Goal: Task Accomplishment & Management: Complete application form

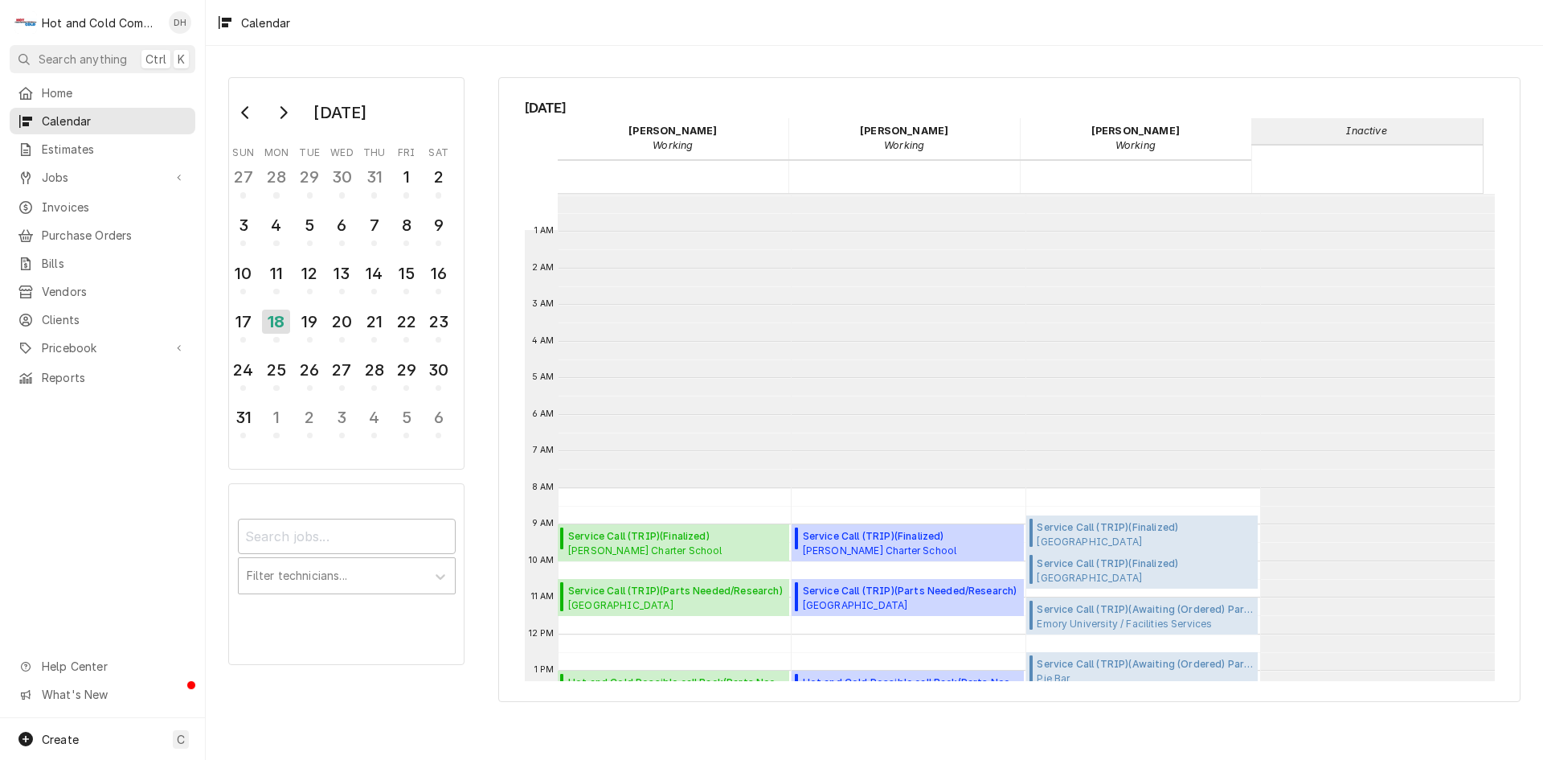
scroll to position [293, 0]
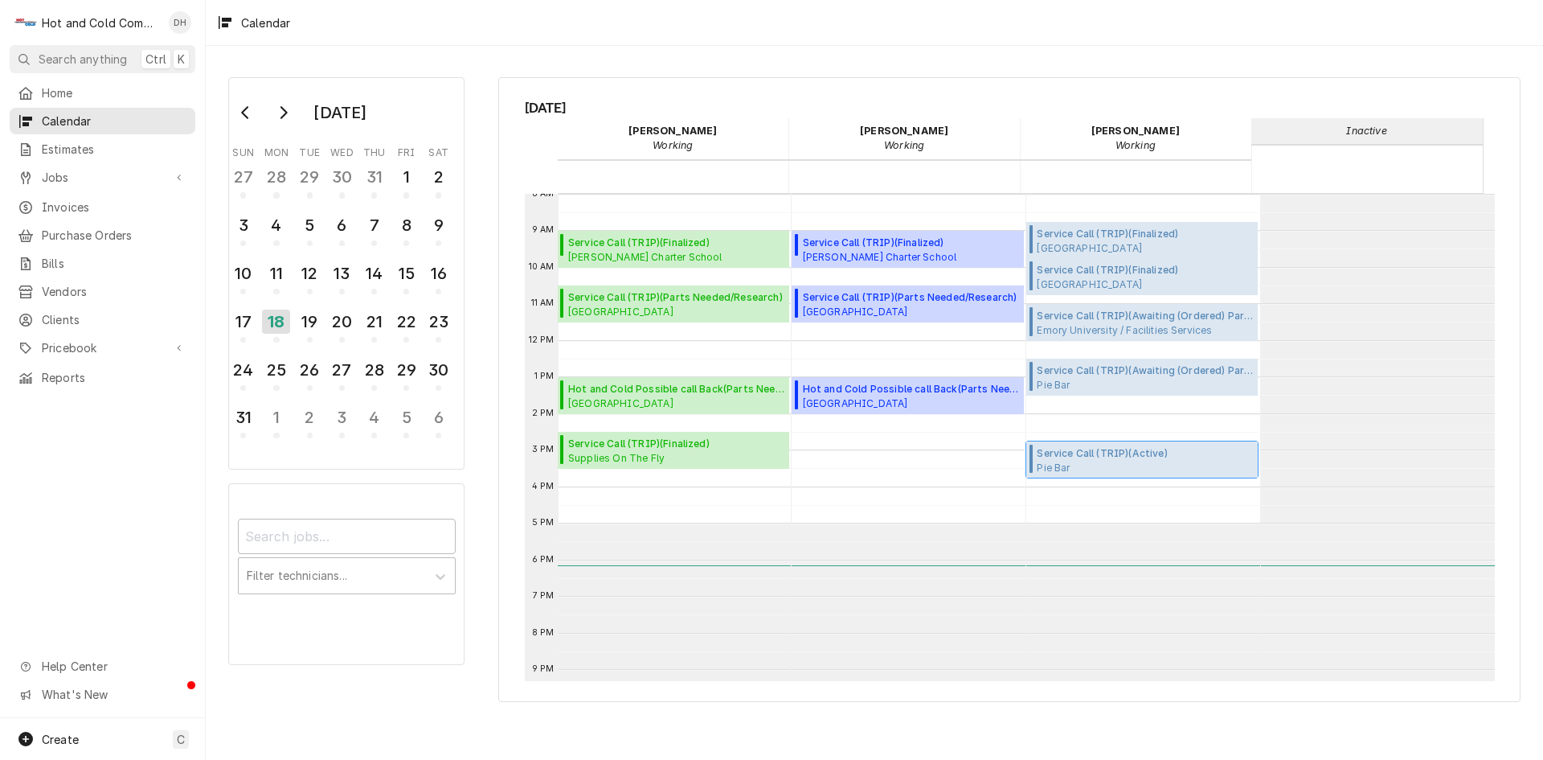
click at [1105, 457] on span "Service Call (TRIP) ( Active )" at bounding box center [1126, 453] width 179 height 14
click at [1129, 461] on span "Pie Bar Pie Bar Marietta / 60 Powder Springs St, Marietta, GA 30060" at bounding box center [1126, 467] width 179 height 13
click at [315, 331] on div "19" at bounding box center [310, 321] width 28 height 27
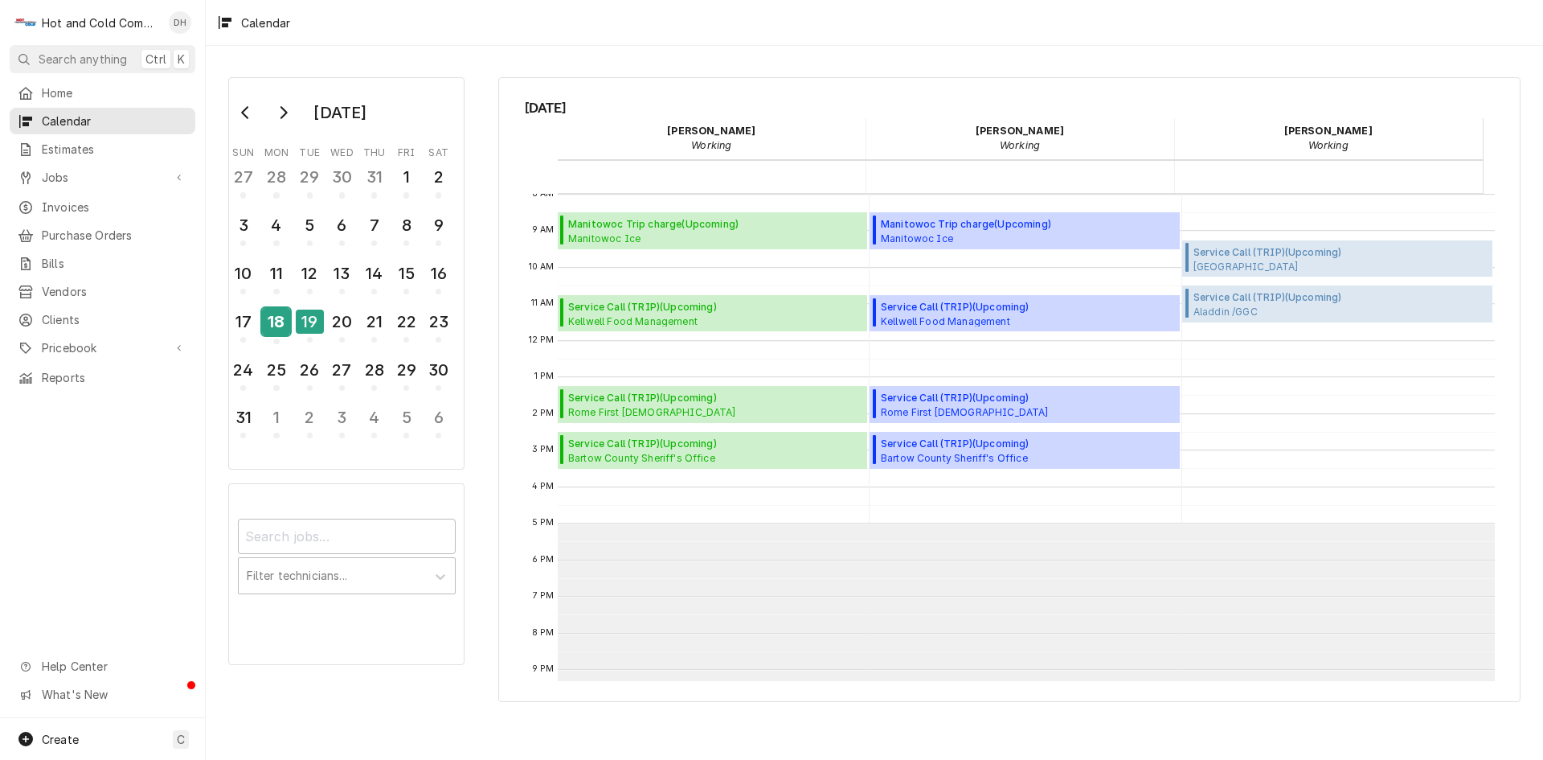
click at [277, 331] on div "18" at bounding box center [276, 321] width 28 height 27
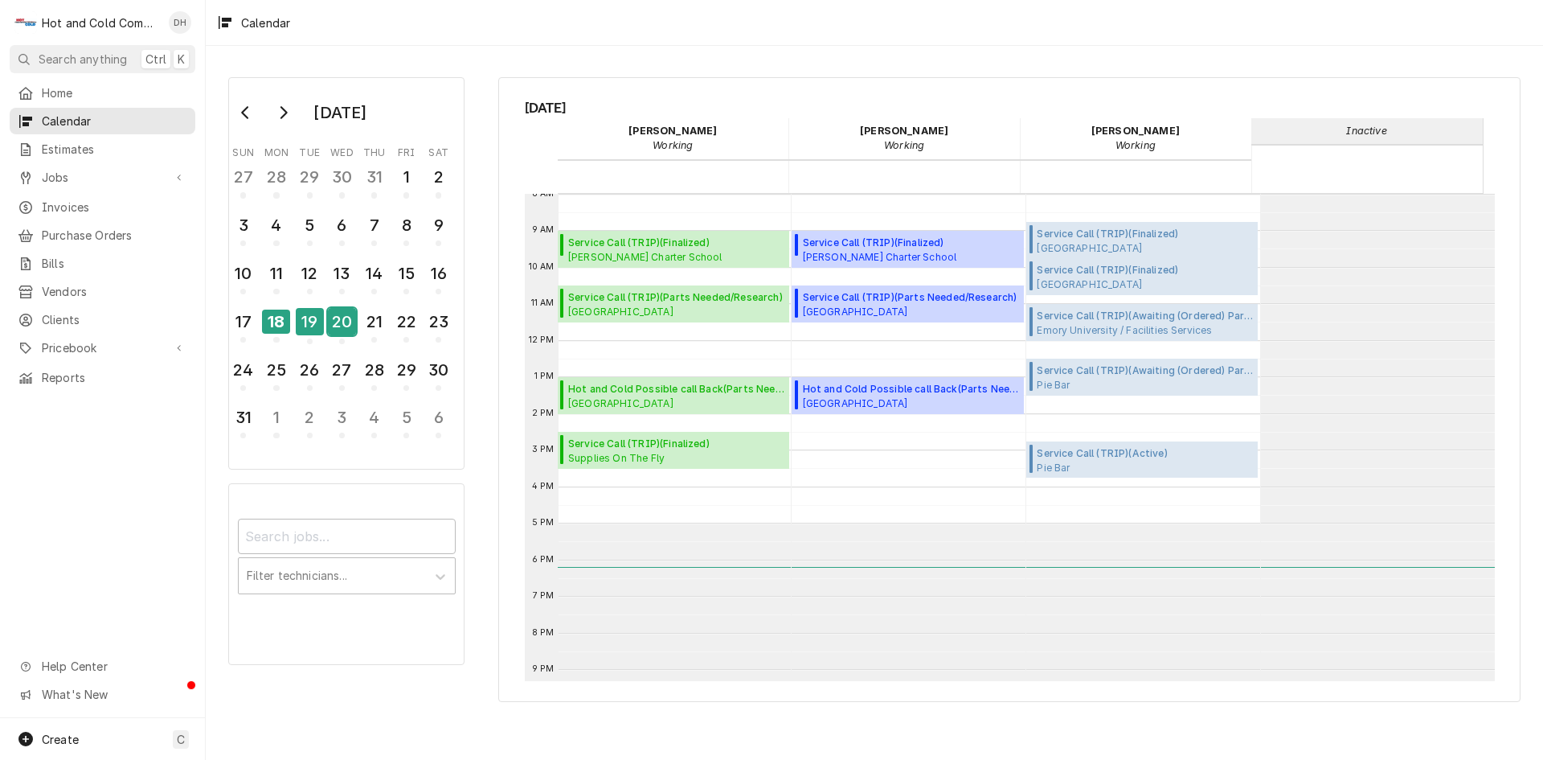
click at [355, 334] on div "20" at bounding box center [342, 321] width 28 height 27
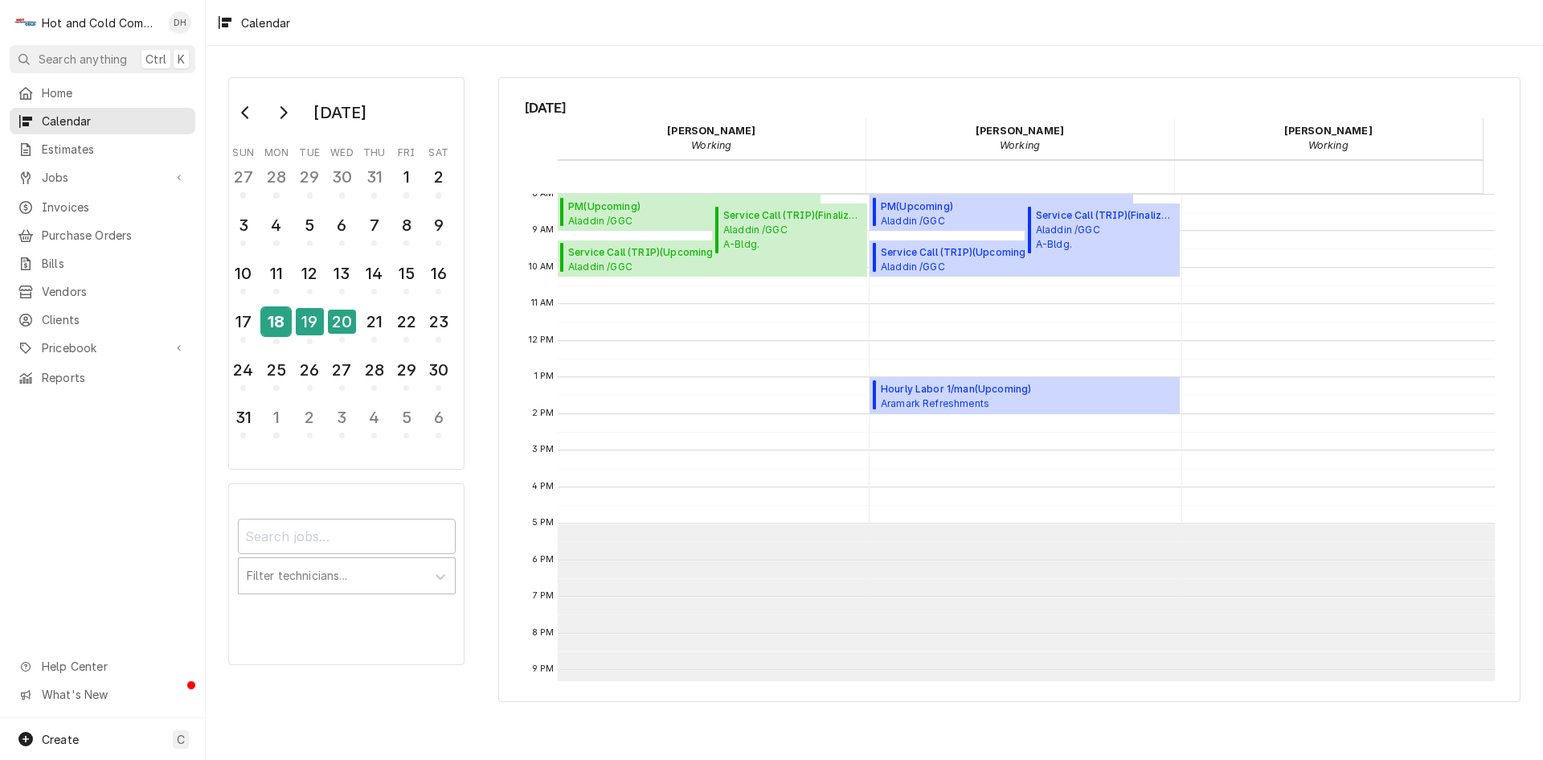
click at [279, 329] on div "18" at bounding box center [276, 321] width 28 height 27
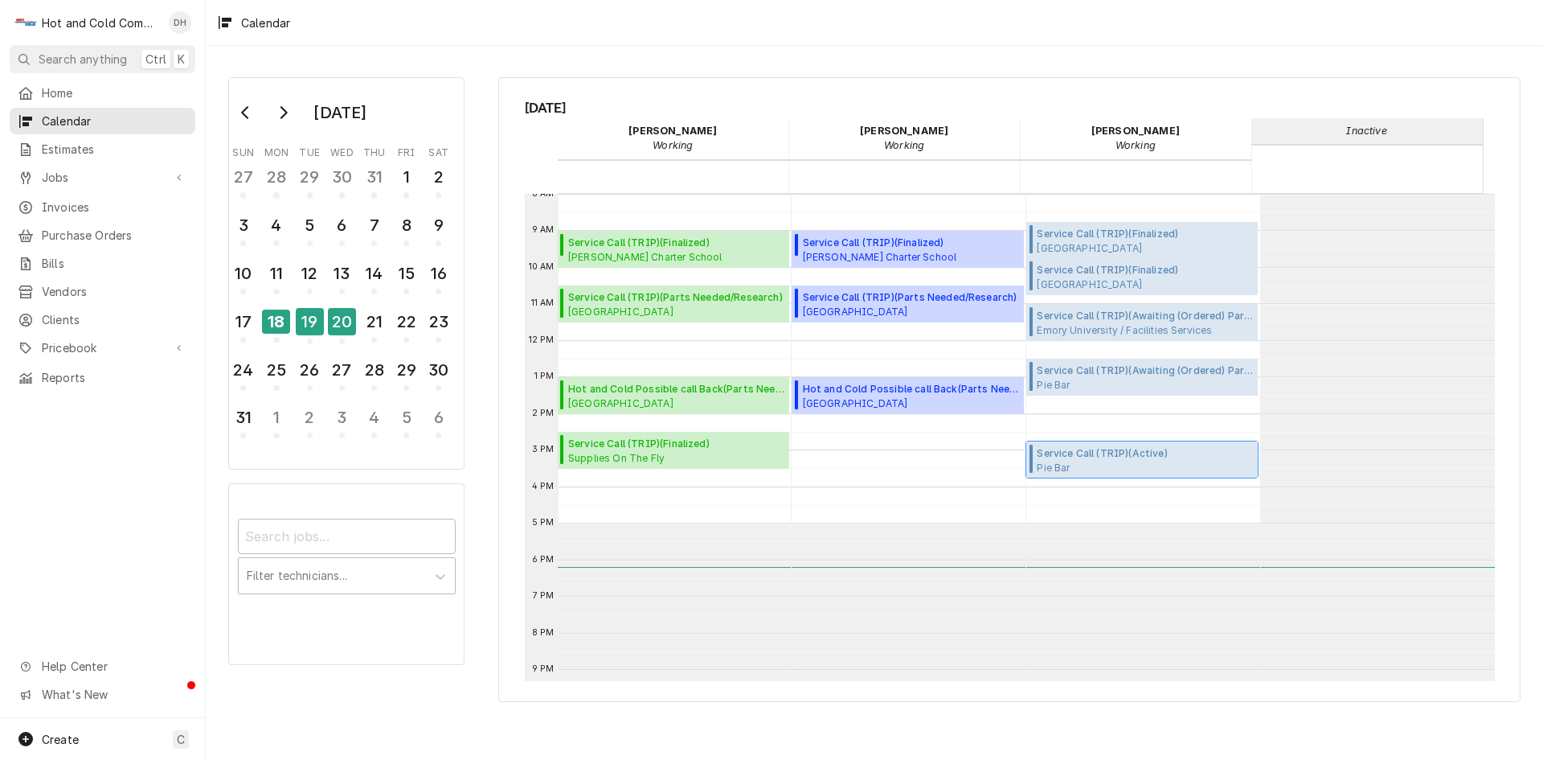
click at [1082, 457] on span "Service Call (TRIP) ( Active )" at bounding box center [1126, 453] width 179 height 14
click at [311, 316] on div "19" at bounding box center [310, 321] width 28 height 27
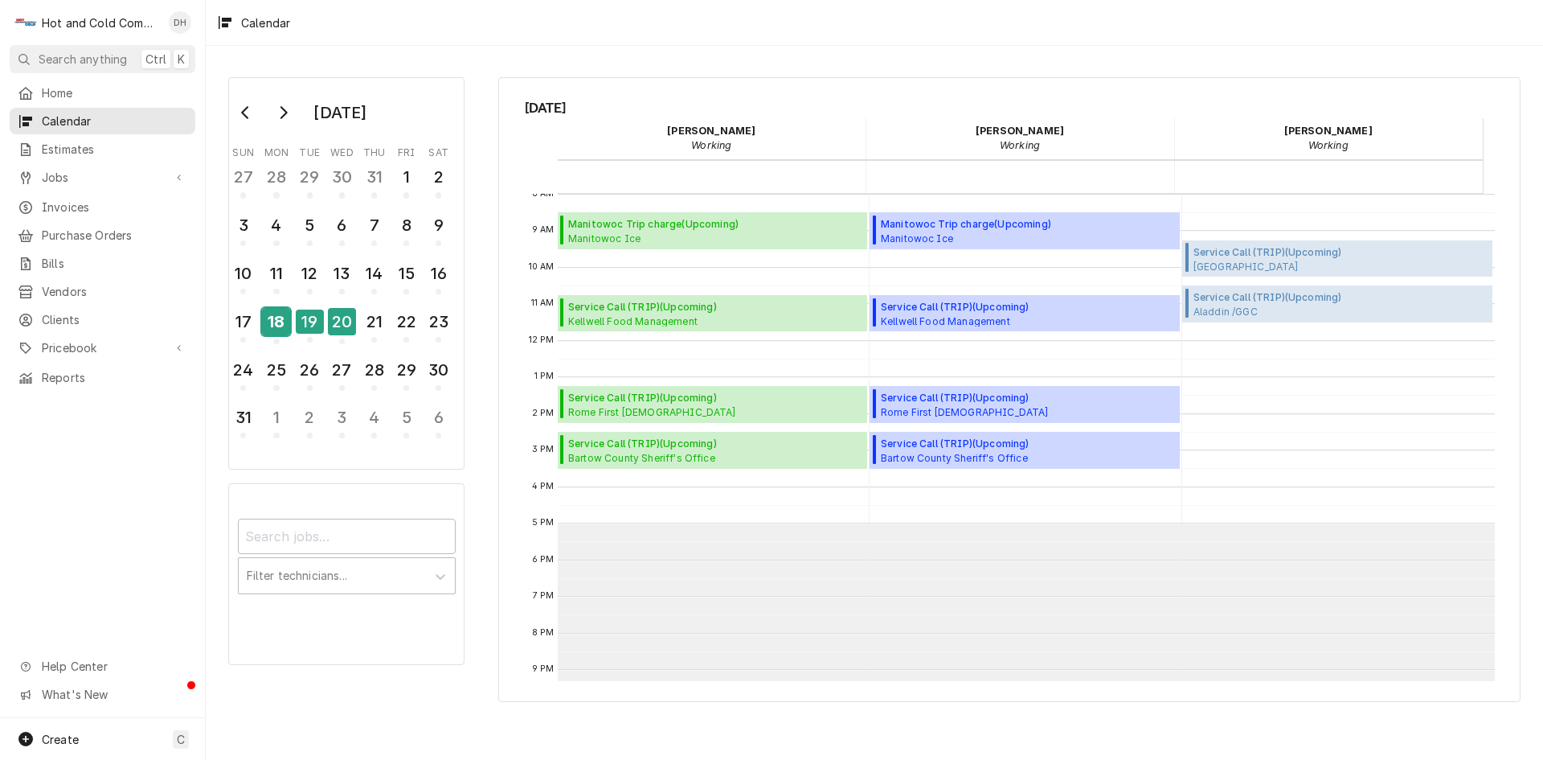
click at [280, 327] on div "18" at bounding box center [276, 321] width 28 height 27
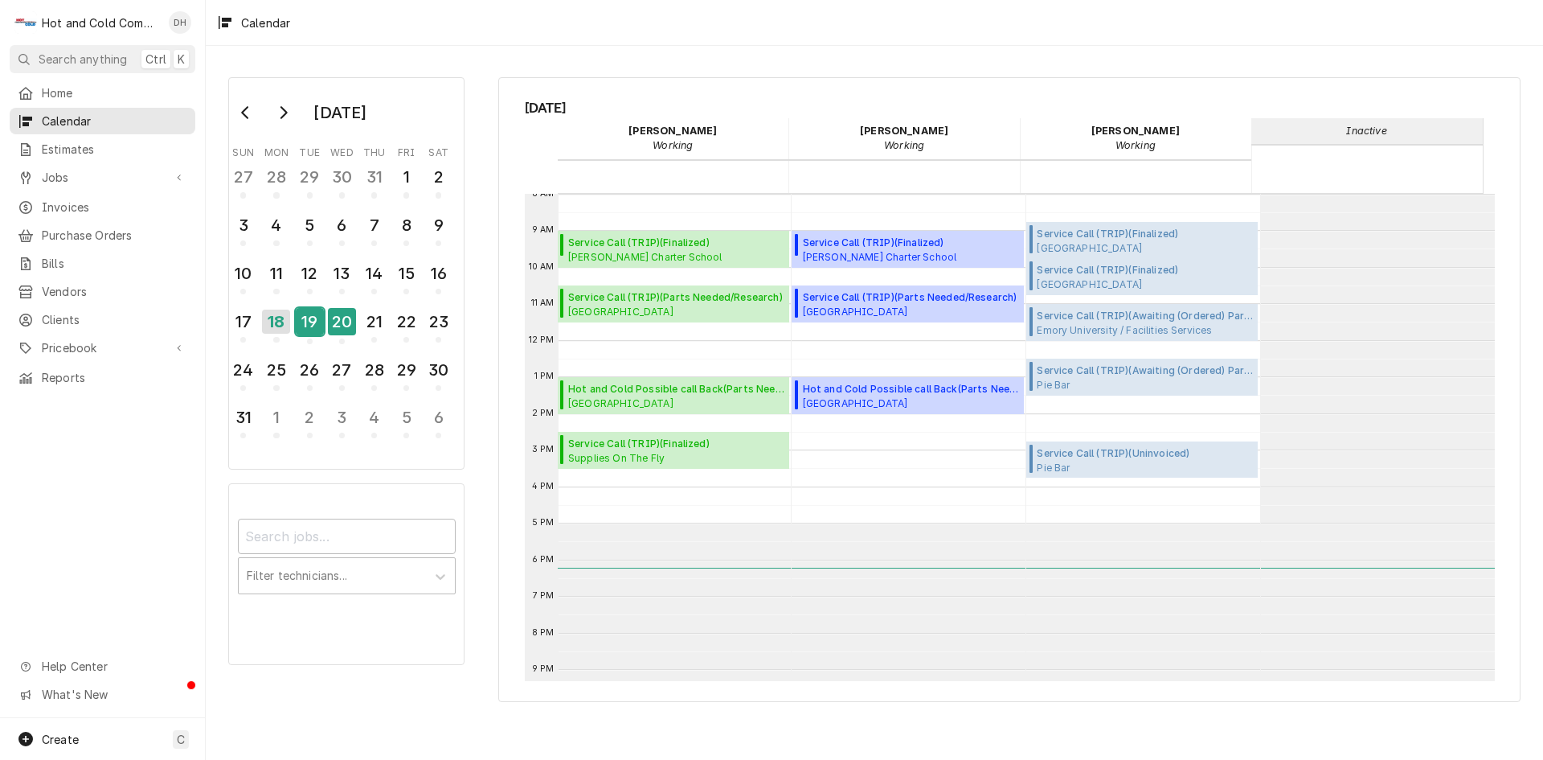
click at [309, 328] on div "19" at bounding box center [310, 321] width 28 height 27
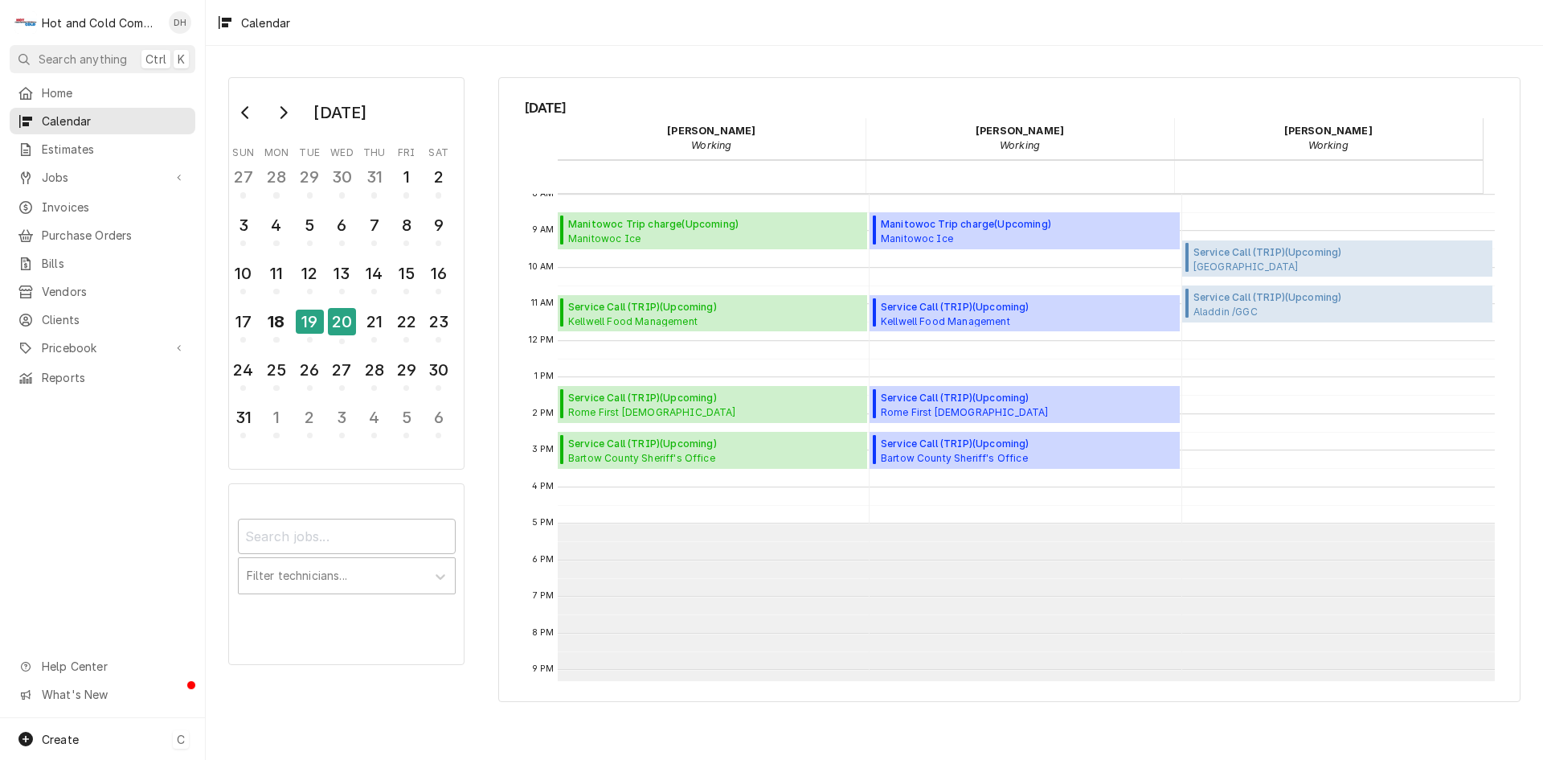
click at [50, 729] on div "Create" at bounding box center [47, 738] width 63 height 19
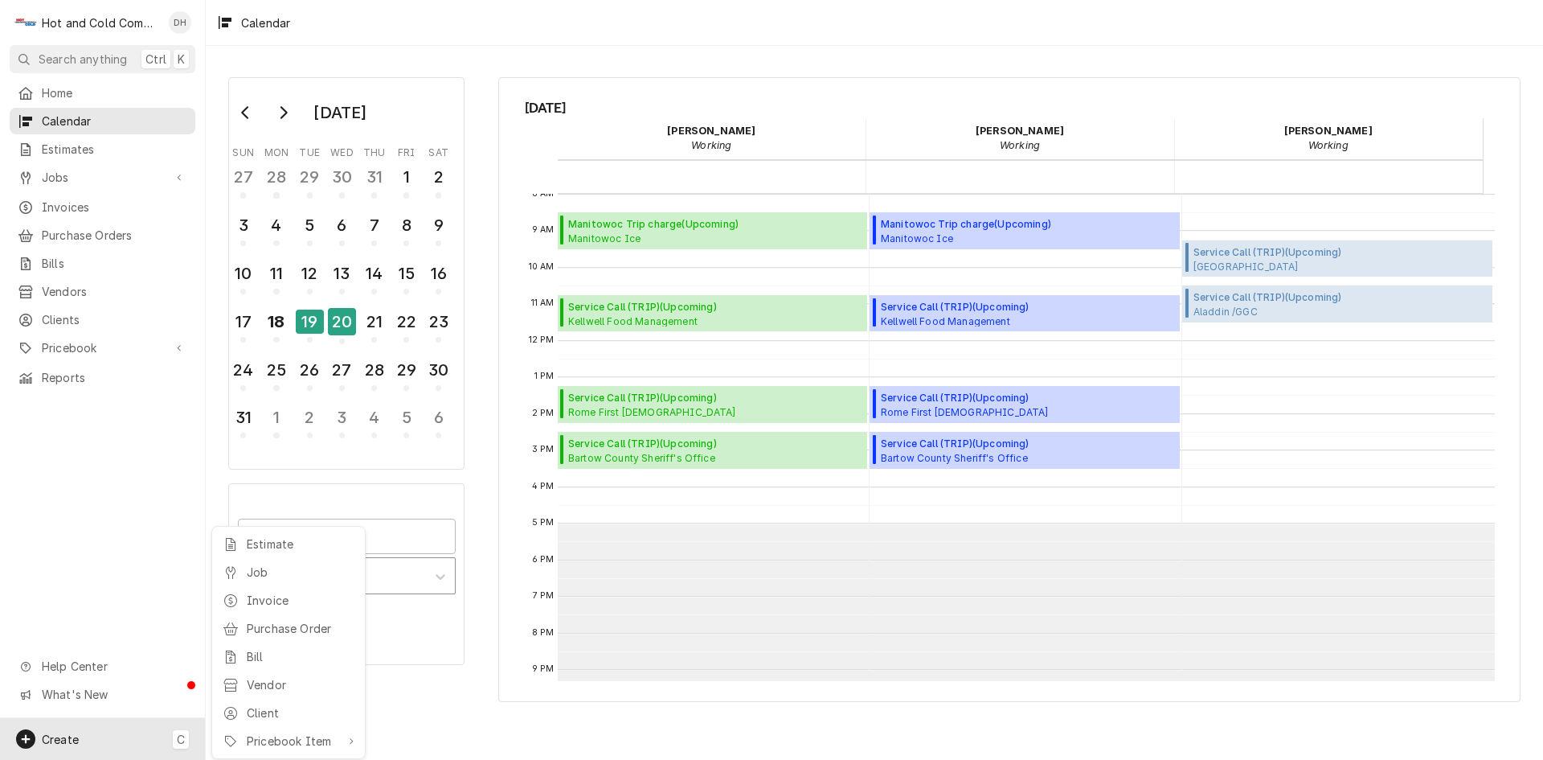
drag, startPoint x: 295, startPoint y: 565, endPoint x: 311, endPoint y: 568, distance: 16.3
click at [297, 568] on div "Job" at bounding box center [301, 571] width 108 height 17
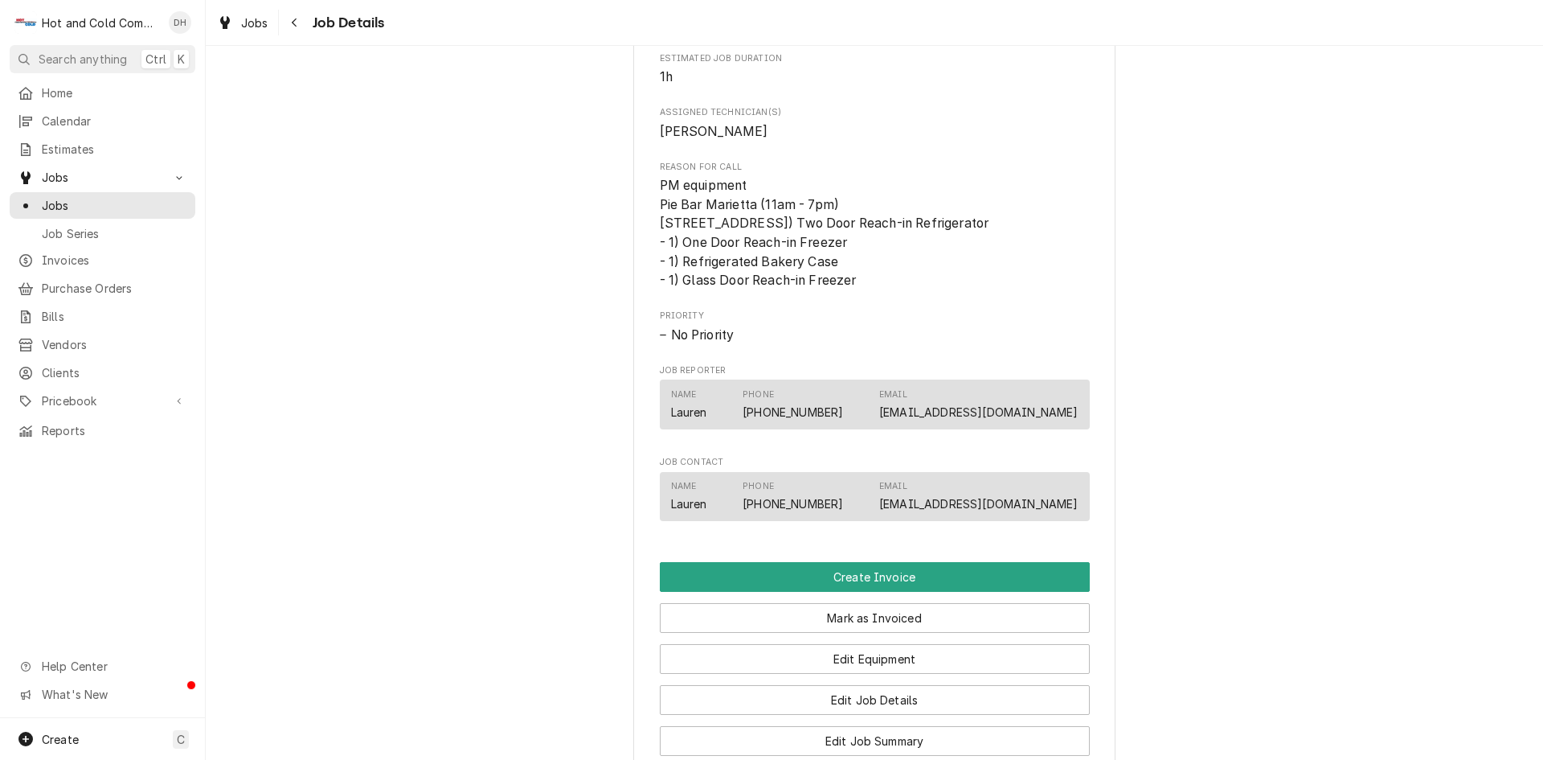
scroll to position [1072, 0]
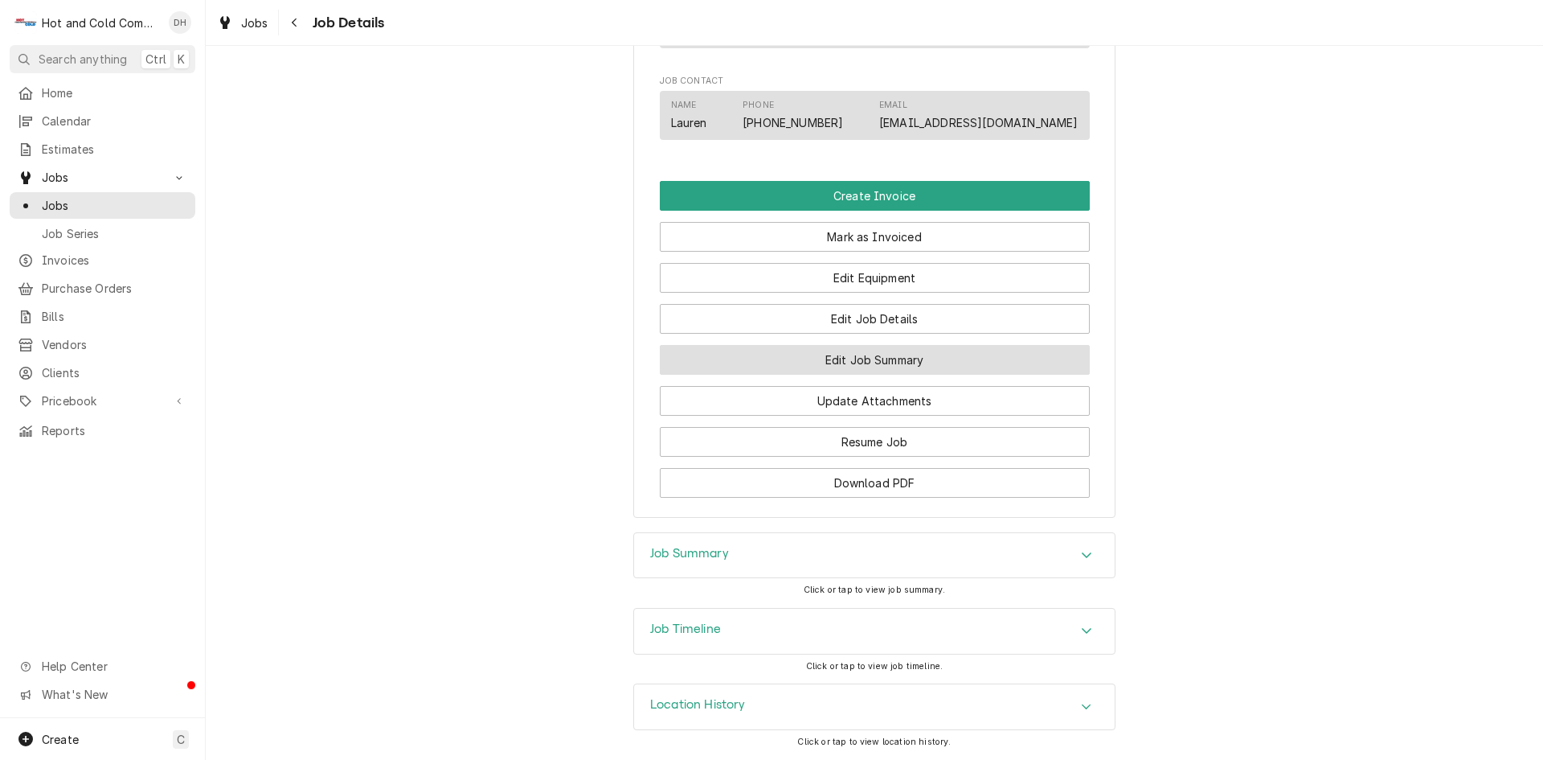
click at [904, 375] on button "Edit Job Summary" at bounding box center [875, 360] width 430 height 30
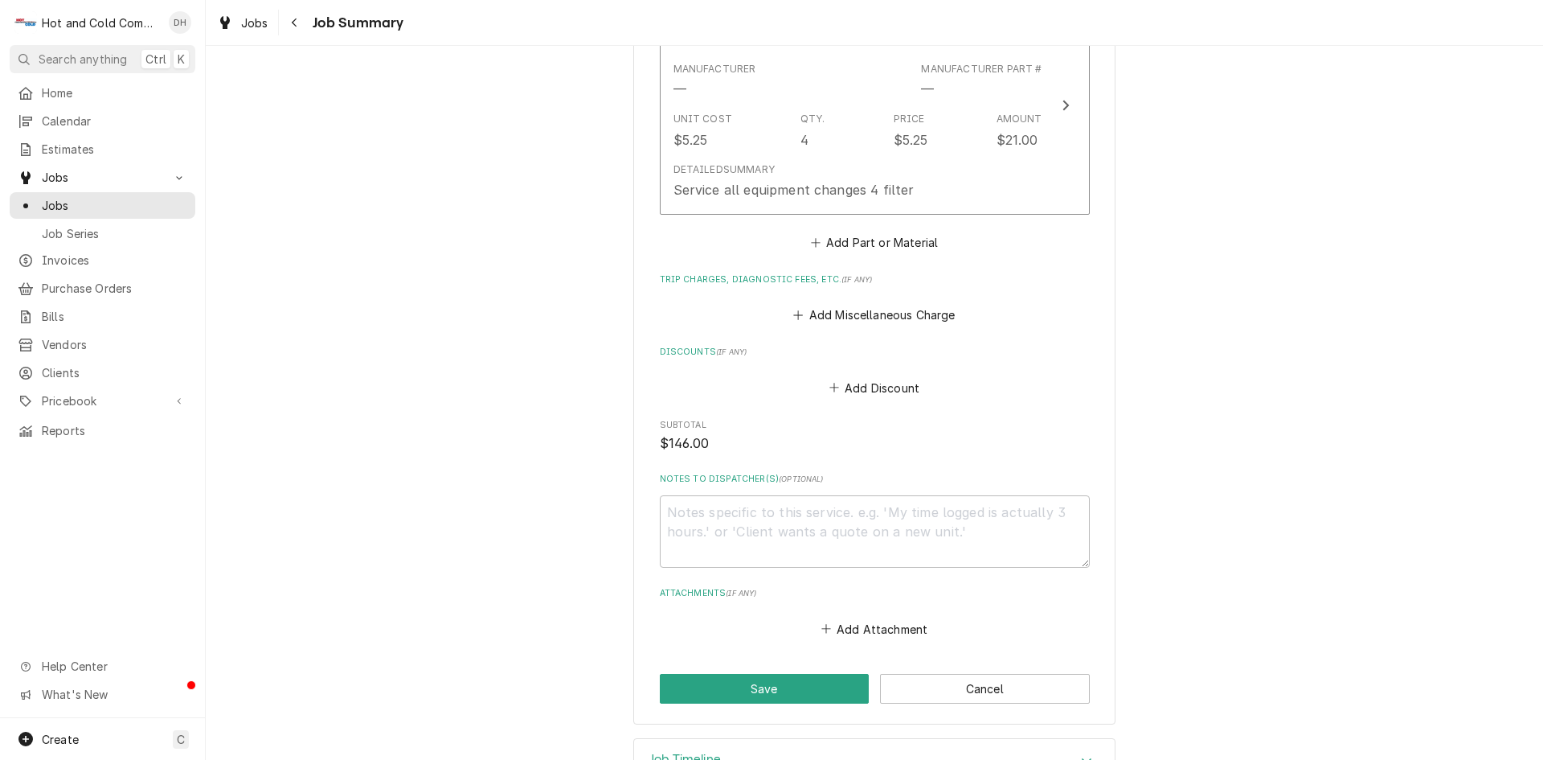
scroll to position [804, 0]
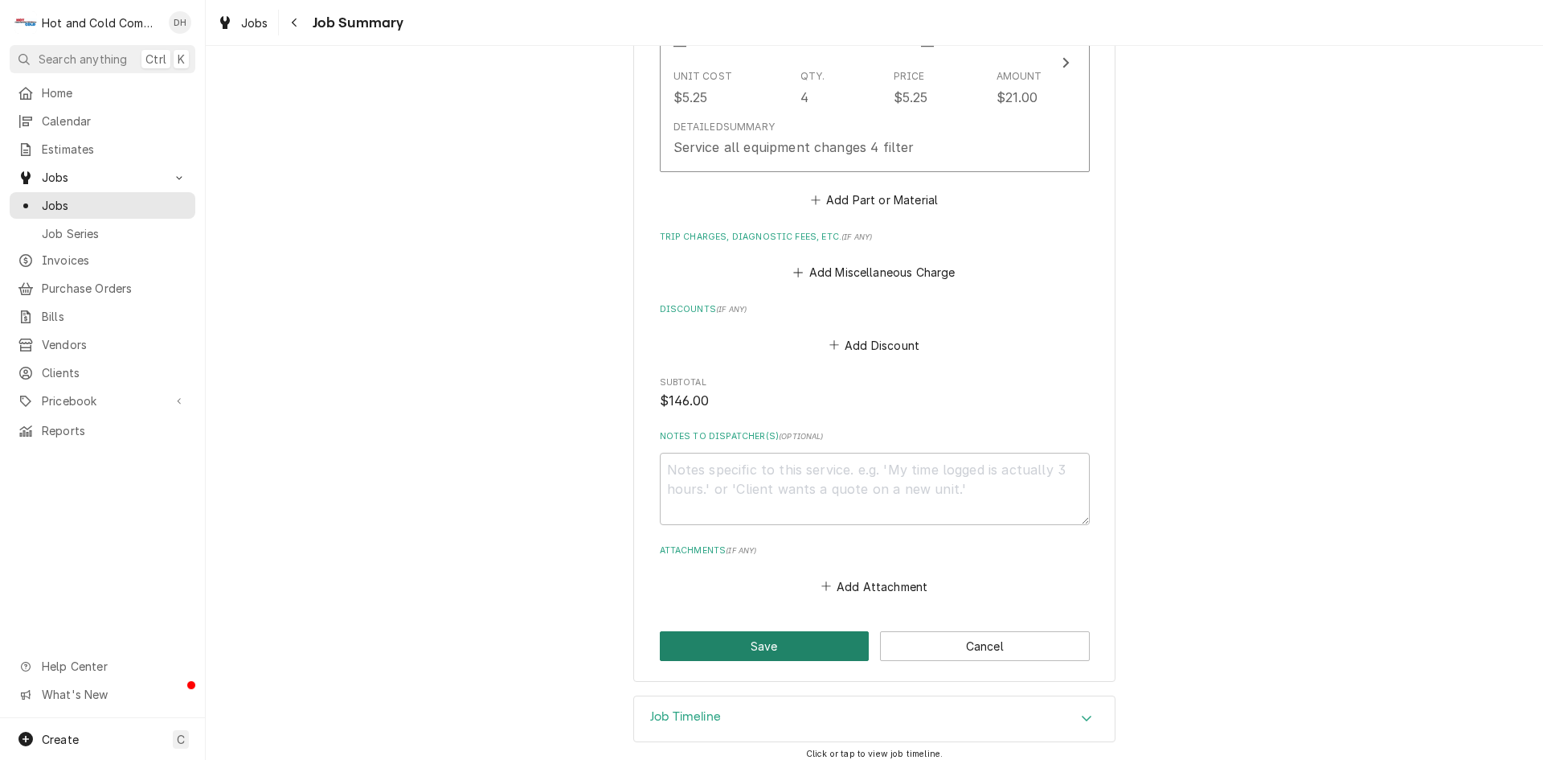
drag, startPoint x: 756, startPoint y: 640, endPoint x: 940, endPoint y: 527, distance: 215.8
click at [766, 635] on button "Save" at bounding box center [765, 646] width 210 height 30
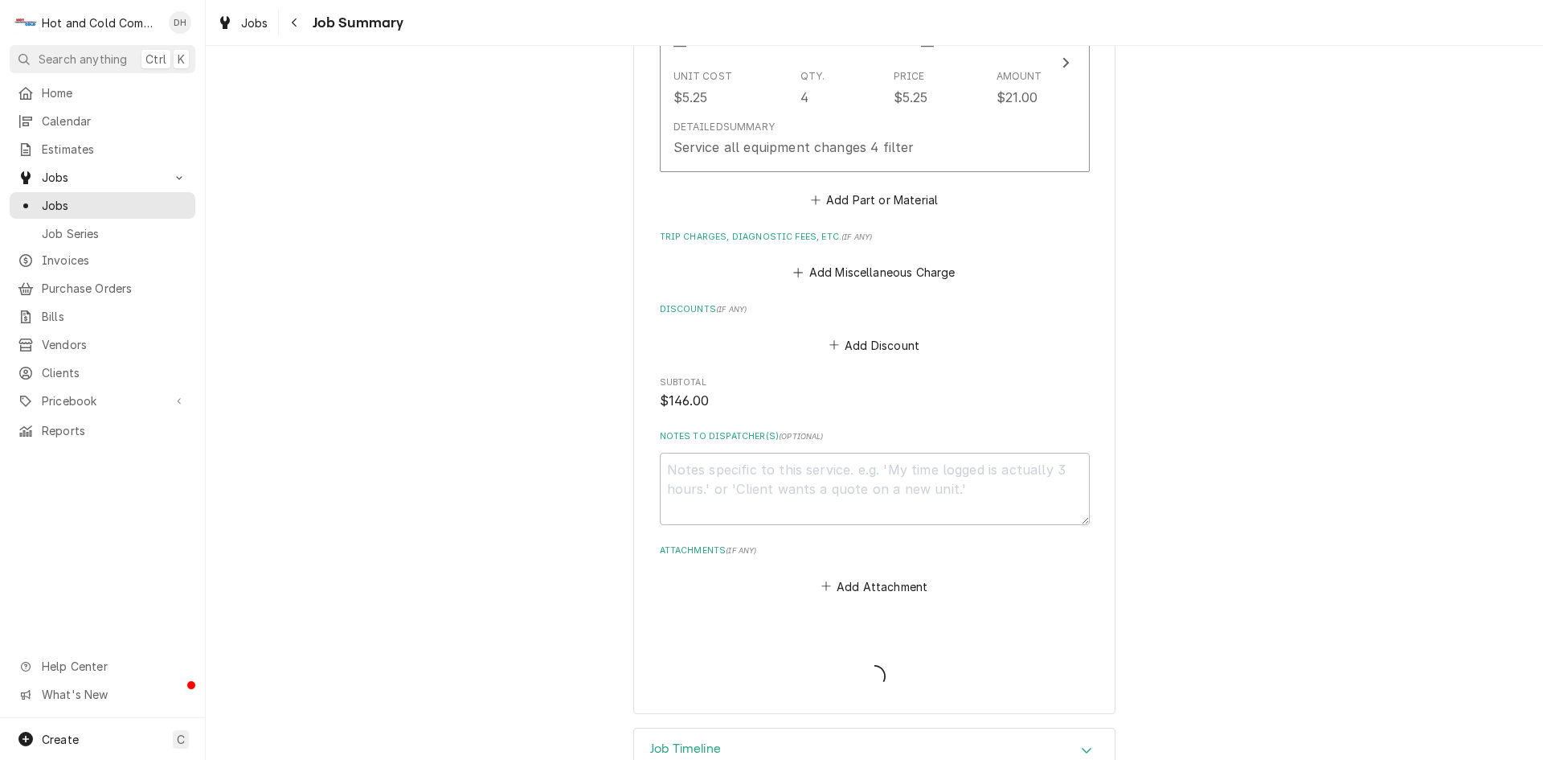
type textarea "x"
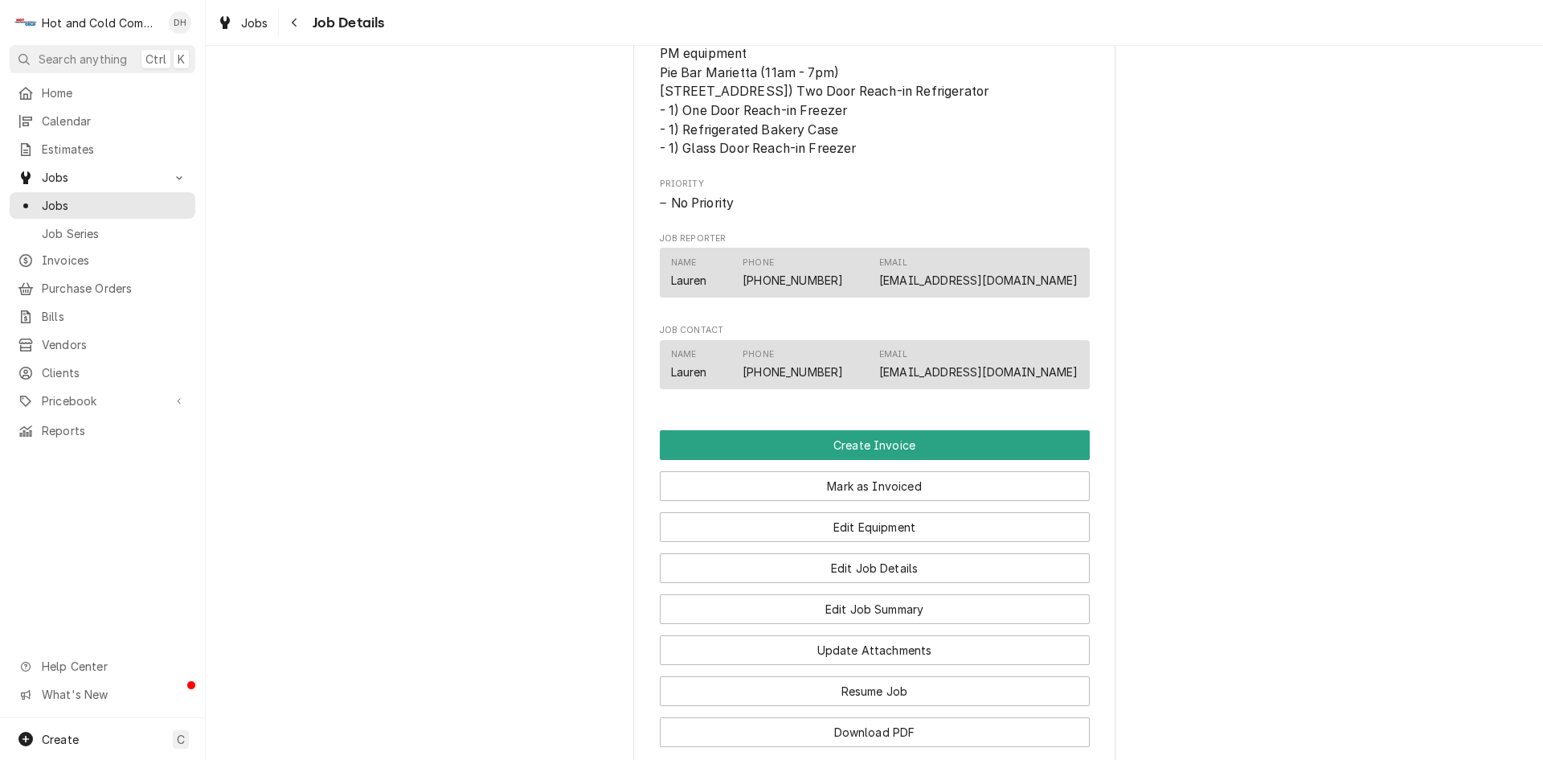
scroll to position [1072, 0]
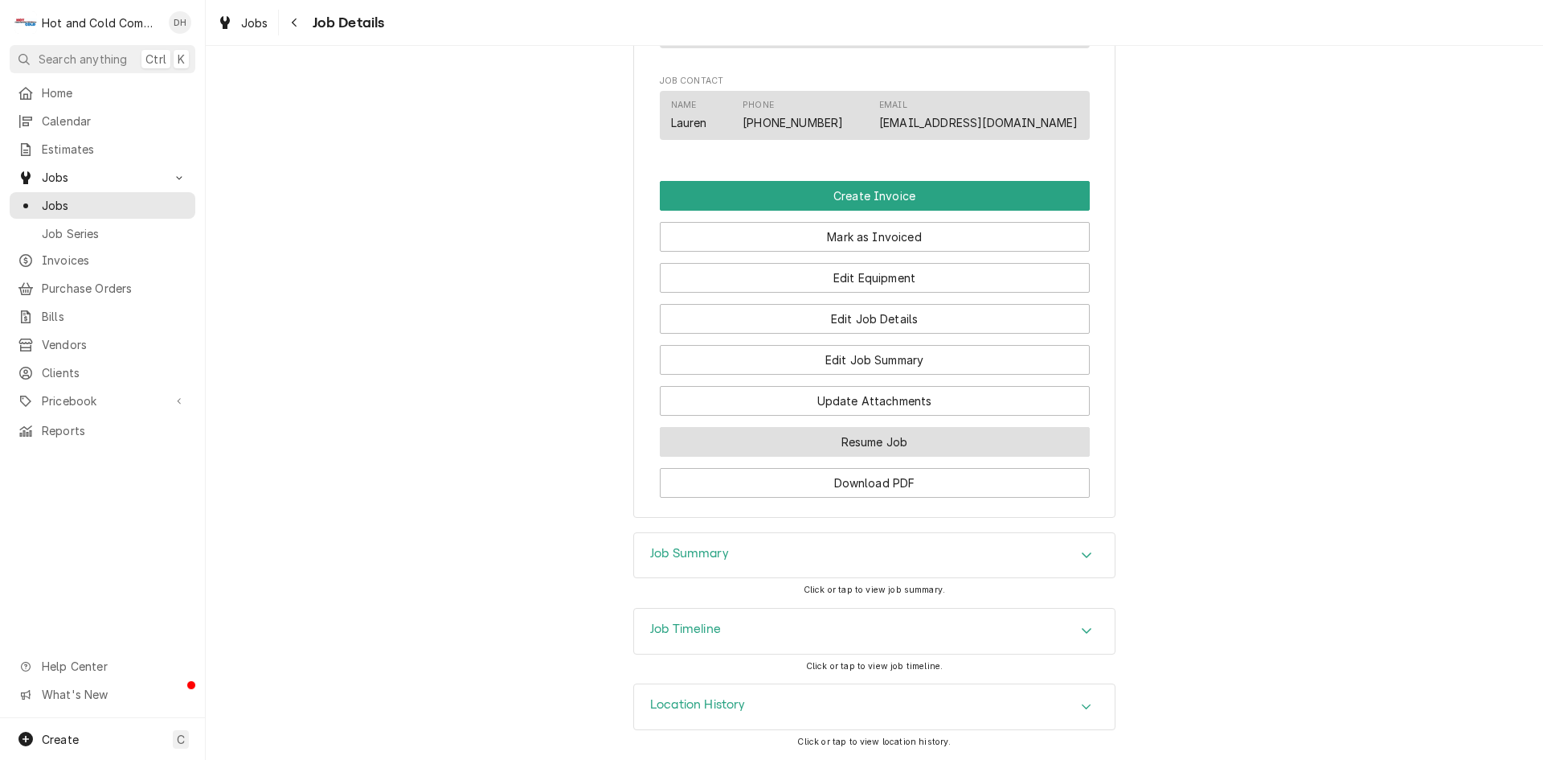
click at [904, 457] on button "Resume Job" at bounding box center [875, 442] width 430 height 30
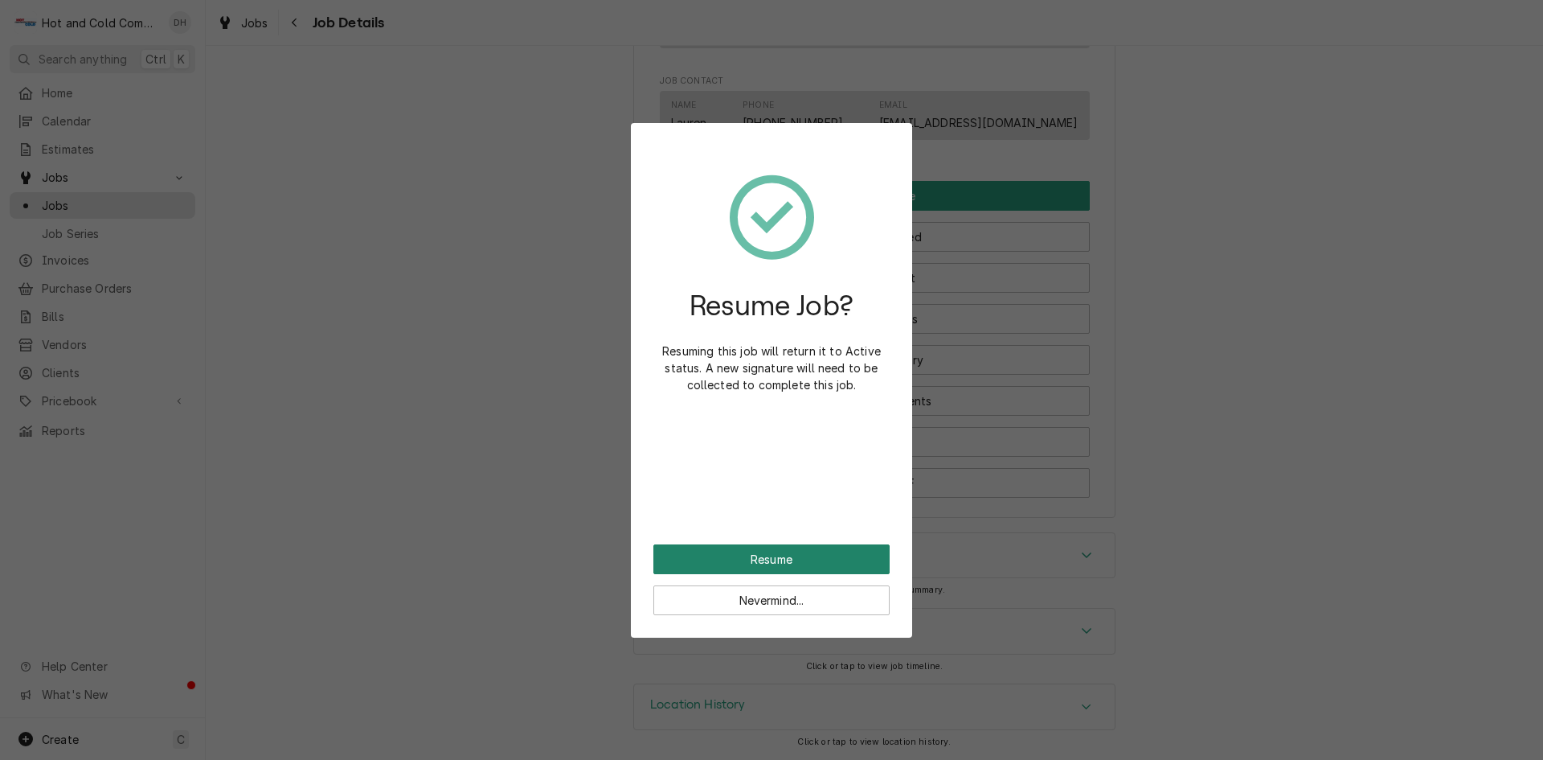
click at [799, 557] on button "Resume" at bounding box center [772, 559] width 236 height 30
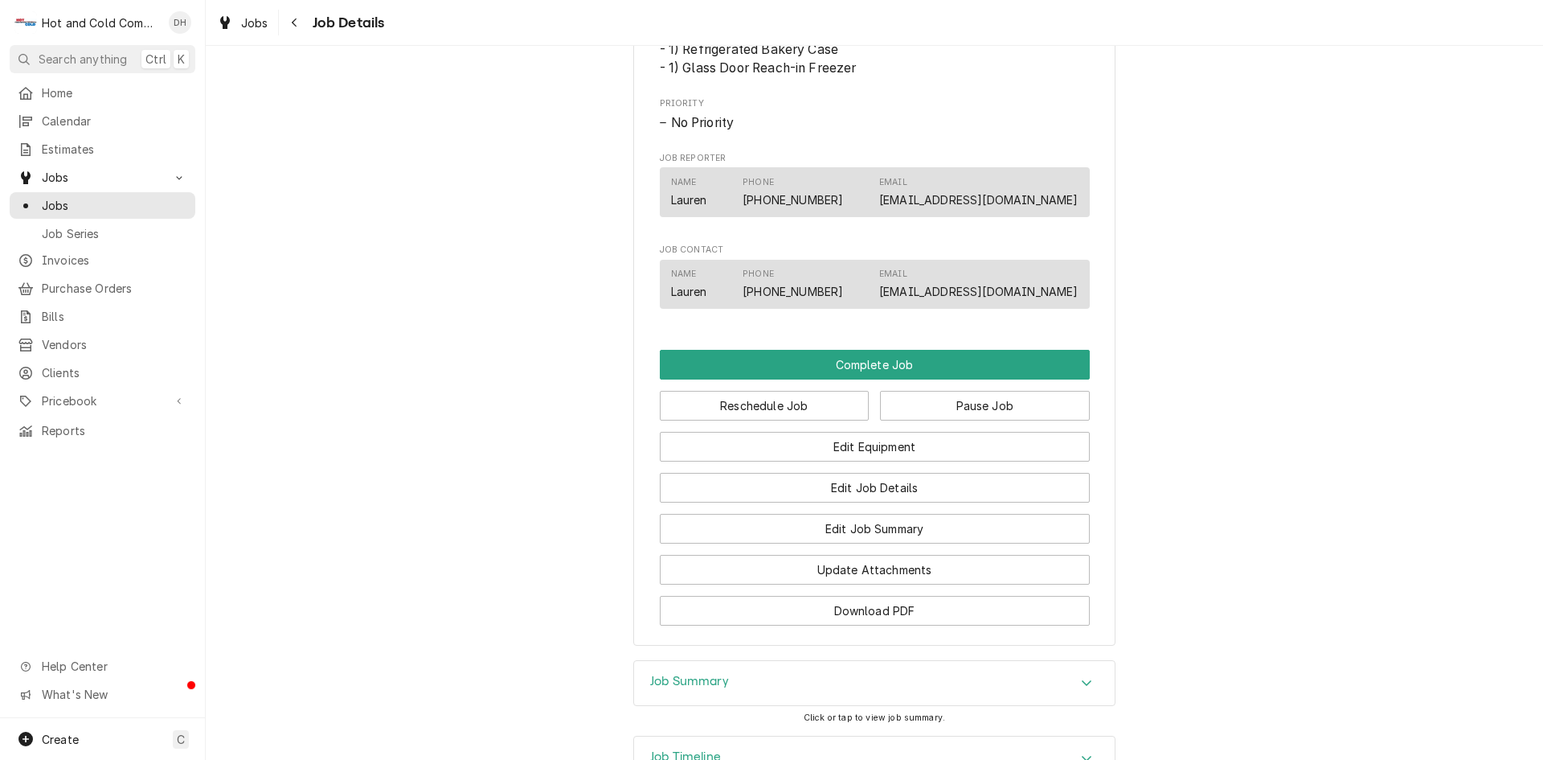
scroll to position [1072, 0]
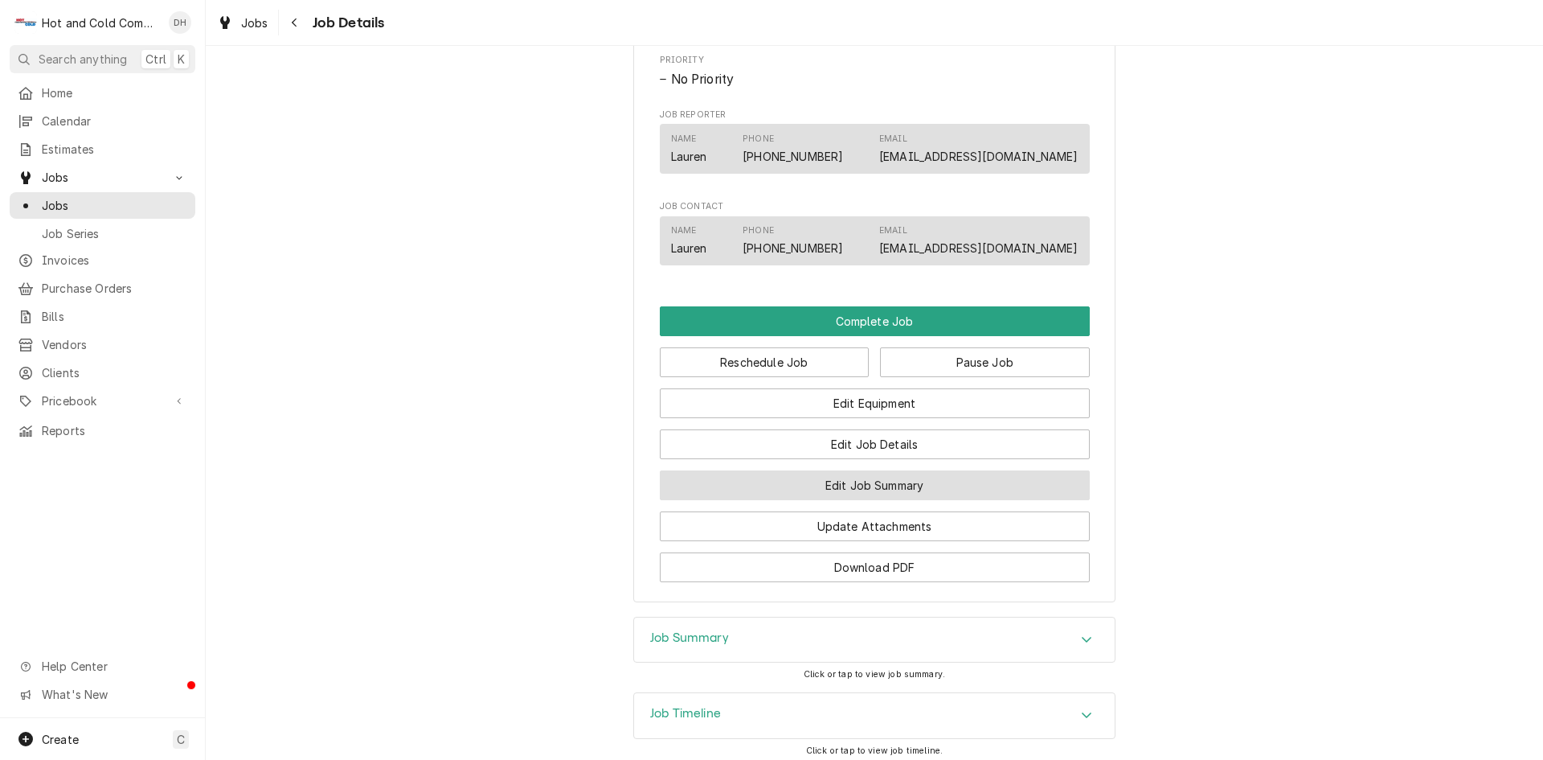
click at [887, 500] on button "Edit Job Summary" at bounding box center [875, 485] width 430 height 30
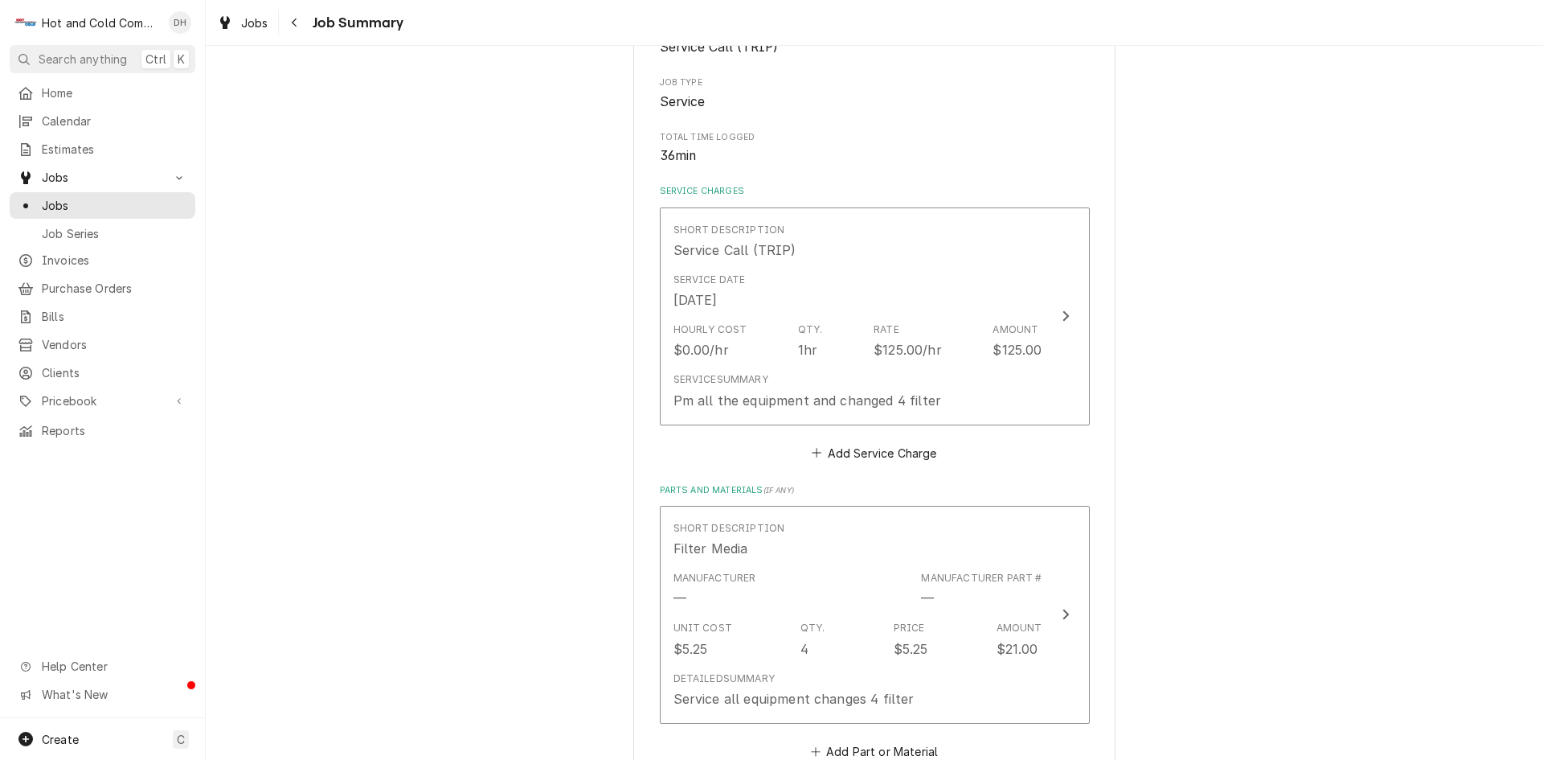
scroll to position [268, 0]
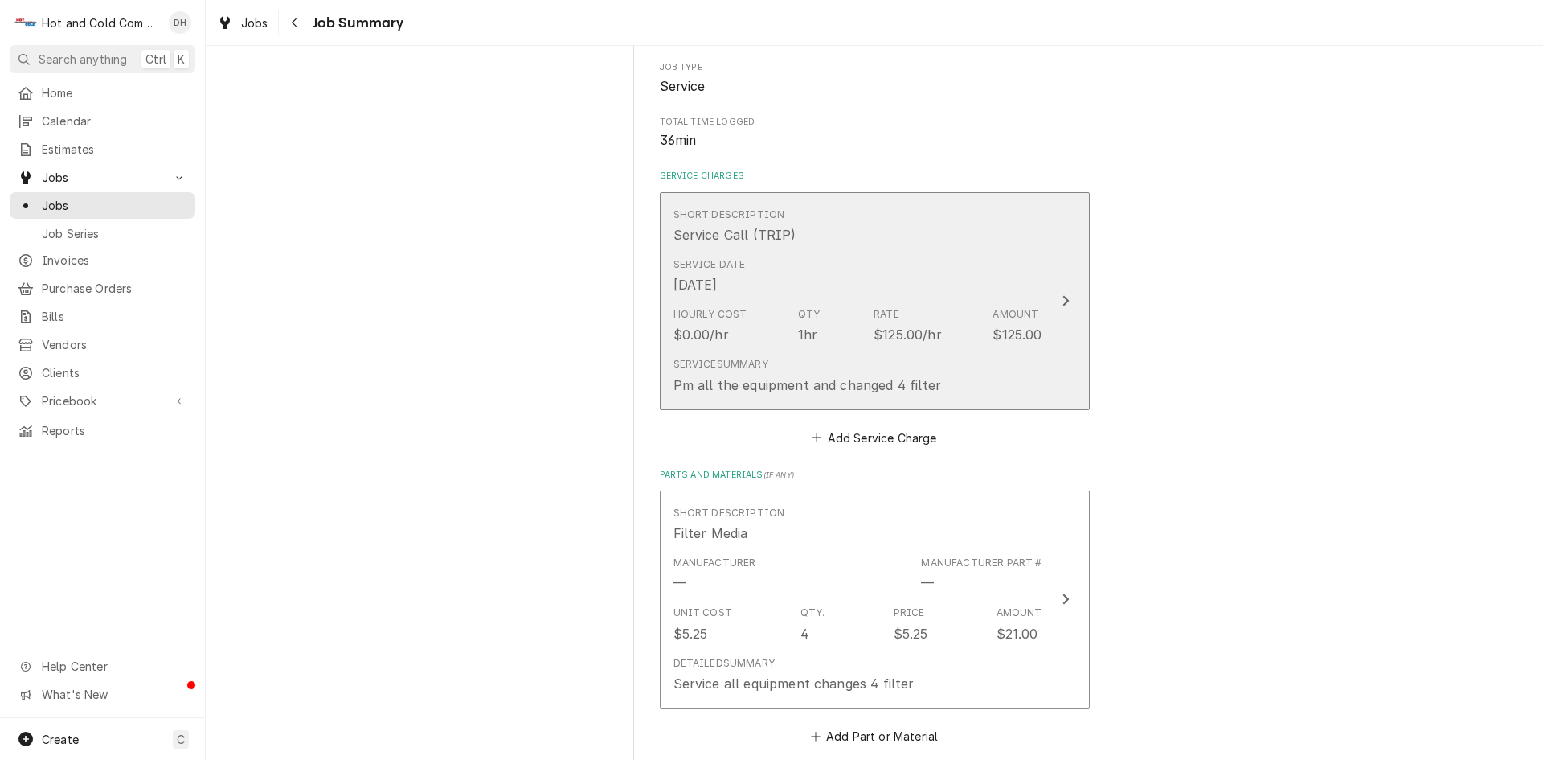
click at [1043, 377] on button "Short Description Service Call (TRIP) Service Date Aug 18, 2025 Hourly Cost $0.…" at bounding box center [875, 301] width 430 height 218
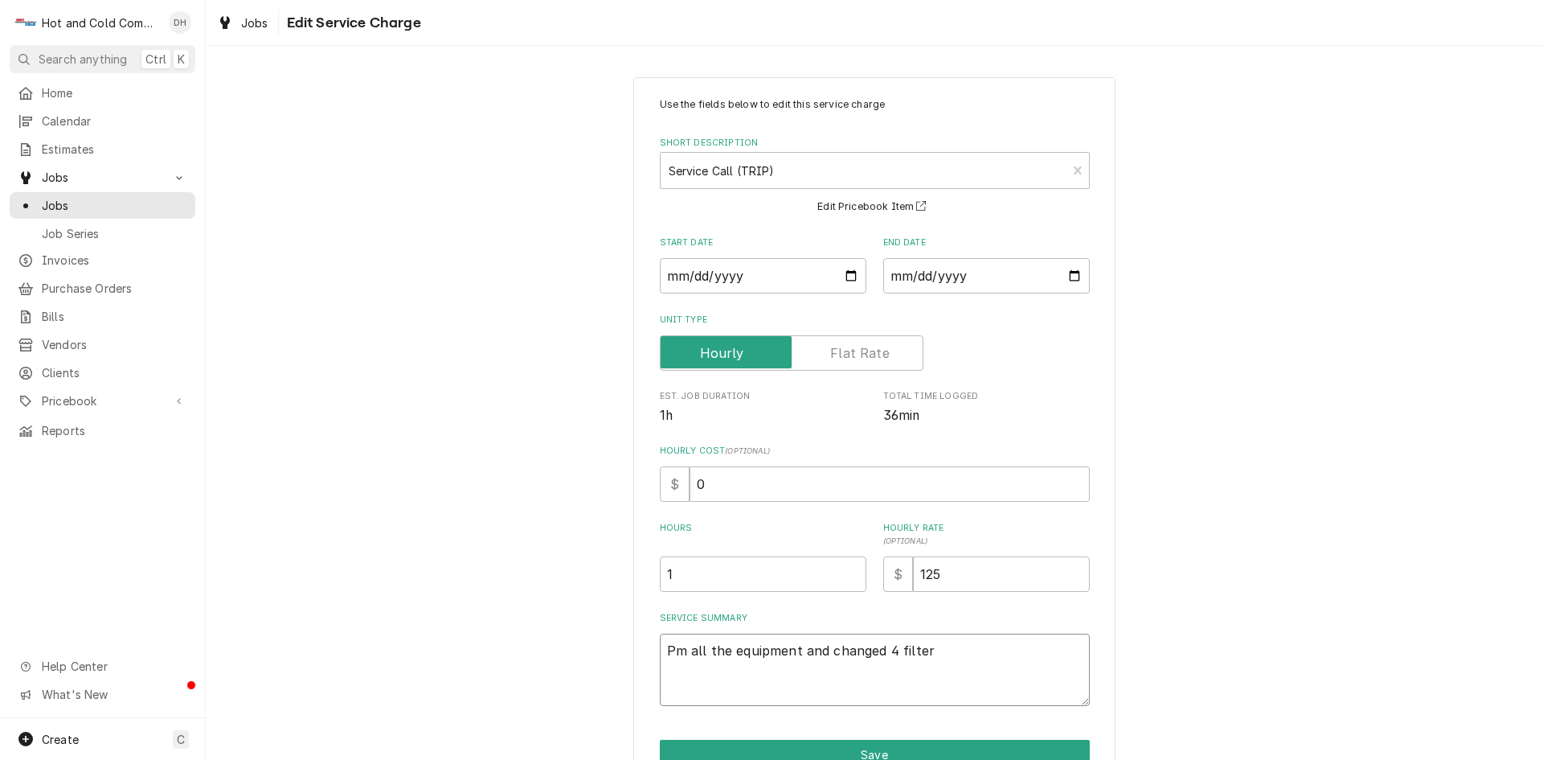
drag, startPoint x: 946, startPoint y: 640, endPoint x: 592, endPoint y: 664, distance: 355.3
click at [592, 664] on div "Use the fields below to edit this service charge Short Description Service Call…" at bounding box center [875, 454] width 1338 height 782
type textarea "x"
type textarea "T"
type textarea "x"
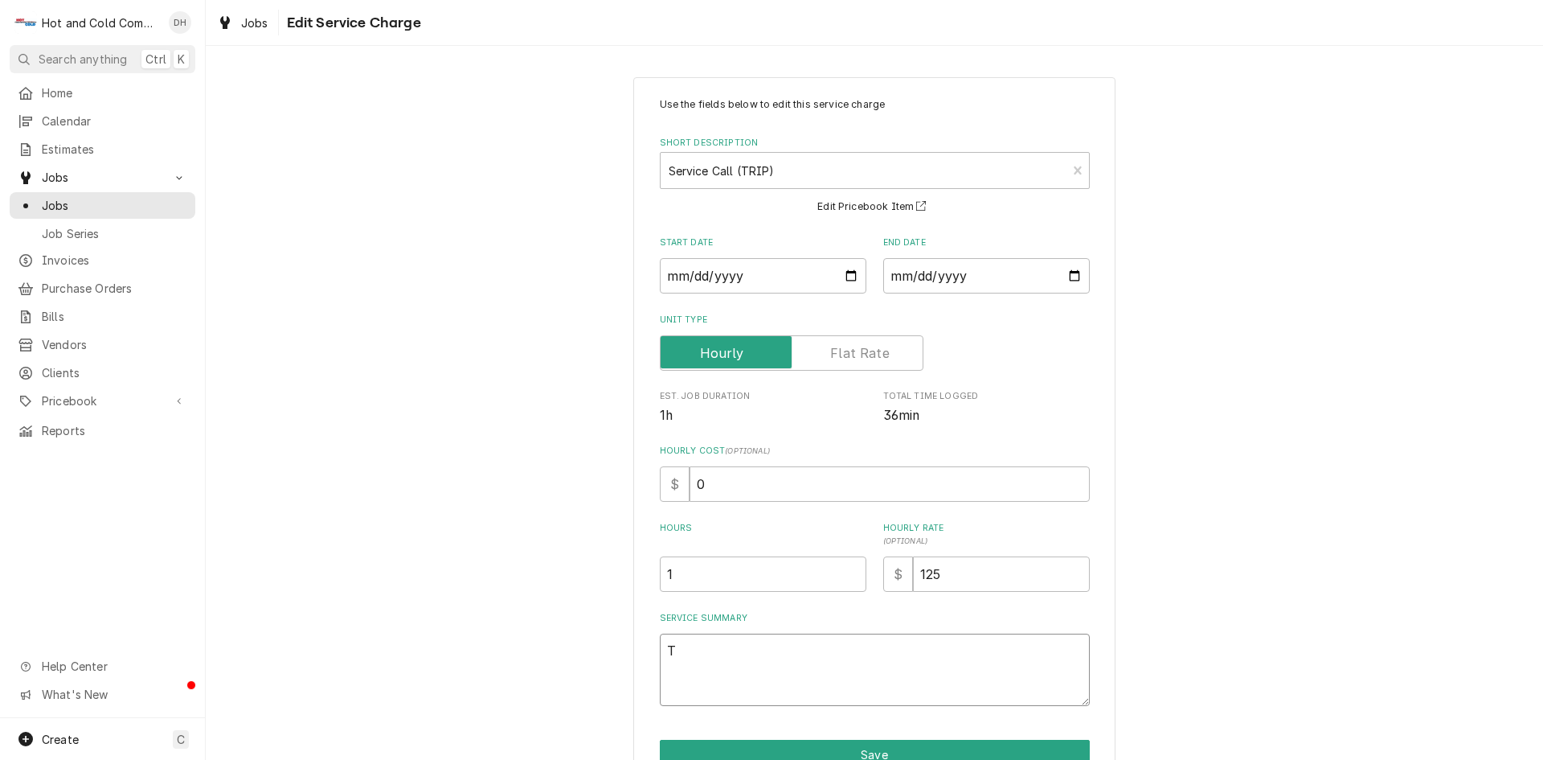
type textarea "Tr"
type textarea "x"
type textarea "T"
type textarea "x"
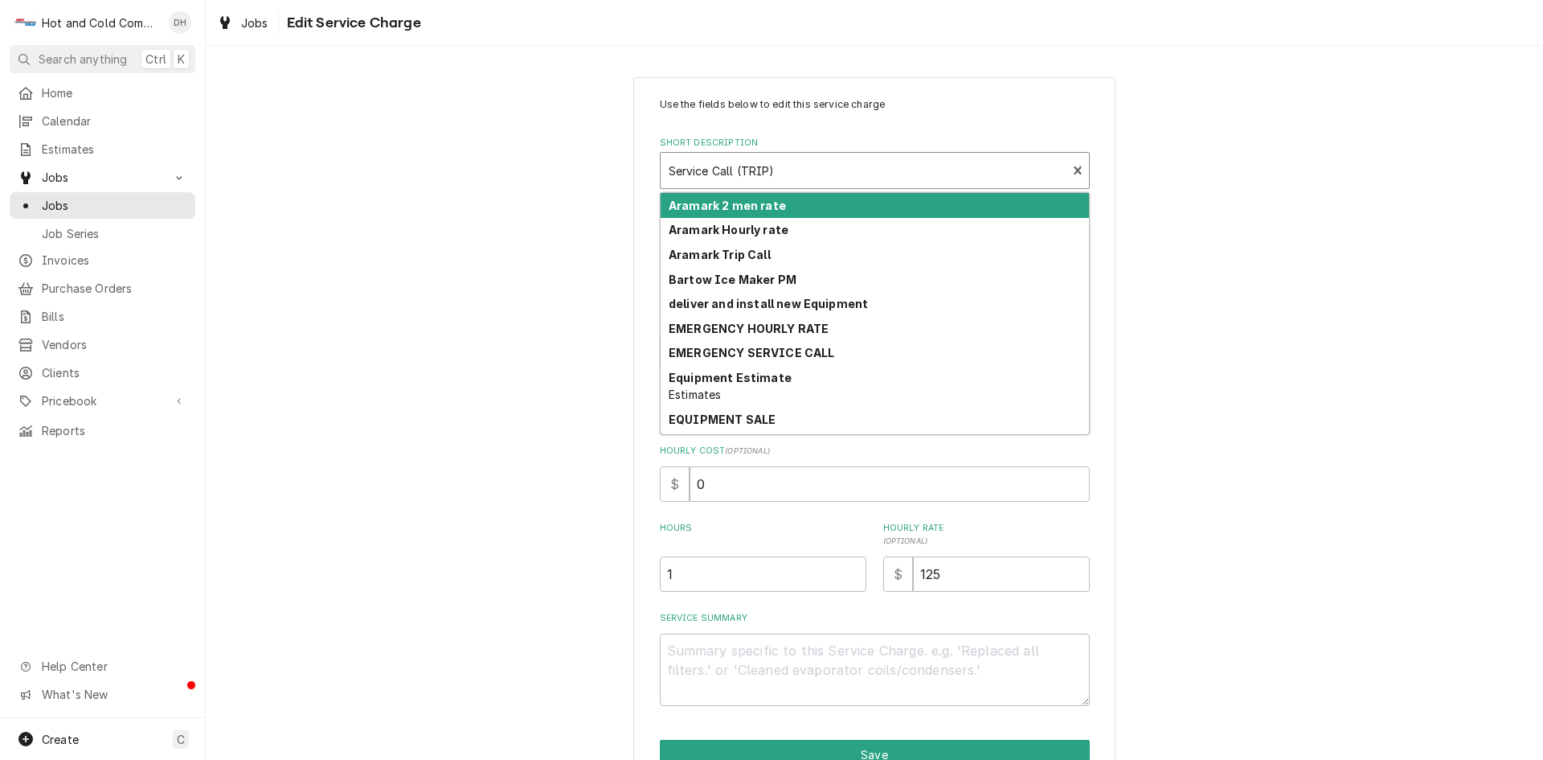
drag, startPoint x: 777, startPoint y: 154, endPoint x: 850, endPoint y: 175, distance: 76.1
click at [571, 154] on div "Use the fields below to edit this service charge Short Description 10 results a…" at bounding box center [875, 454] width 1338 height 782
click at [1298, 284] on div "Use the fields below to edit this service charge Short Description 10 results a…" at bounding box center [875, 454] width 1338 height 782
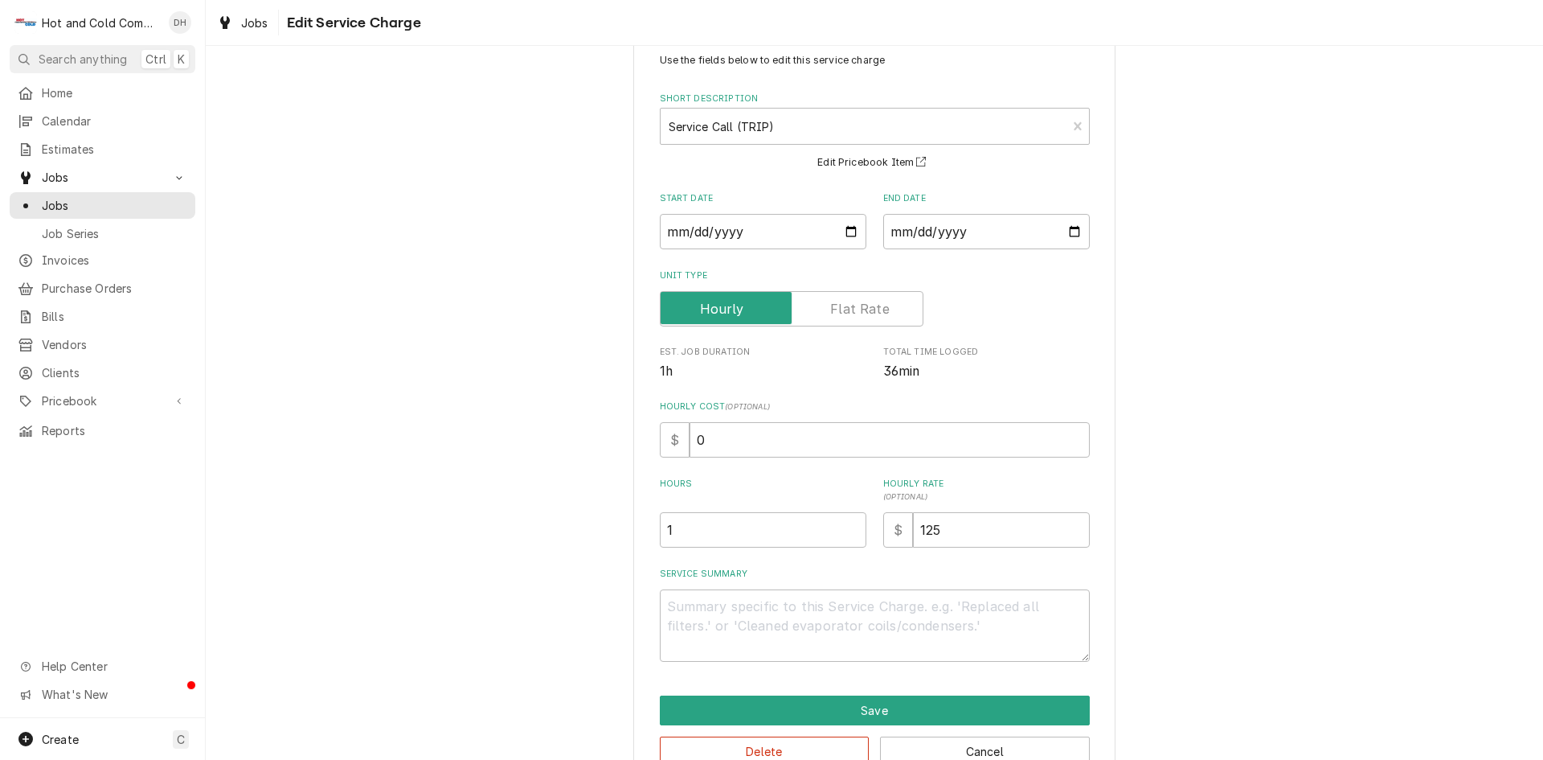
scroll to position [85, 0]
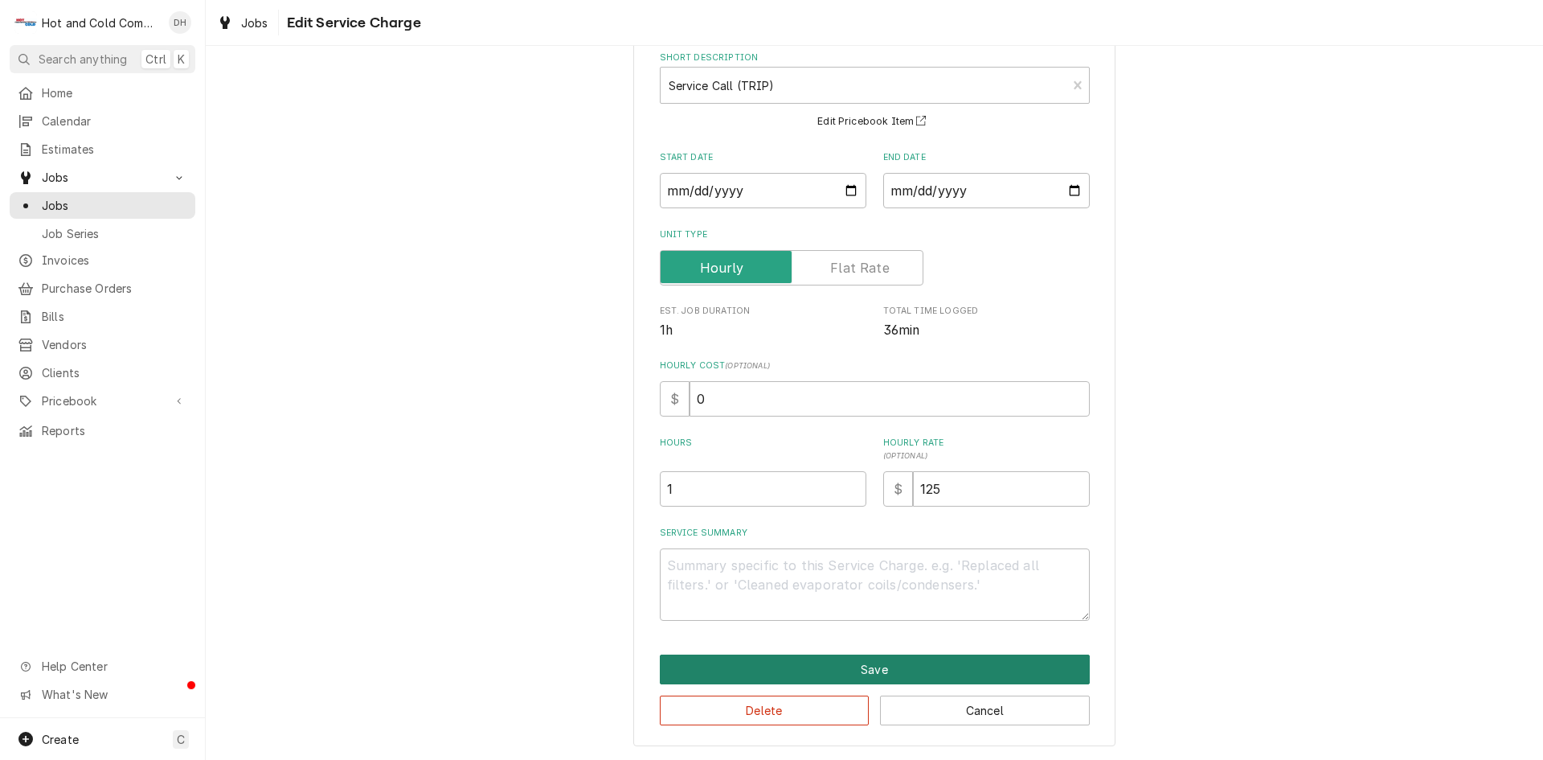
drag, startPoint x: 877, startPoint y: 670, endPoint x: 881, endPoint y: 663, distance: 8.3
click at [881, 663] on button "Save" at bounding box center [875, 669] width 430 height 30
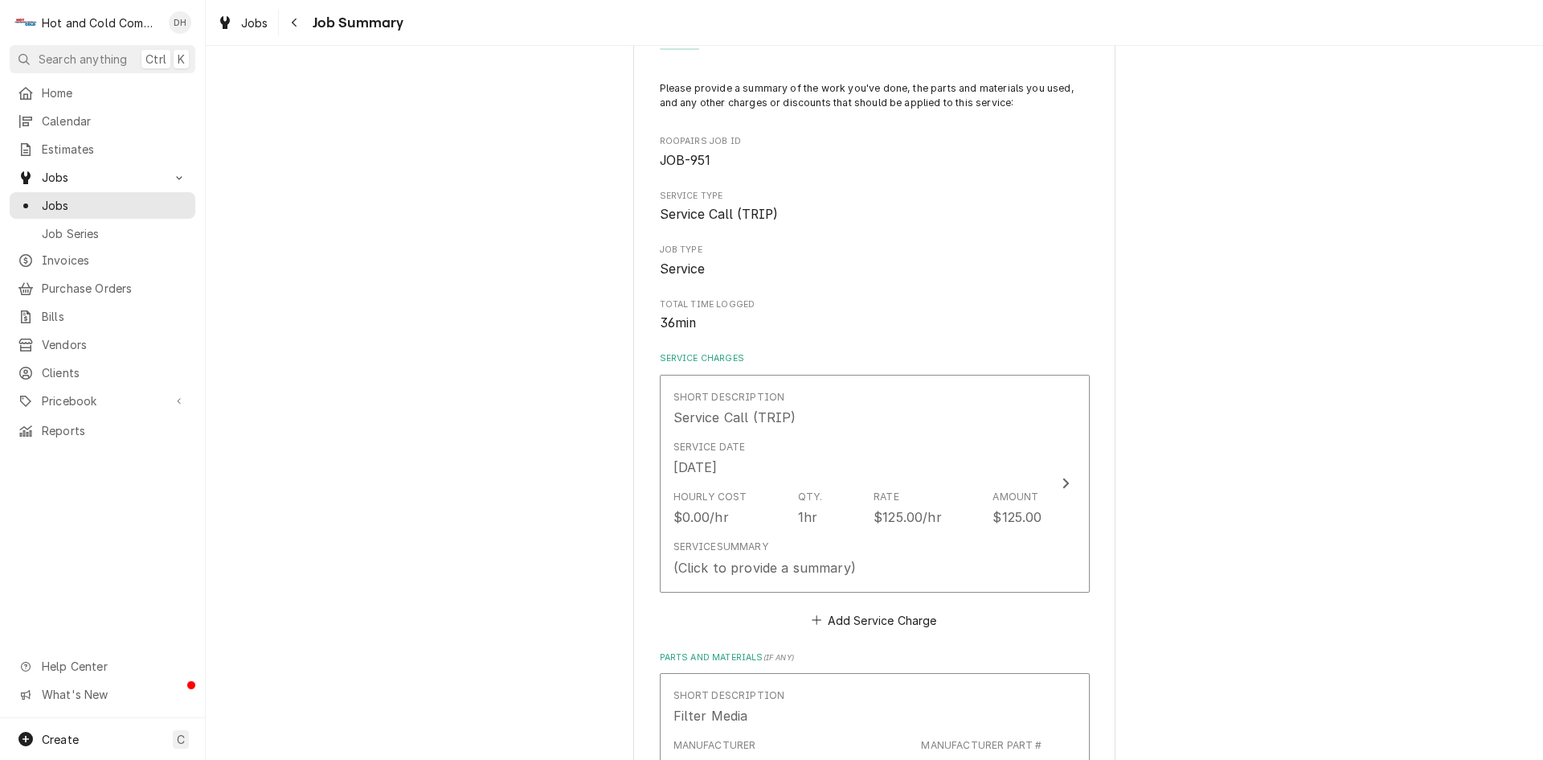
scroll to position [268, 0]
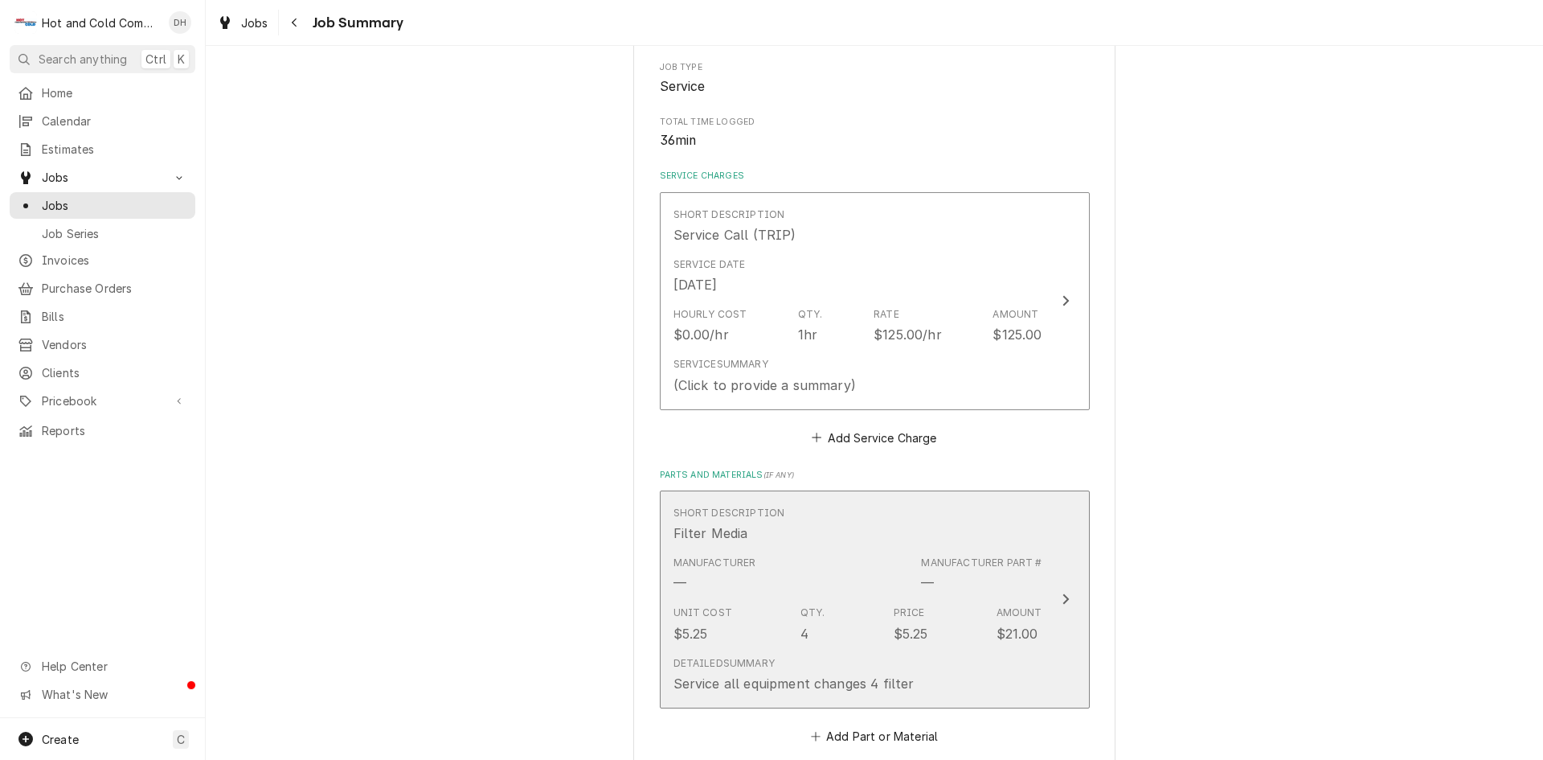
click at [942, 685] on div "Detailed Summary Service all equipment changes 4 filter" at bounding box center [858, 675] width 369 height 50
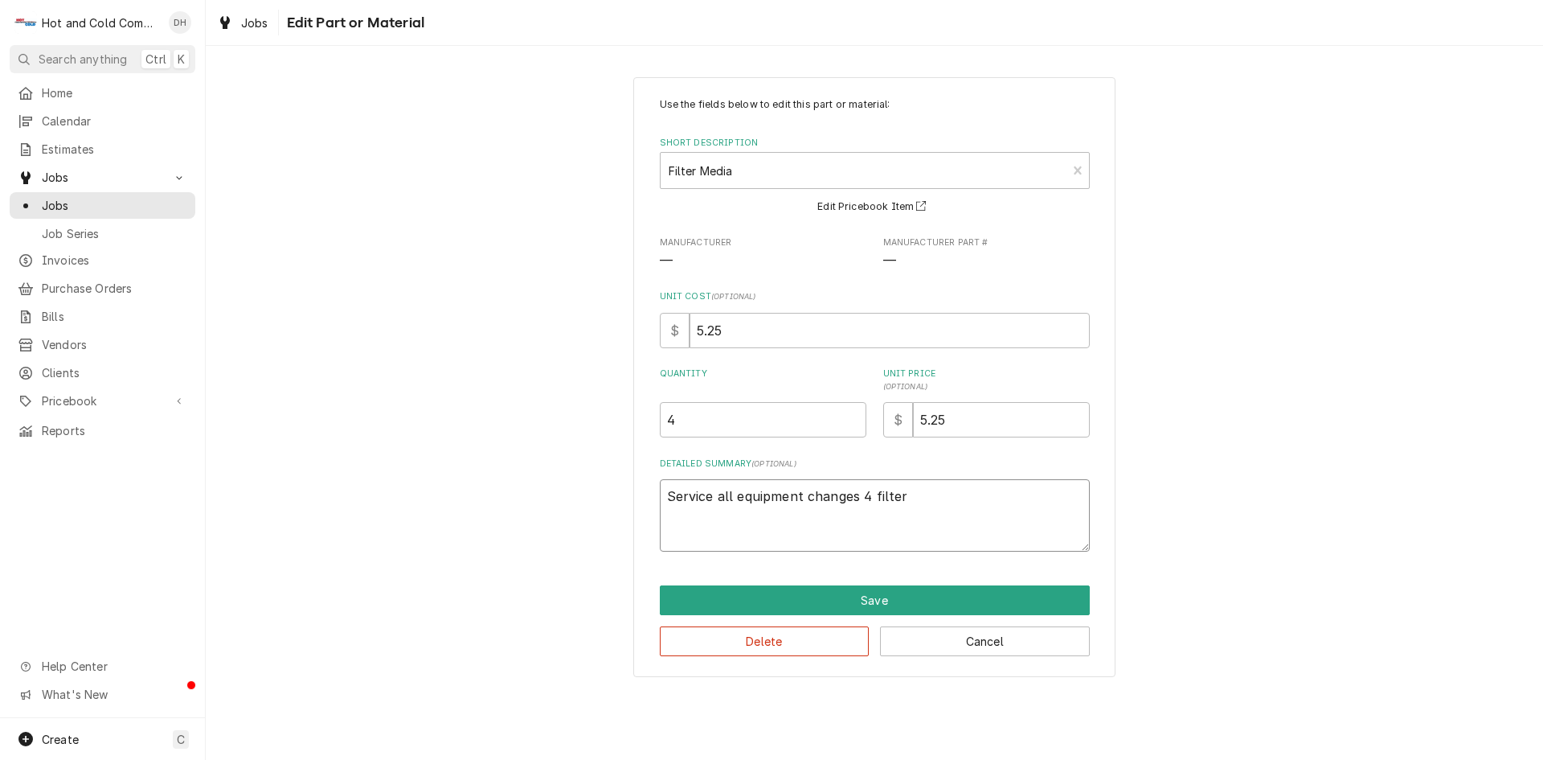
drag, startPoint x: 916, startPoint y: 492, endPoint x: 602, endPoint y: 497, distance: 313.5
click at [592, 494] on div "Use the fields below to edit this part or material: Short Description Filter Me…" at bounding box center [875, 377] width 1338 height 628
click at [887, 600] on button "Save" at bounding box center [875, 600] width 430 height 30
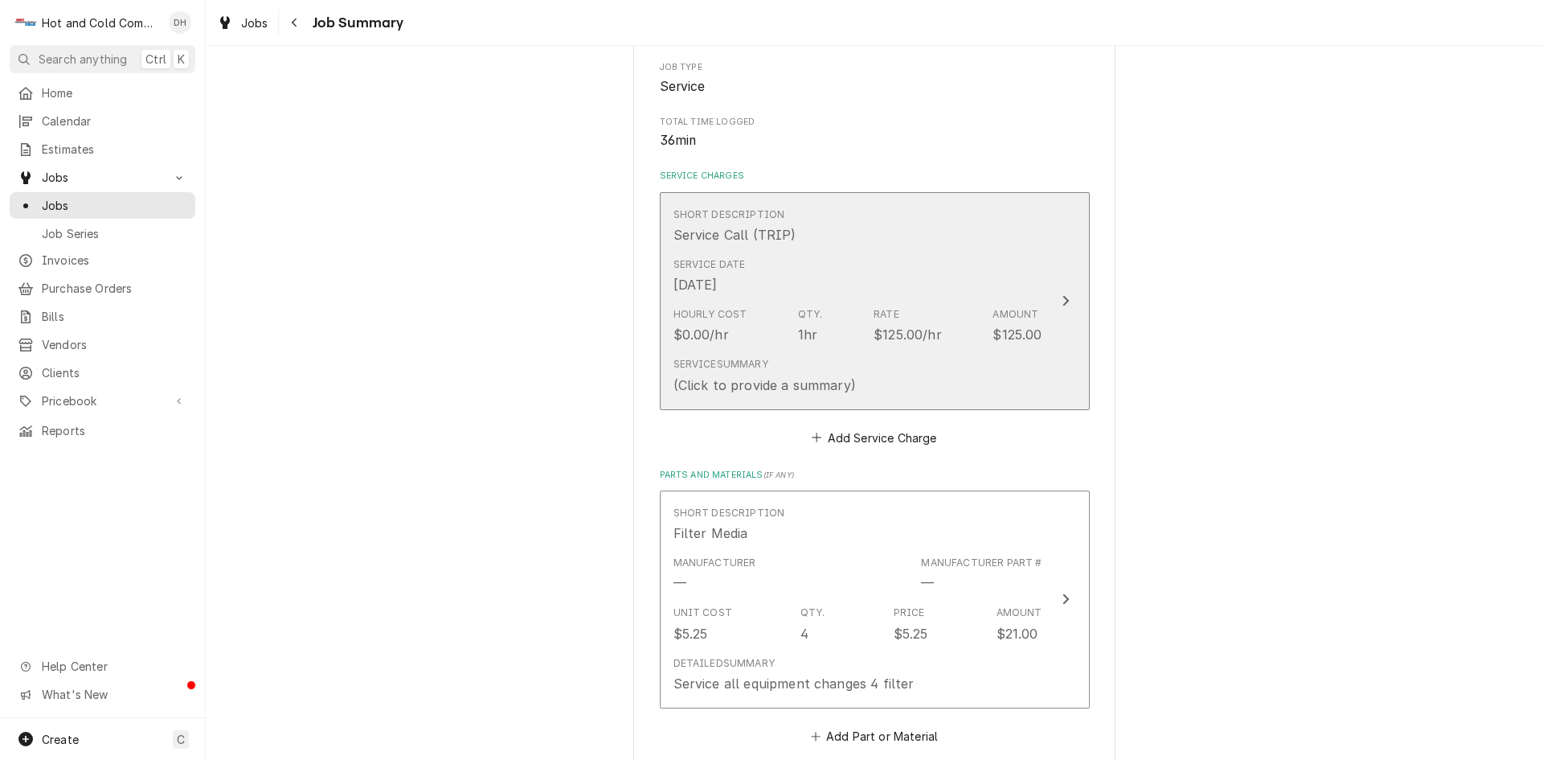
click at [822, 271] on div "Service Date Aug 18, 2025" at bounding box center [858, 276] width 369 height 50
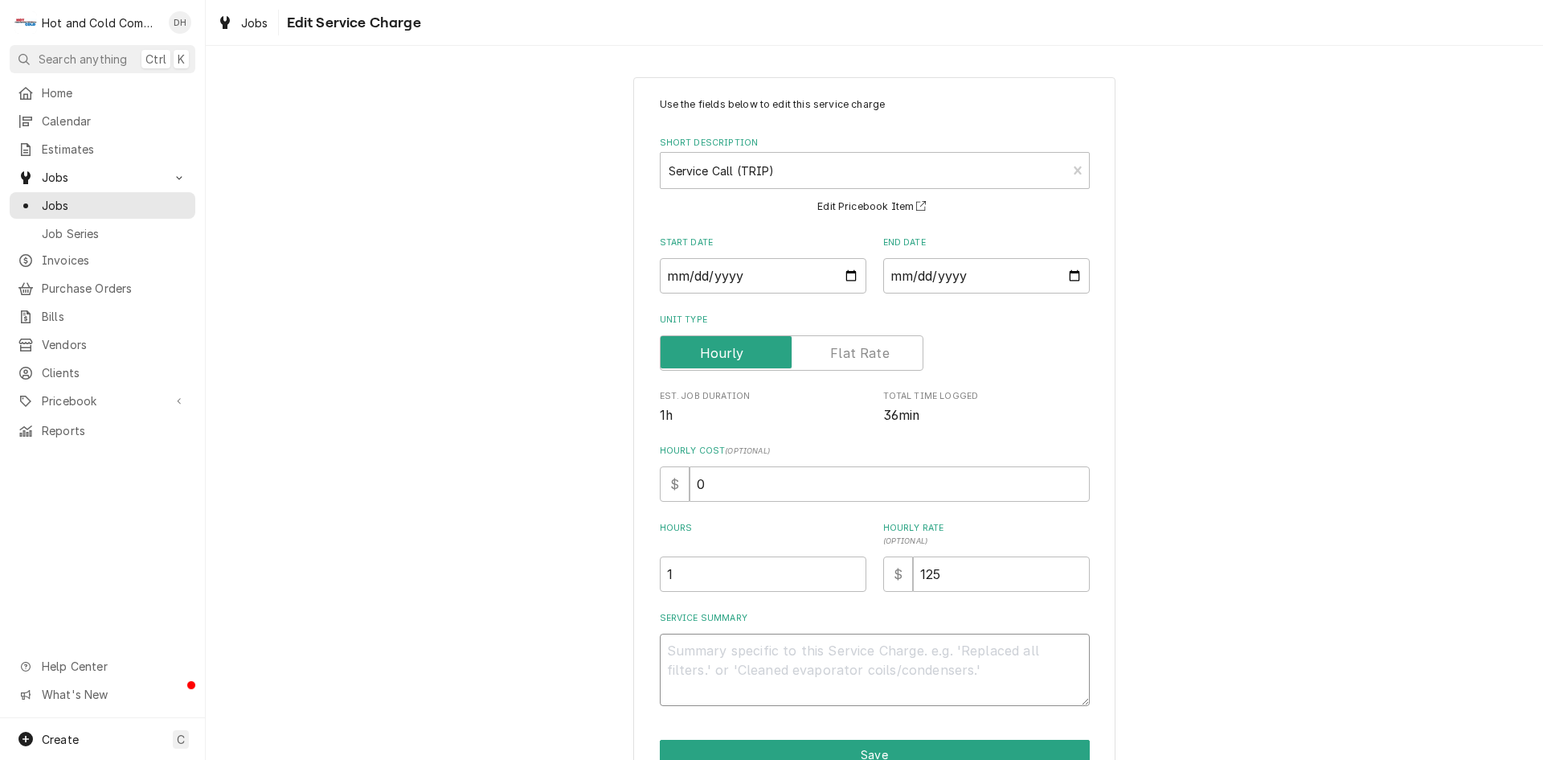
click at [680, 654] on textarea "Service Summary" at bounding box center [875, 669] width 430 height 72
paste textarea "Service all equipment changes 4 filter"
type textarea "x"
type textarea "Service all equipment changes 4 filter"
click at [876, 745] on button "Save" at bounding box center [875, 755] width 430 height 30
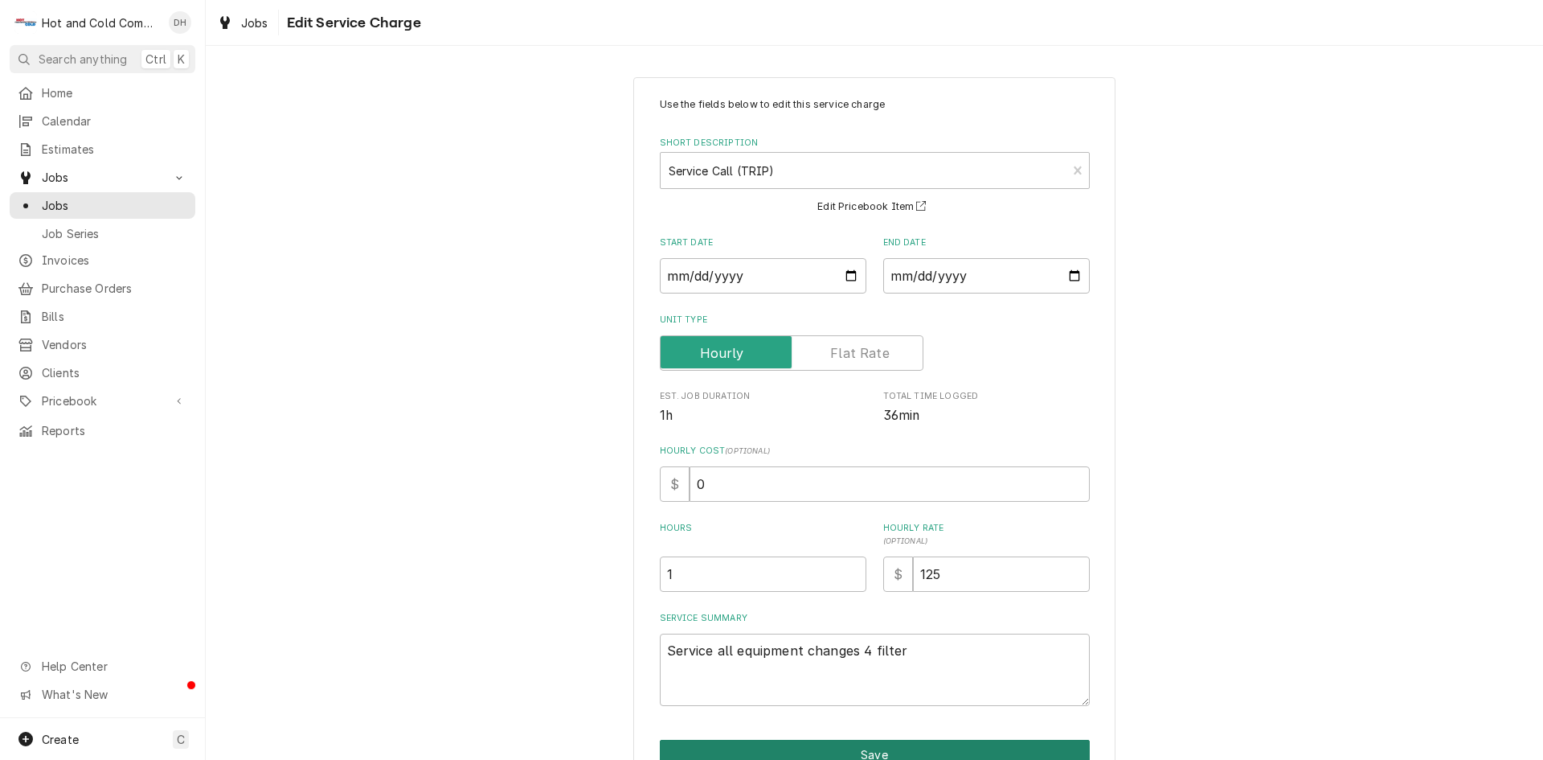
type textarea "x"
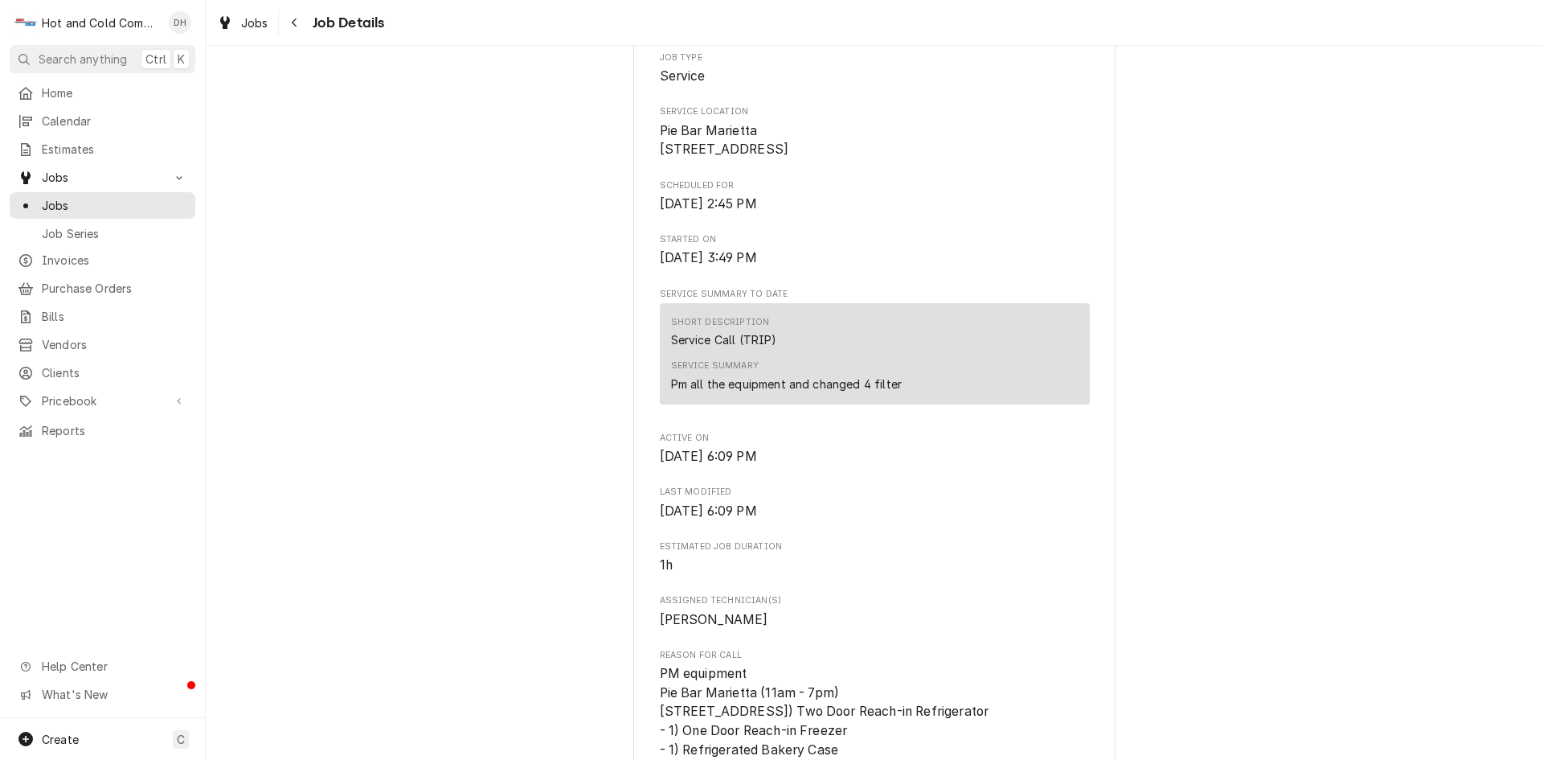
scroll to position [804, 0]
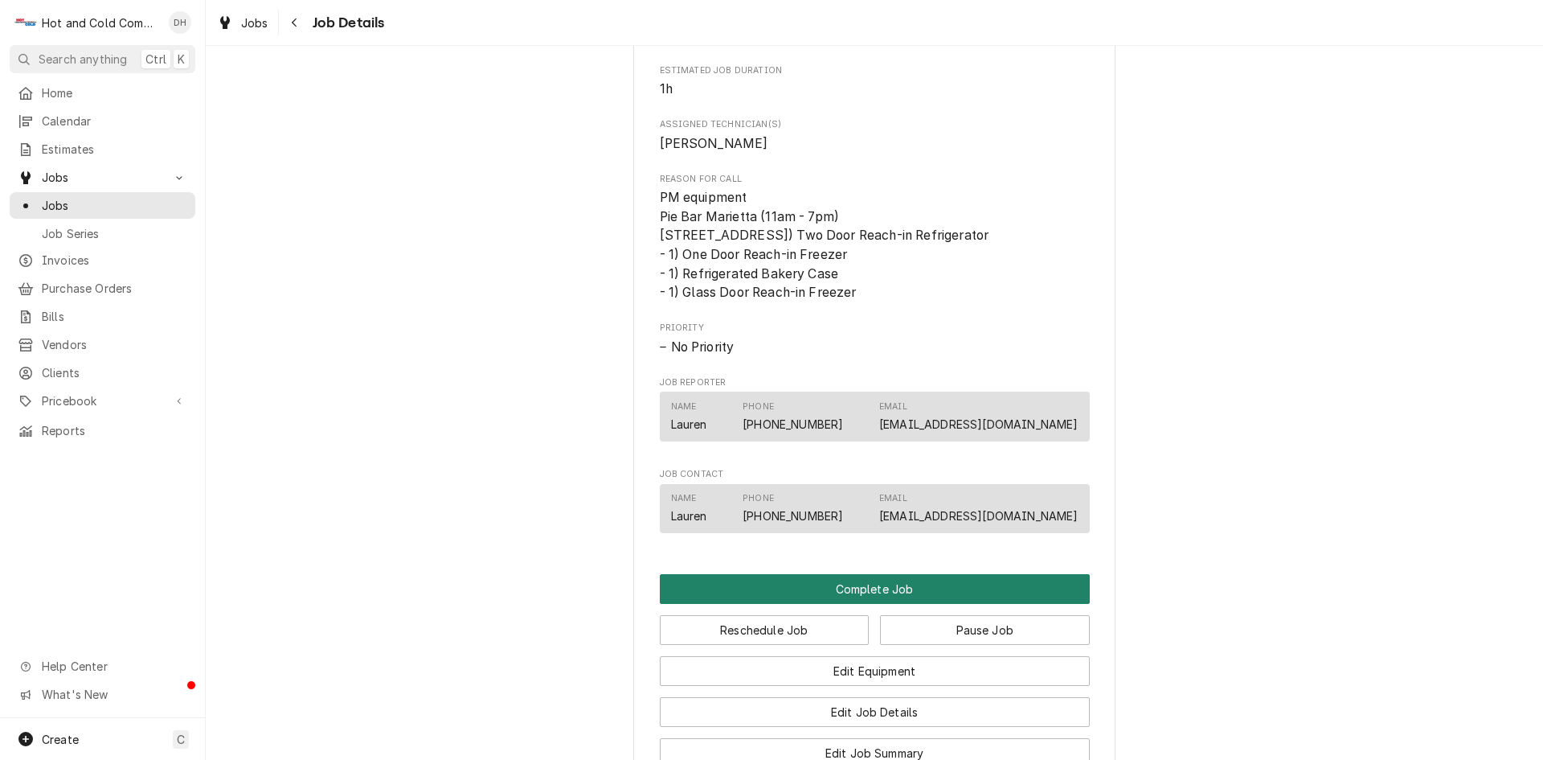
drag, startPoint x: 871, startPoint y: 627, endPoint x: 891, endPoint y: 627, distance: 20.1
click at [879, 604] on button "Complete Job" at bounding box center [875, 589] width 430 height 30
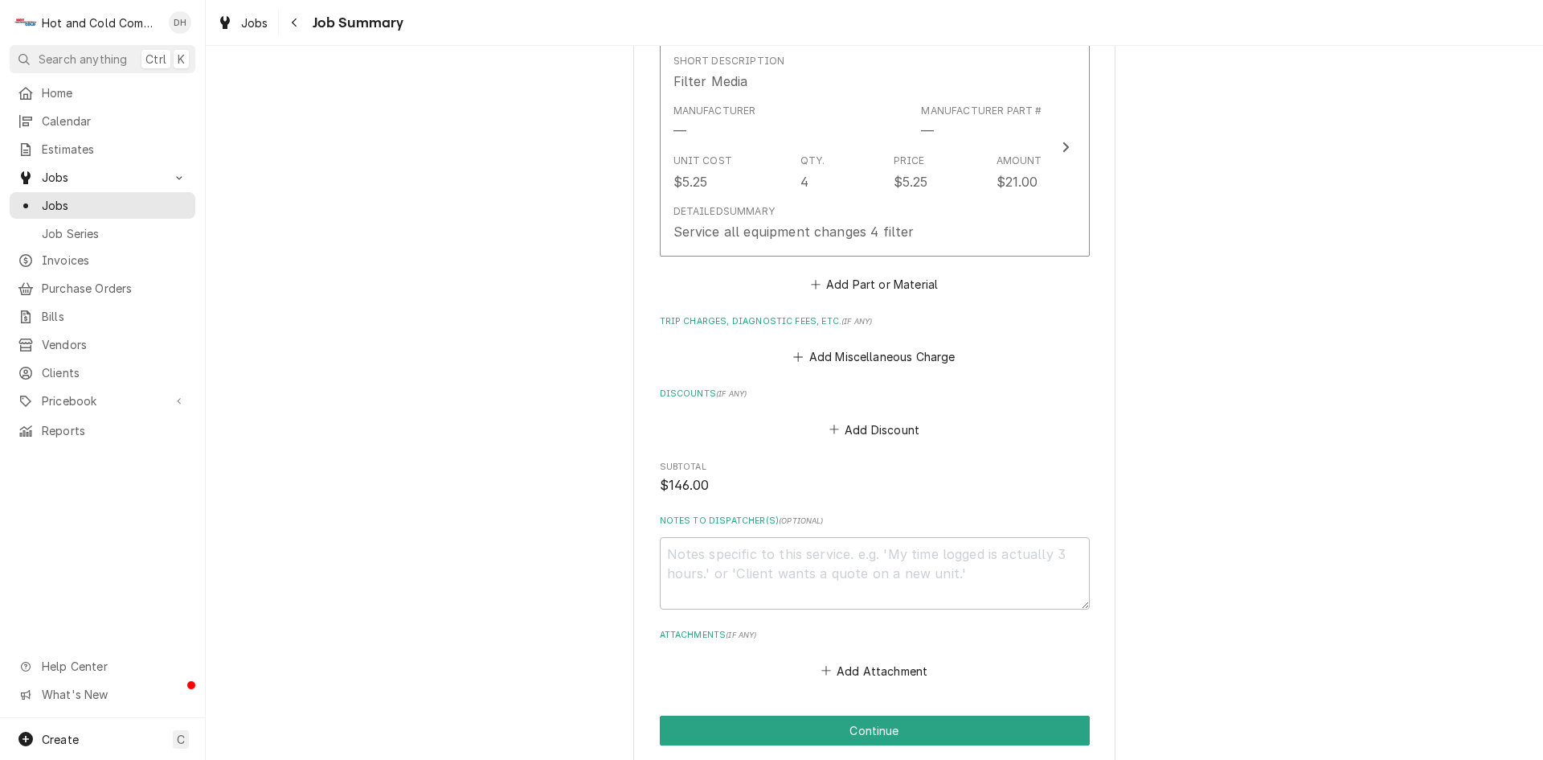
scroll to position [804, 0]
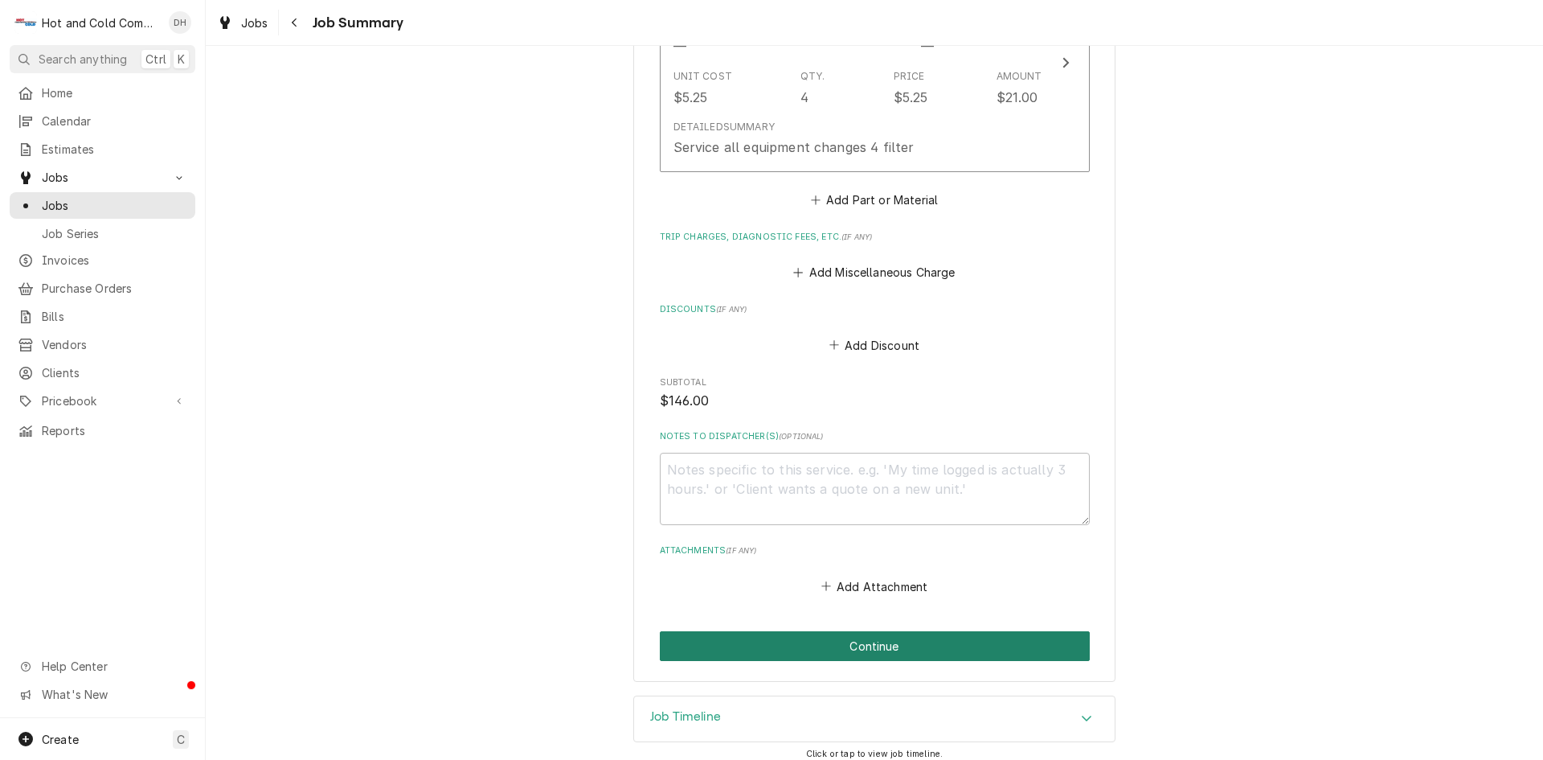
click at [892, 646] on button "Continue" at bounding box center [875, 646] width 430 height 30
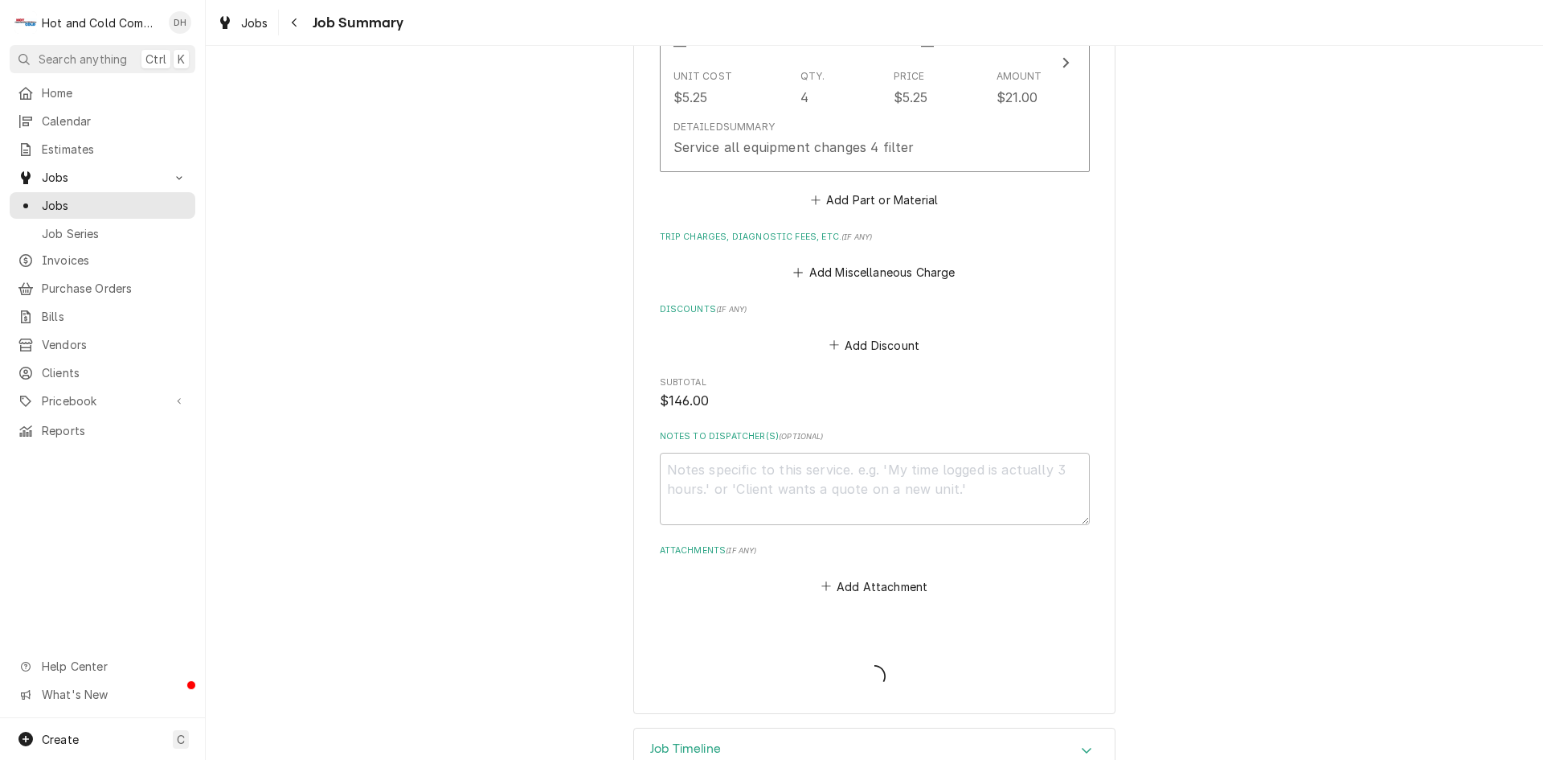
type textarea "x"
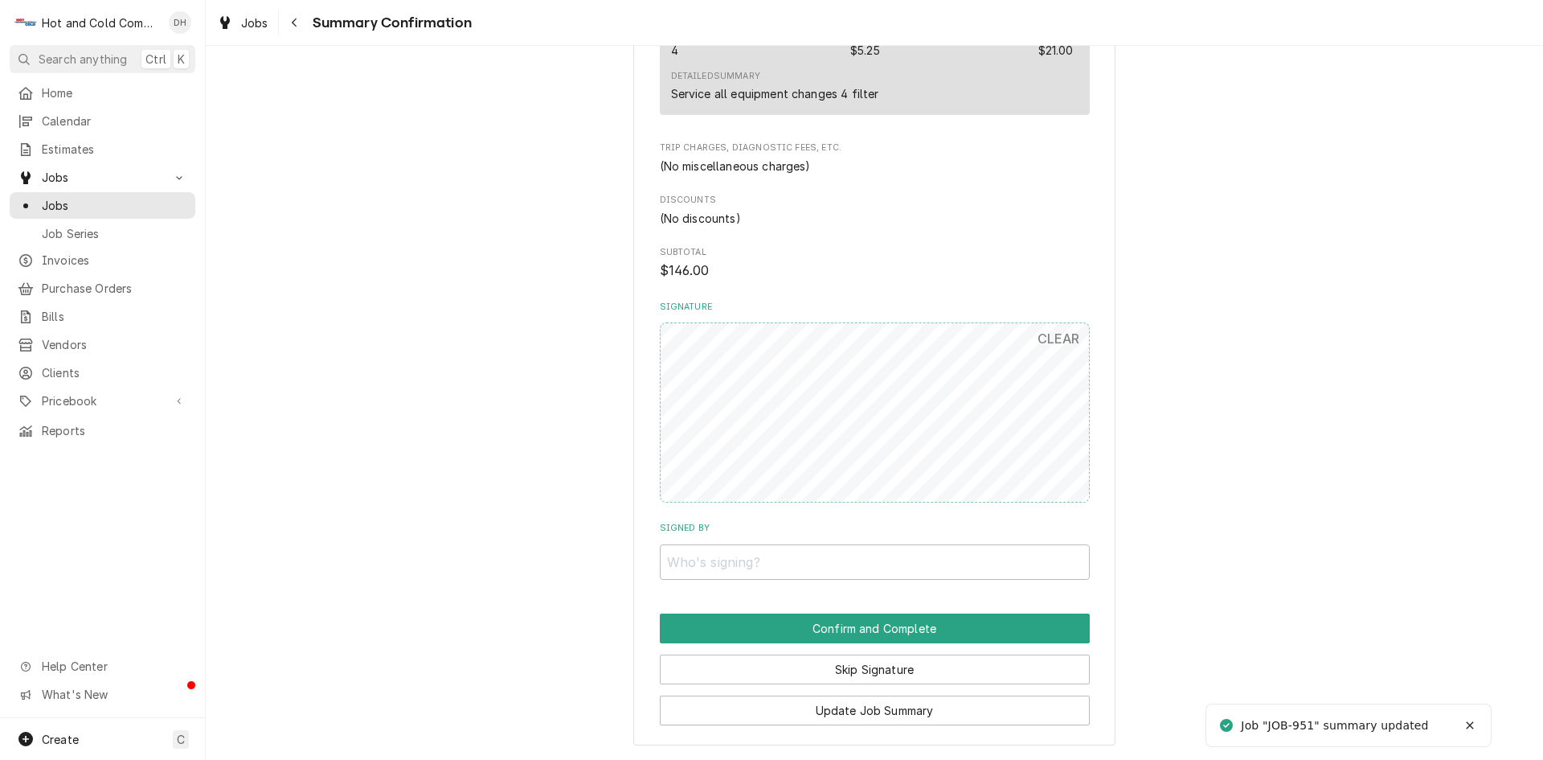
scroll to position [834, 0]
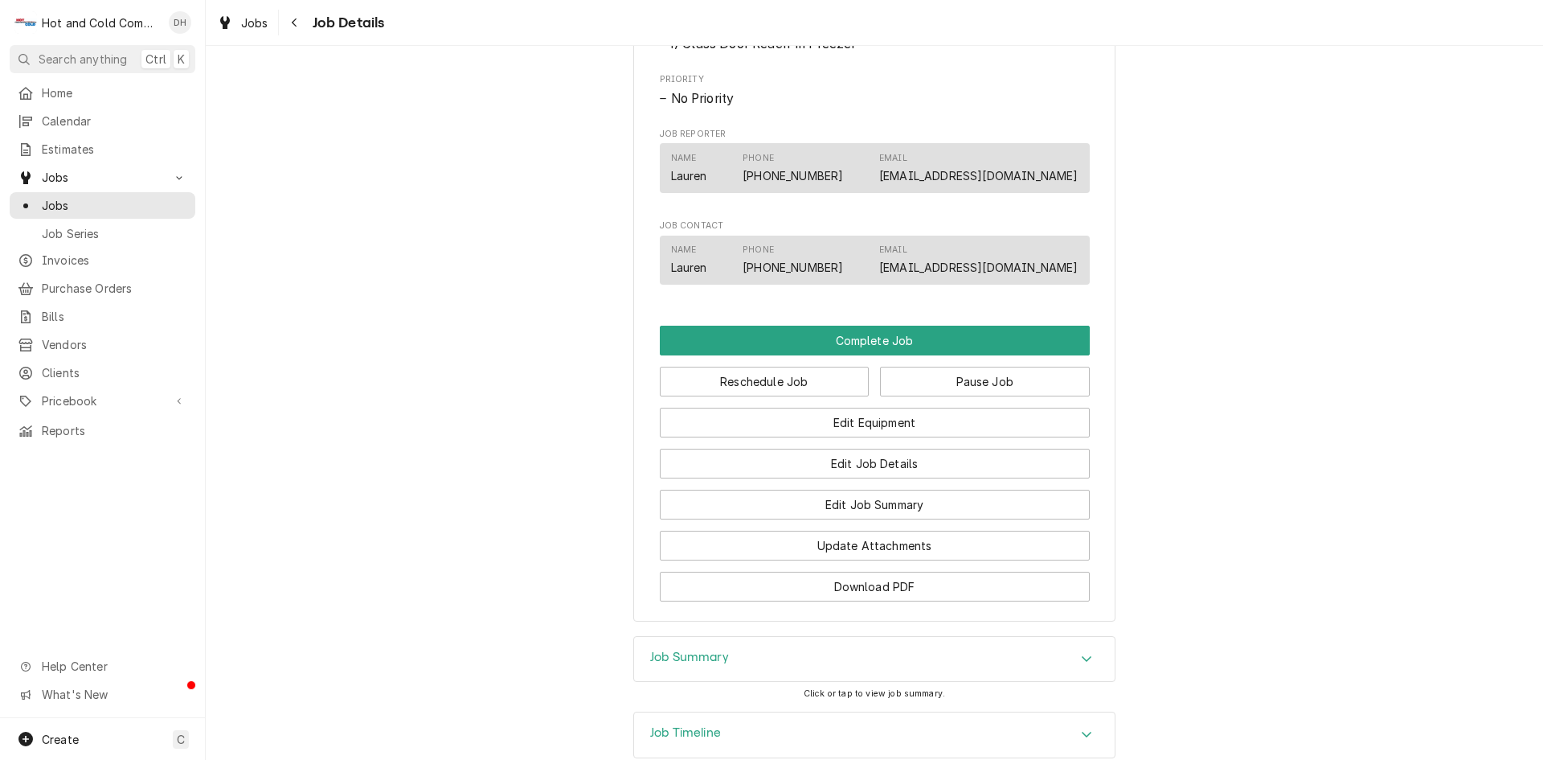
scroll to position [1072, 0]
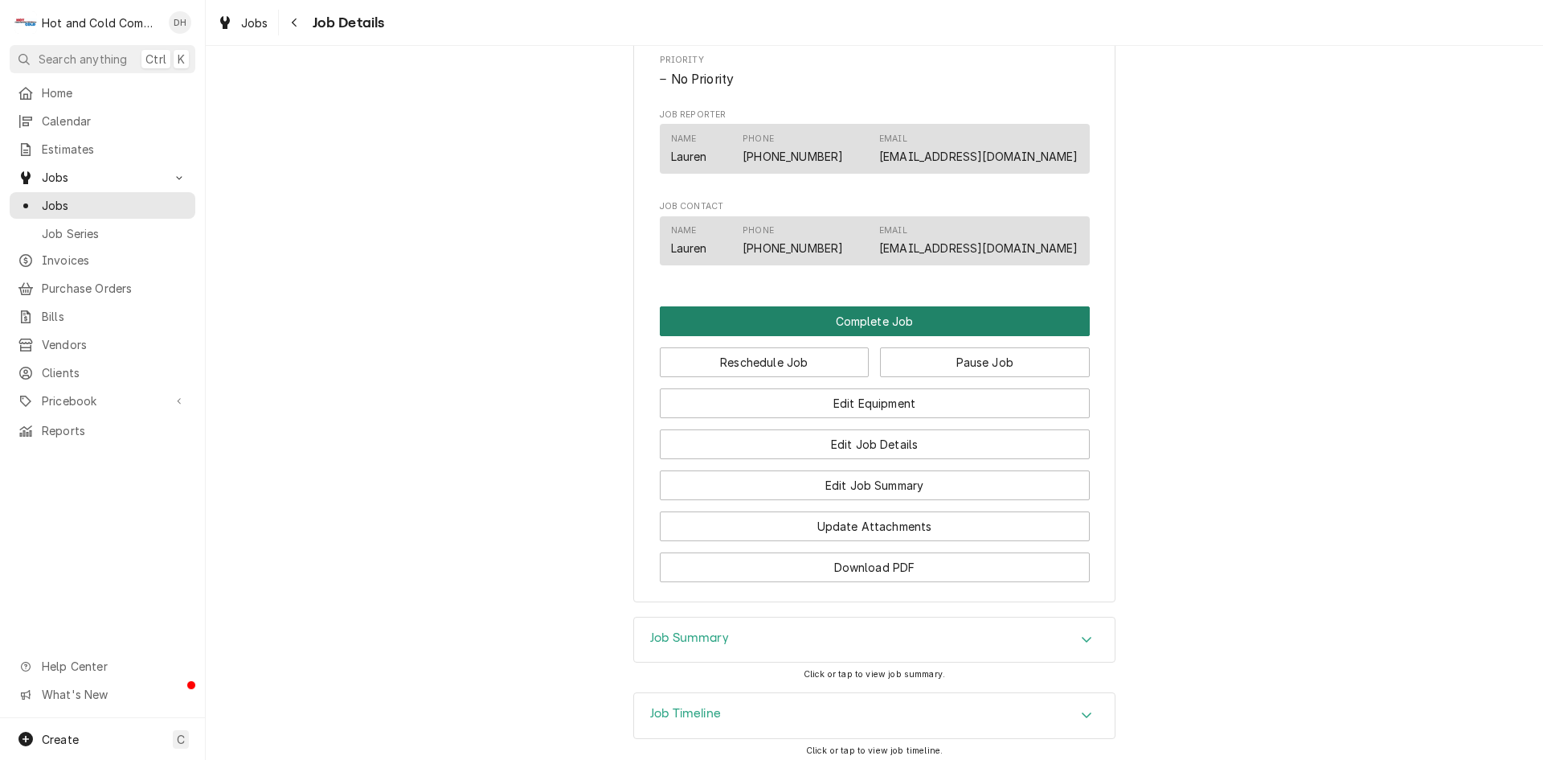
click at [892, 336] on button "Complete Job" at bounding box center [875, 321] width 430 height 30
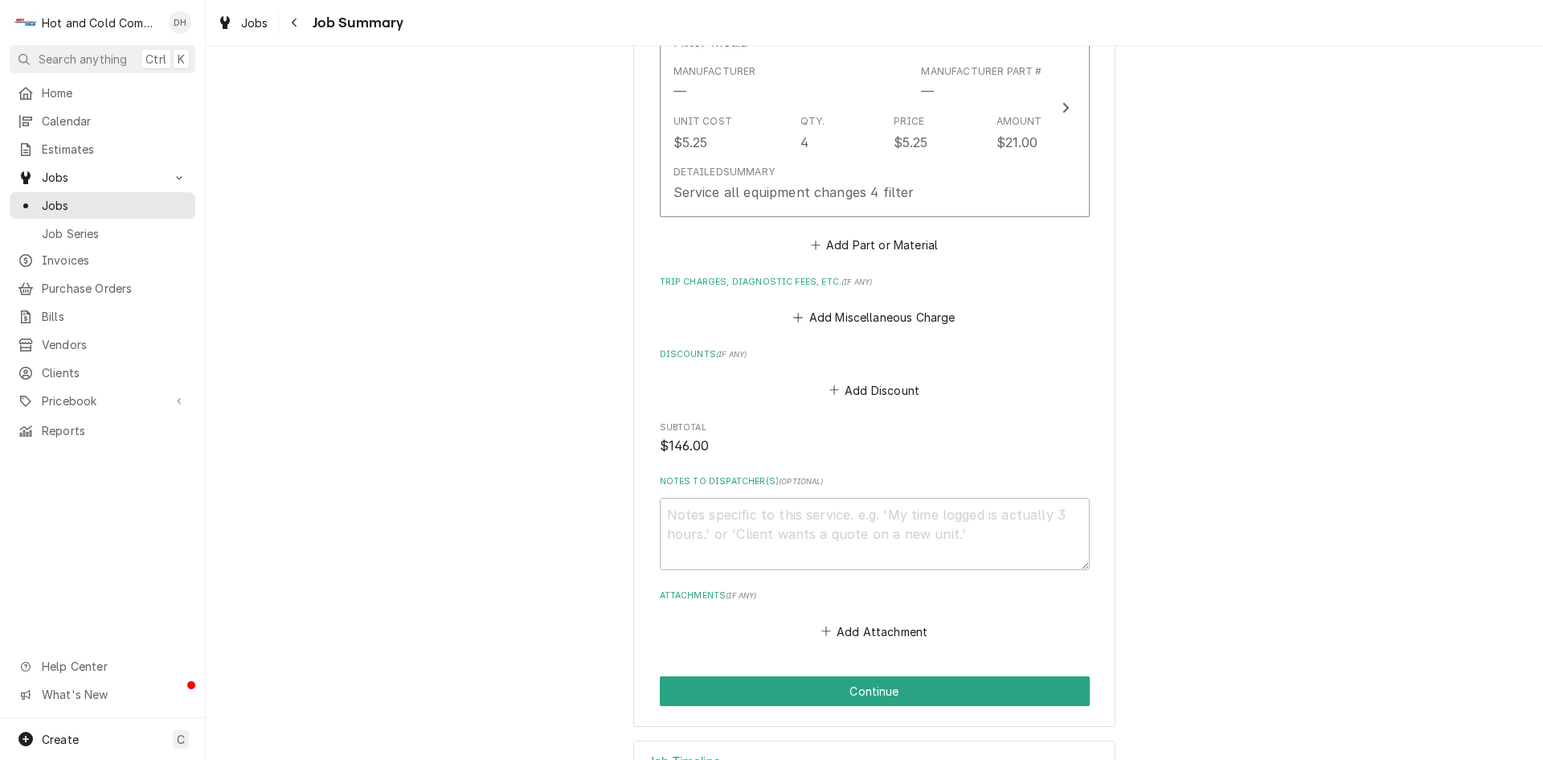
scroll to position [815, 0]
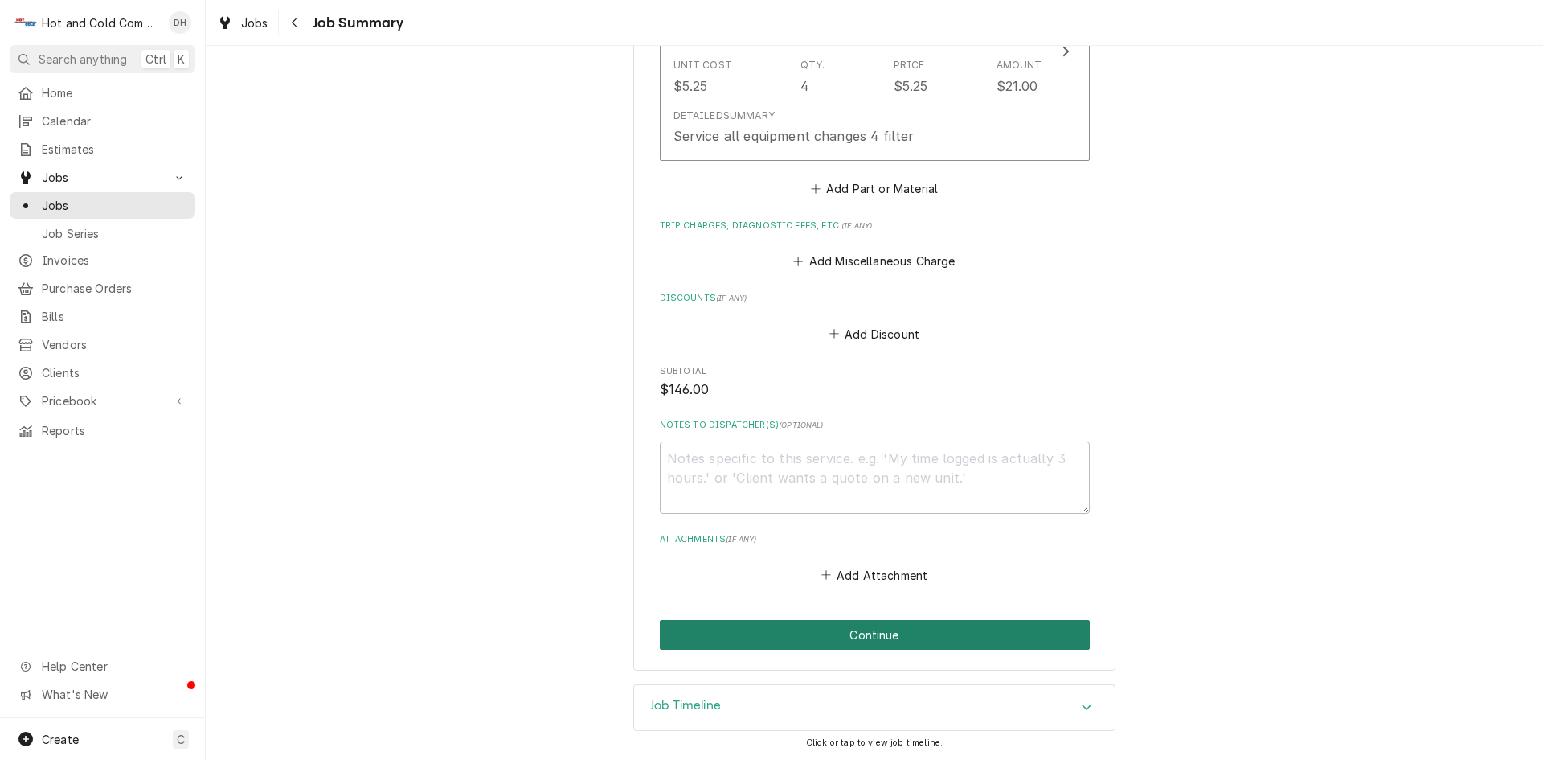
click at [869, 625] on button "Continue" at bounding box center [875, 635] width 430 height 30
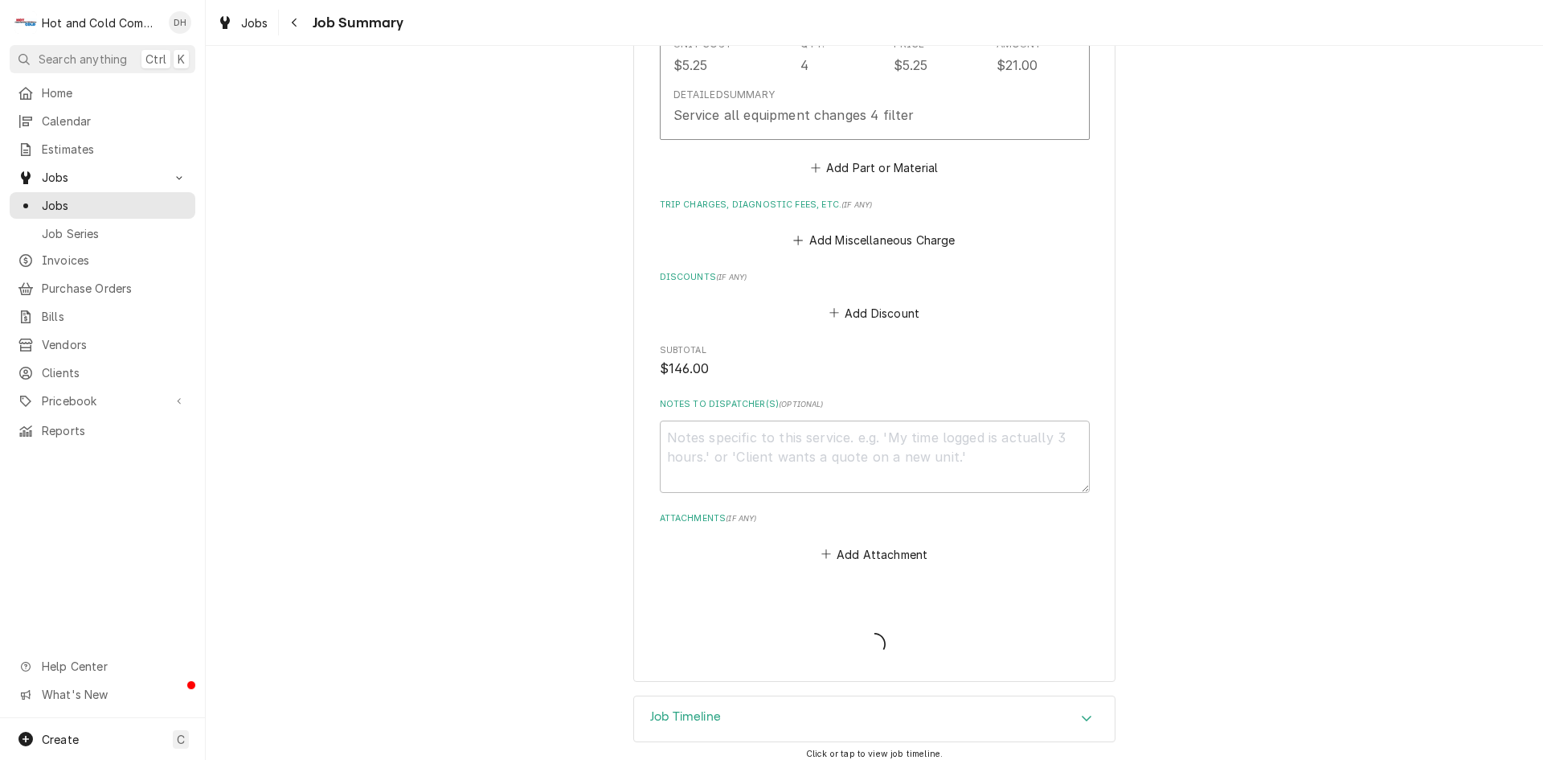
scroll to position [847, 0]
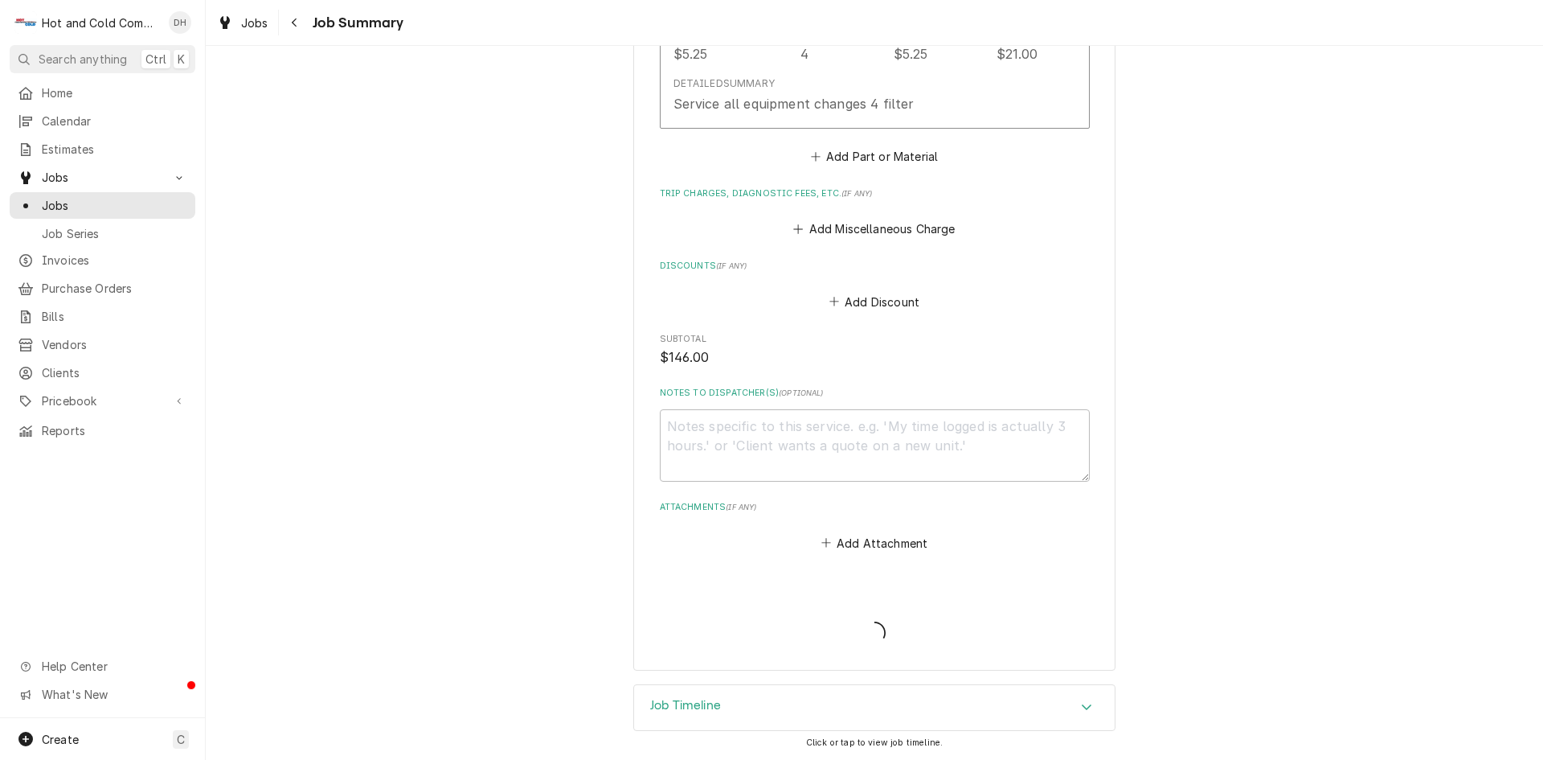
type textarea "x"
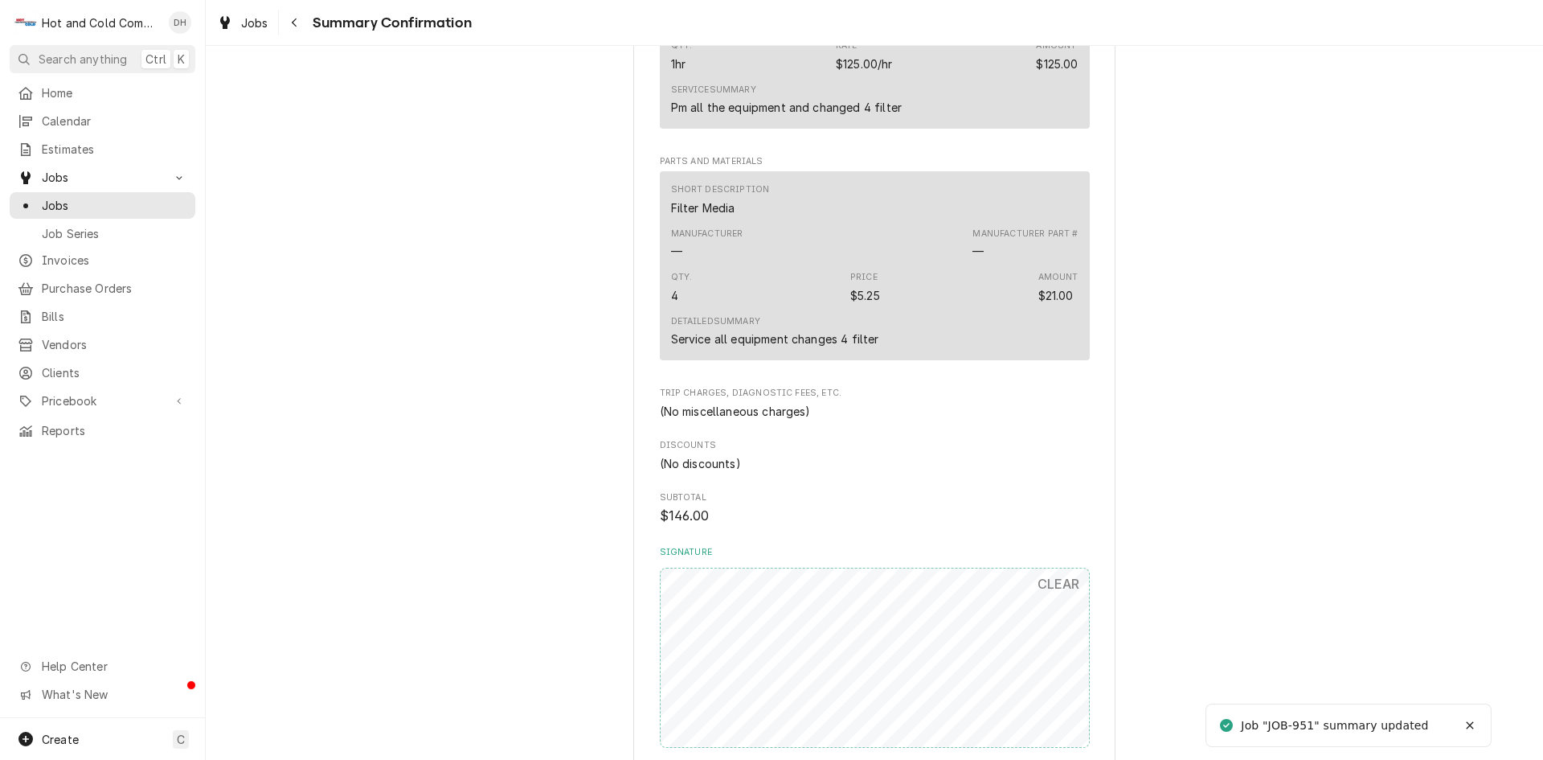
scroll to position [834, 0]
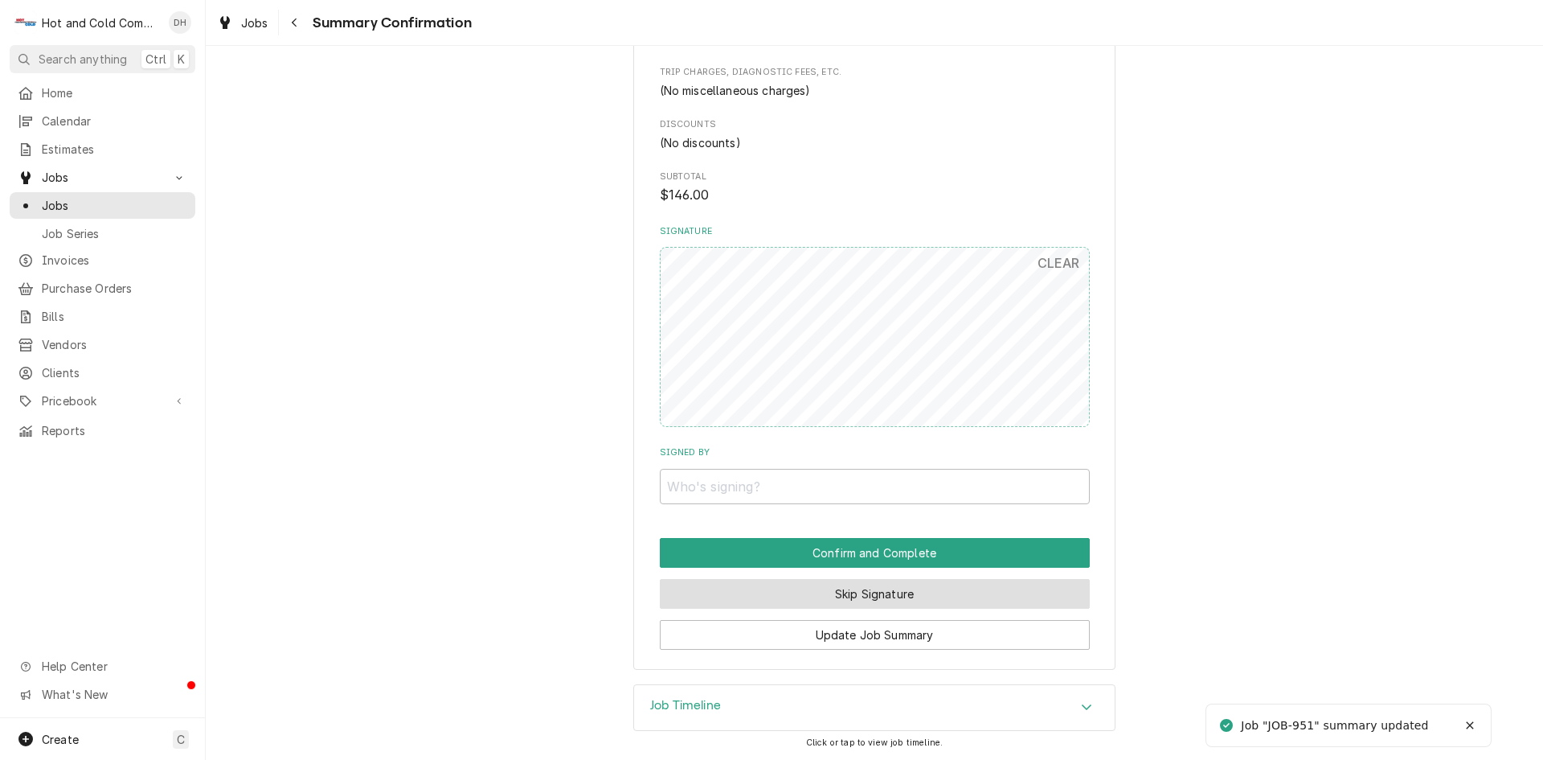
click at [870, 590] on button "Skip Signature" at bounding box center [875, 594] width 430 height 30
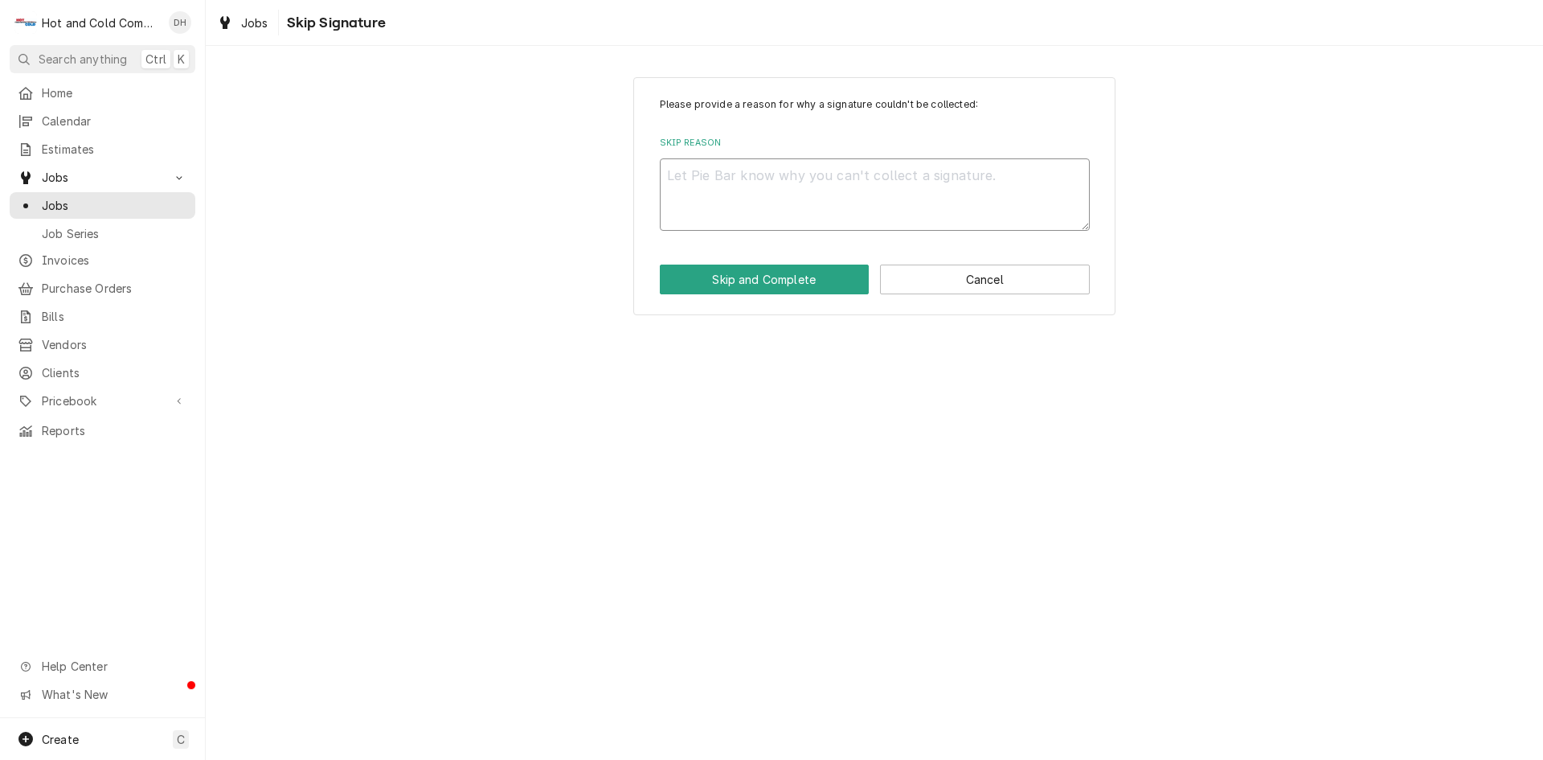
click at [744, 206] on textarea "Skip Reason" at bounding box center [875, 194] width 430 height 72
type textarea "x"
type textarea "e"
type textarea "x"
type textarea "em"
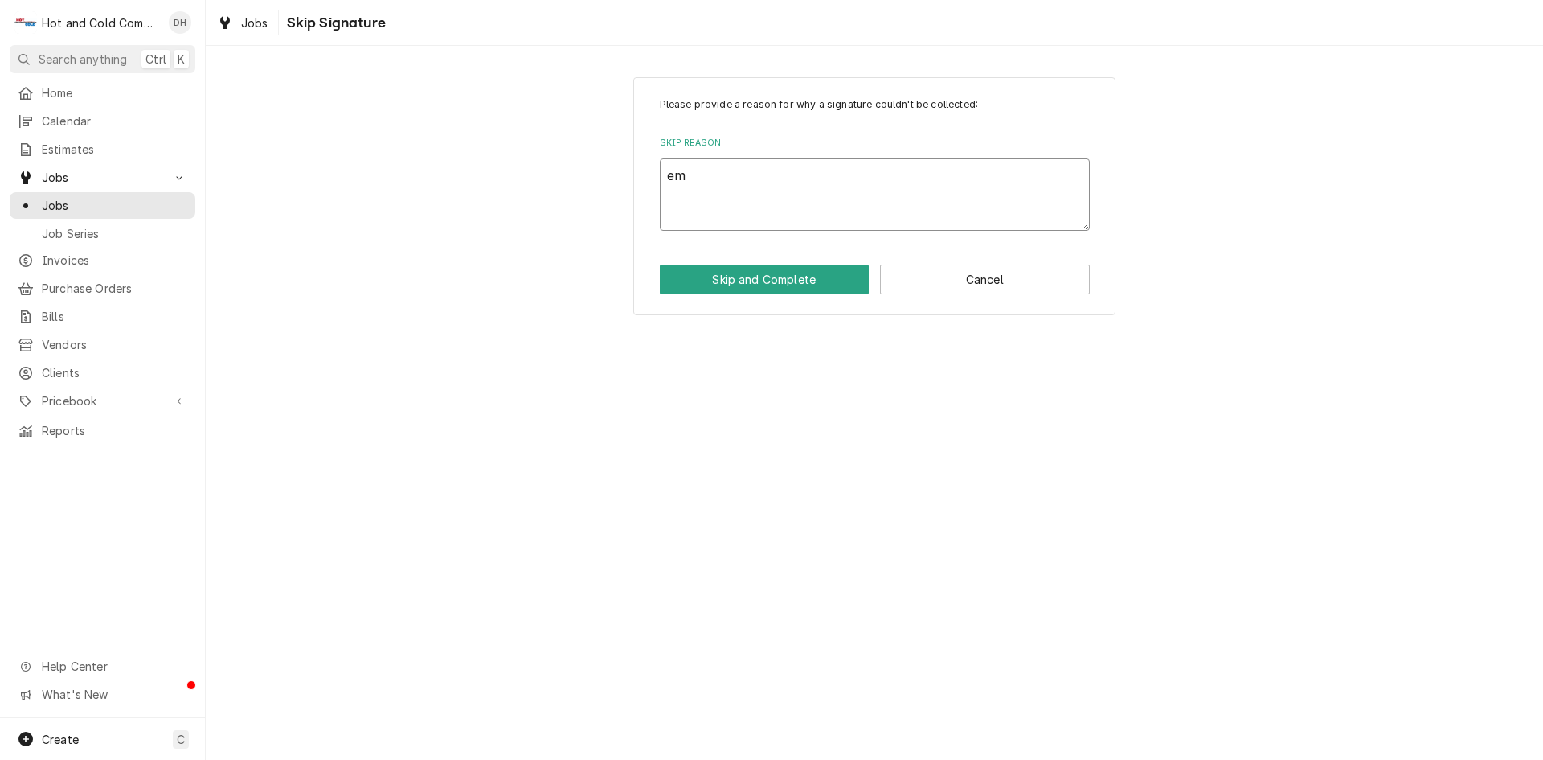
type textarea "x"
type textarea "ema"
type textarea "x"
type textarea "emai"
type textarea "x"
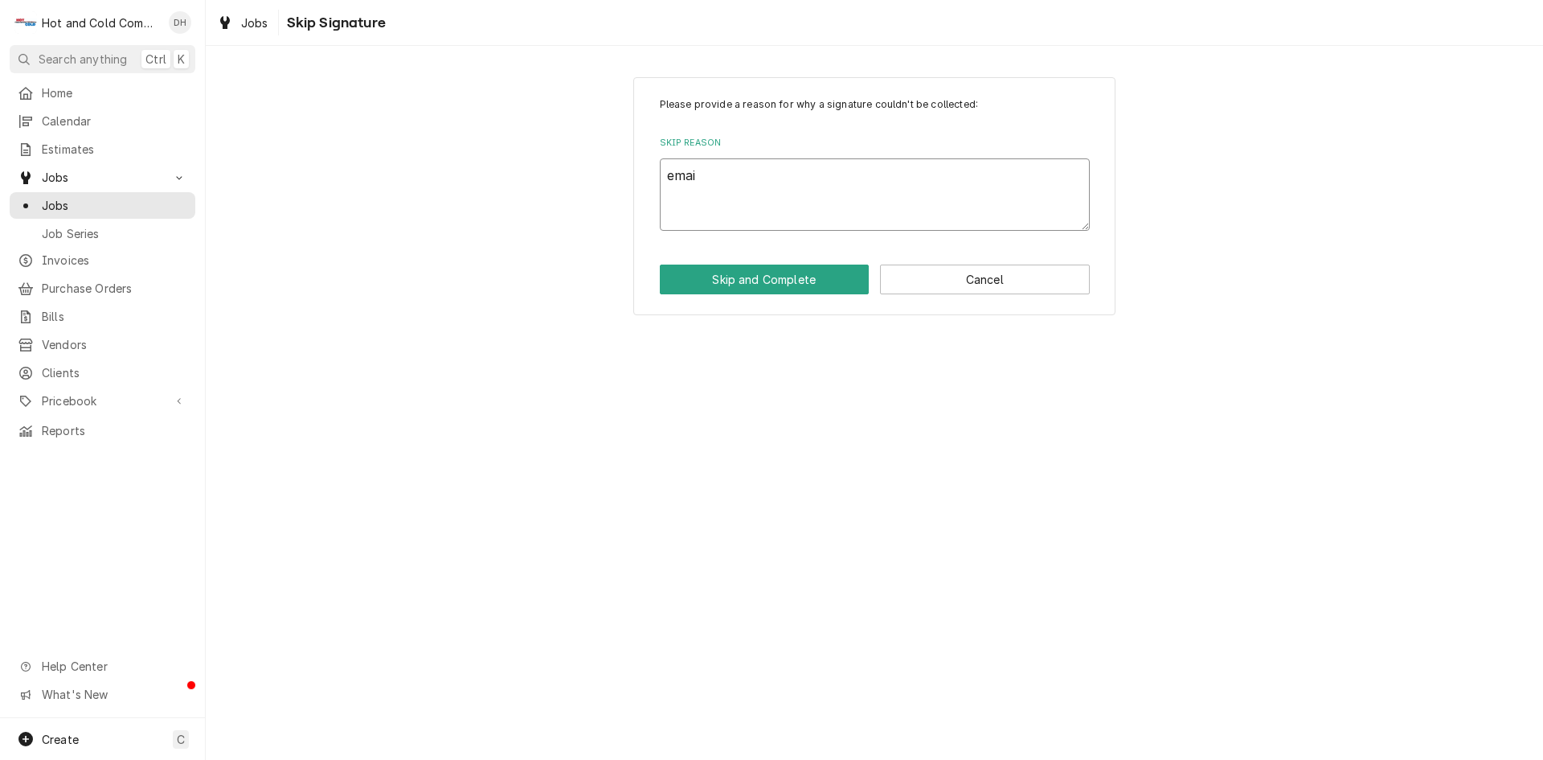
type textarea "email"
type textarea "x"
type textarea "emaile"
type textarea "x"
type textarea "emailed"
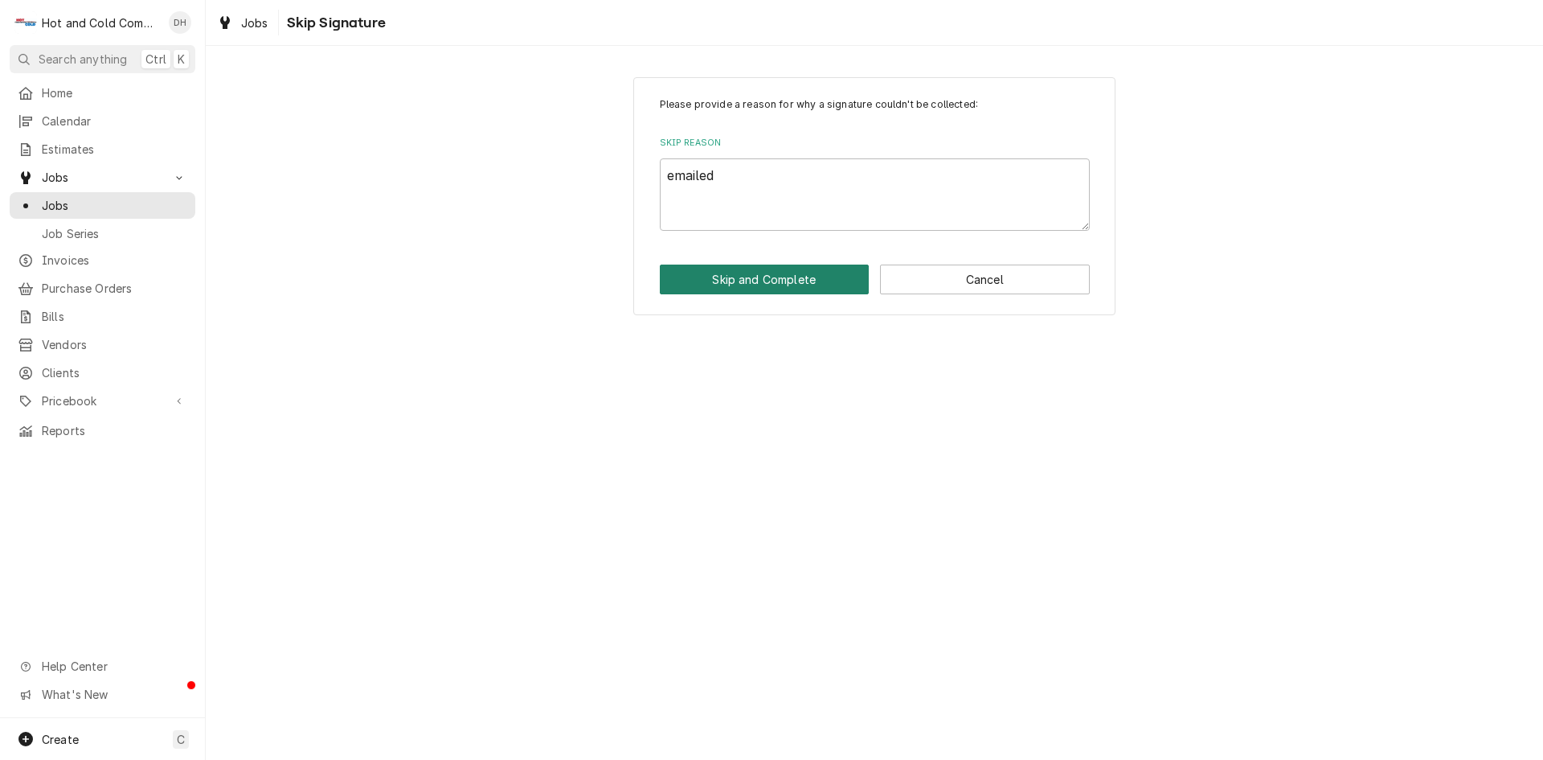
drag, startPoint x: 761, startPoint y: 285, endPoint x: 777, endPoint y: 286, distance: 16.2
click at [764, 284] on button "Skip and Complete" at bounding box center [765, 279] width 210 height 30
type textarea "x"
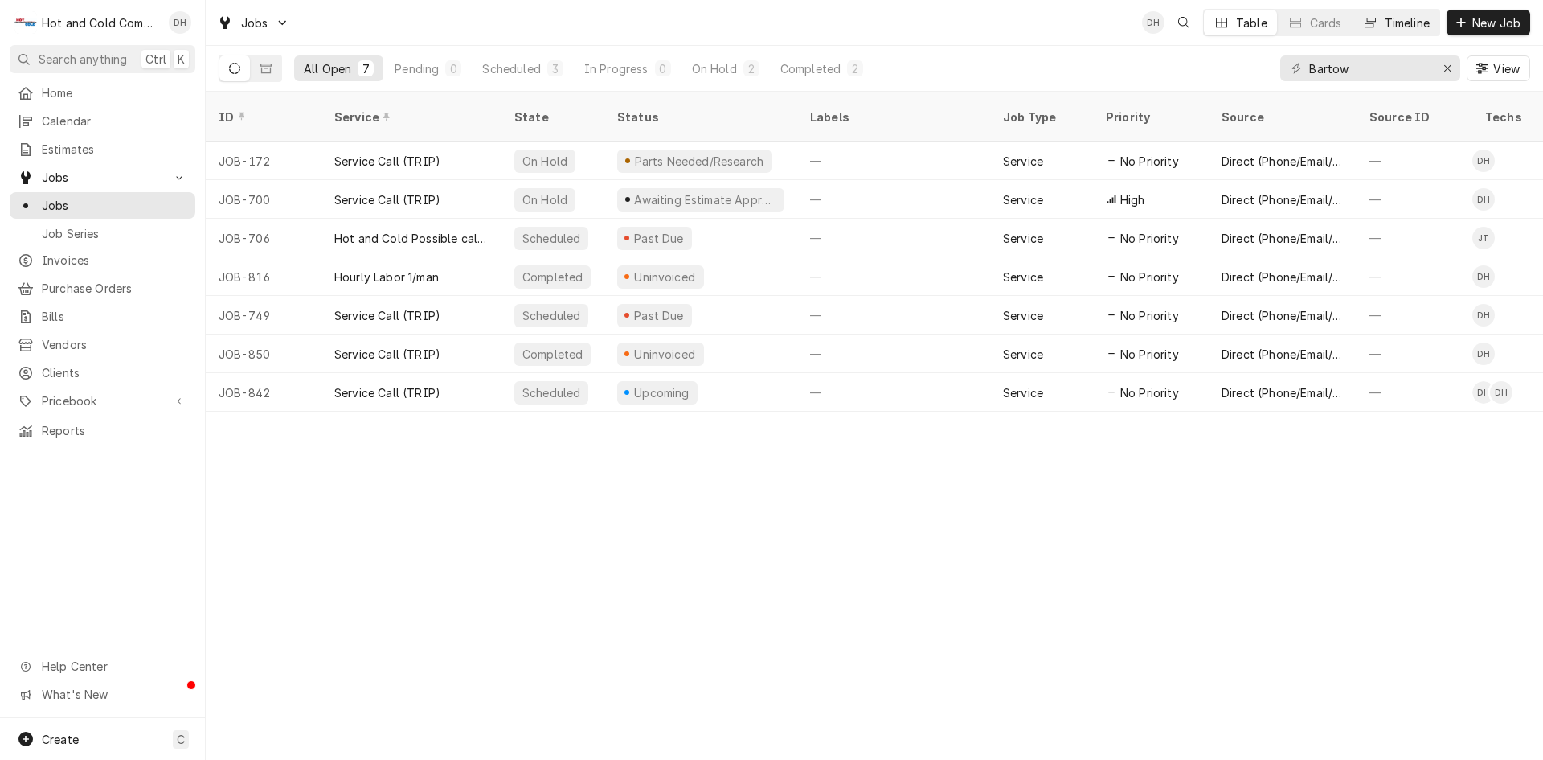
click at [1419, 25] on div "Timeline" at bounding box center [1407, 22] width 45 height 17
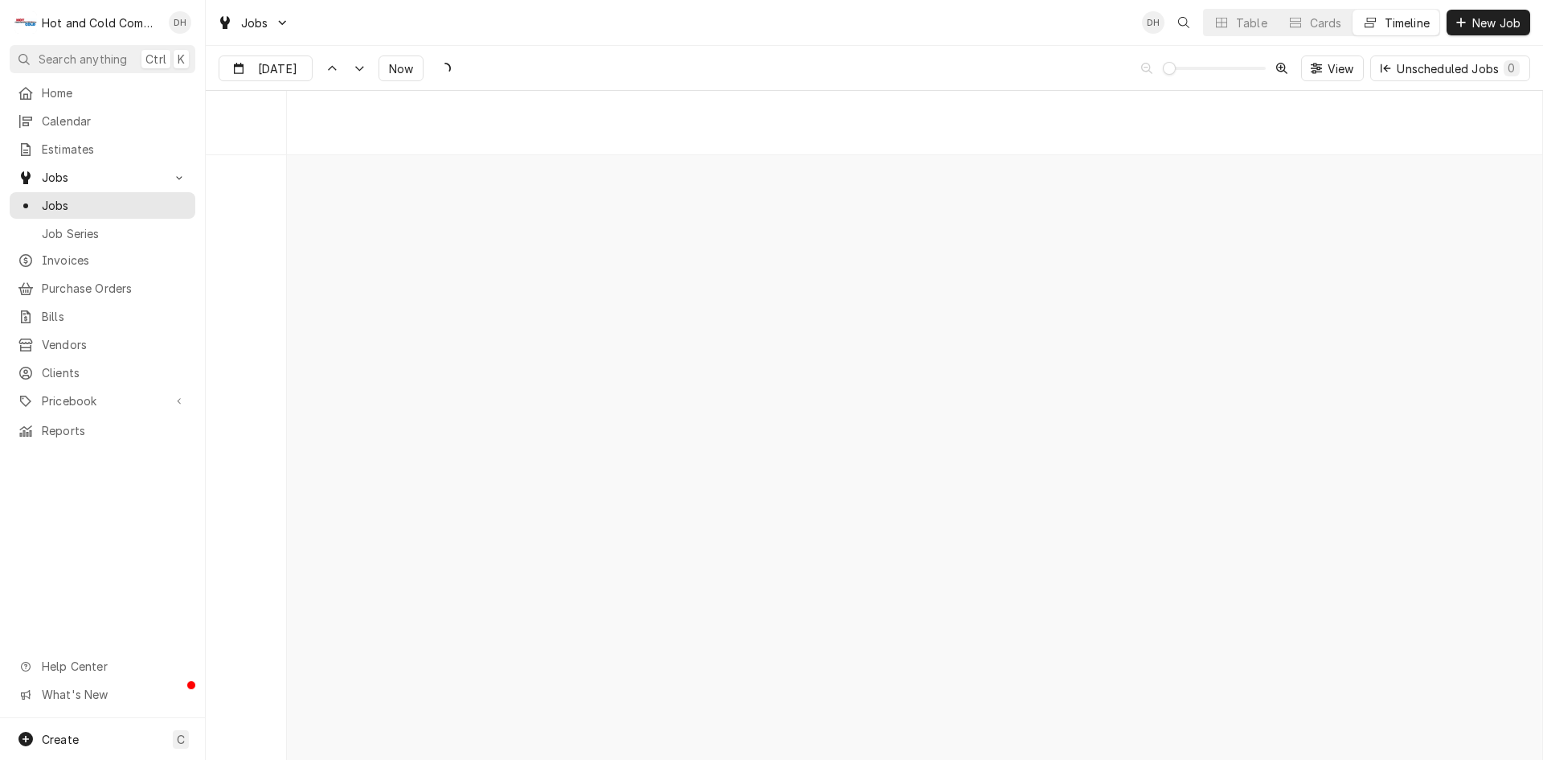
scroll to position [12578, 0]
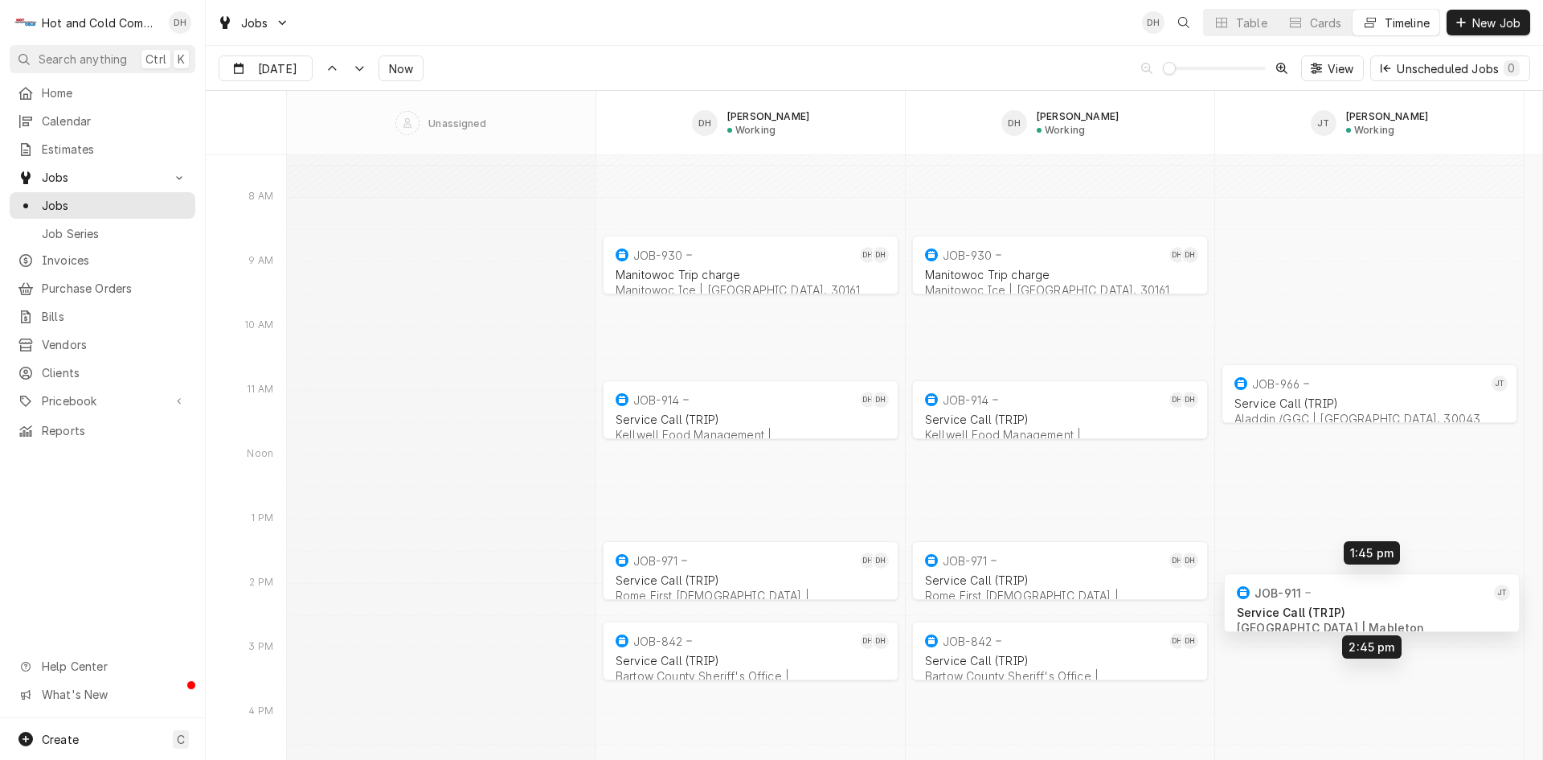
drag, startPoint x: 1325, startPoint y: 315, endPoint x: 1327, endPoint y: 600, distance: 285.4
click at [1327, 600] on div "8:30 AM 9:30 AM JOB-930 DH DH Manitowoc Trip charge [GEOGRAPHIC_DATA] Ice | [GE…" at bounding box center [915, 607] width 1256 height 26060
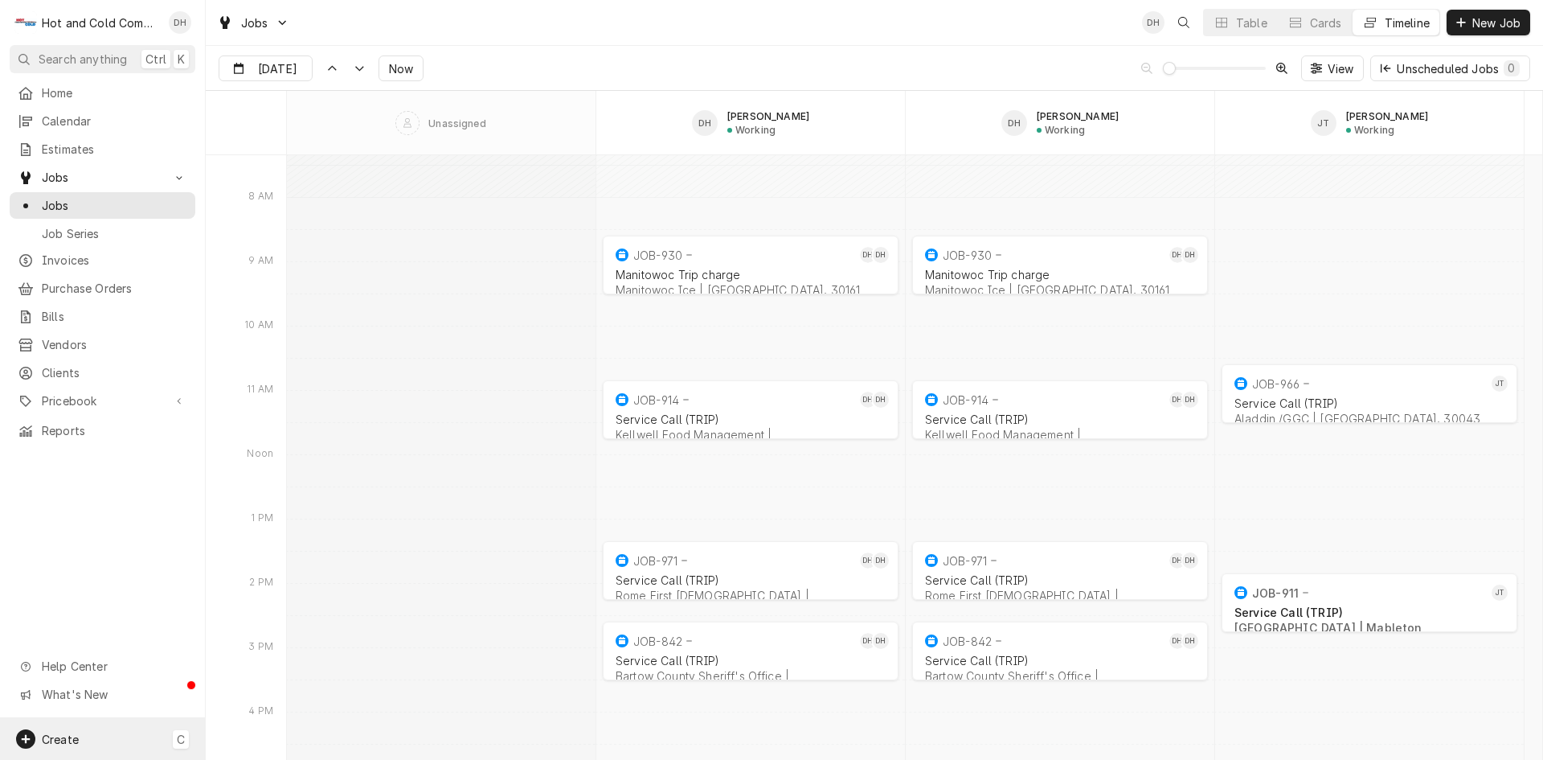
click at [75, 744] on span "Create" at bounding box center [60, 739] width 37 height 14
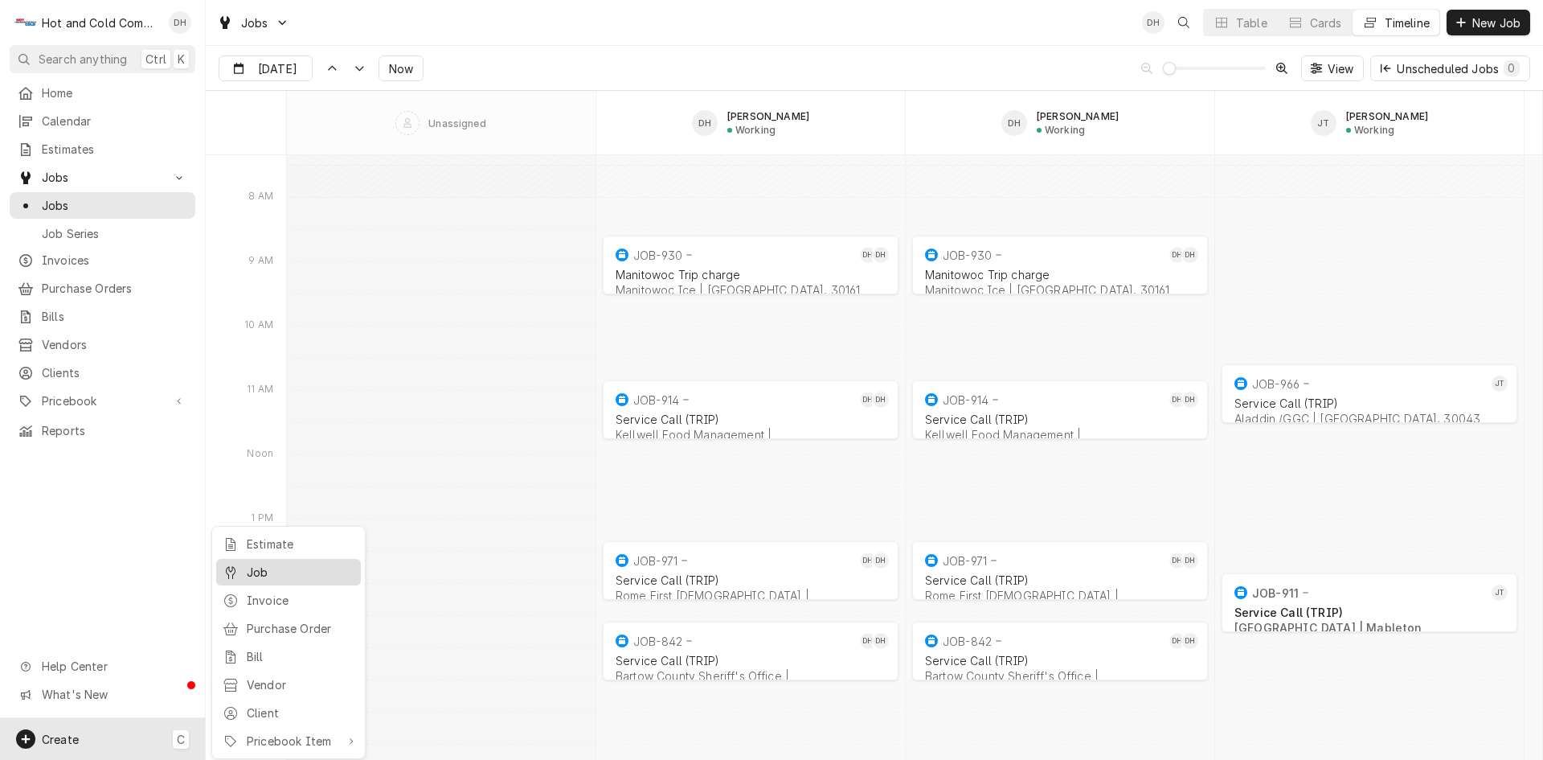
click at [256, 570] on div "Job" at bounding box center [301, 571] width 108 height 17
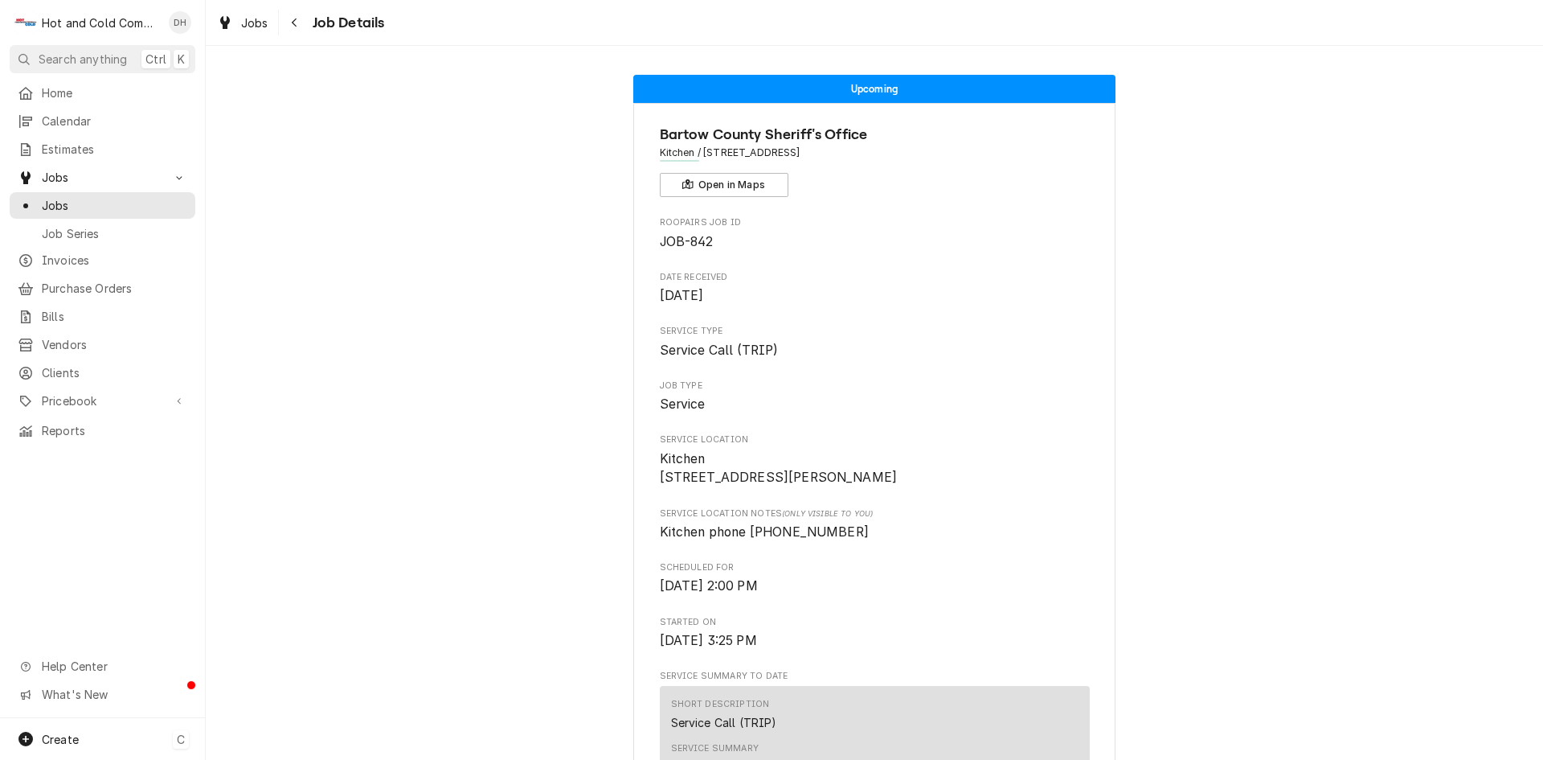
click at [54, 734] on span "Create" at bounding box center [60, 739] width 37 height 14
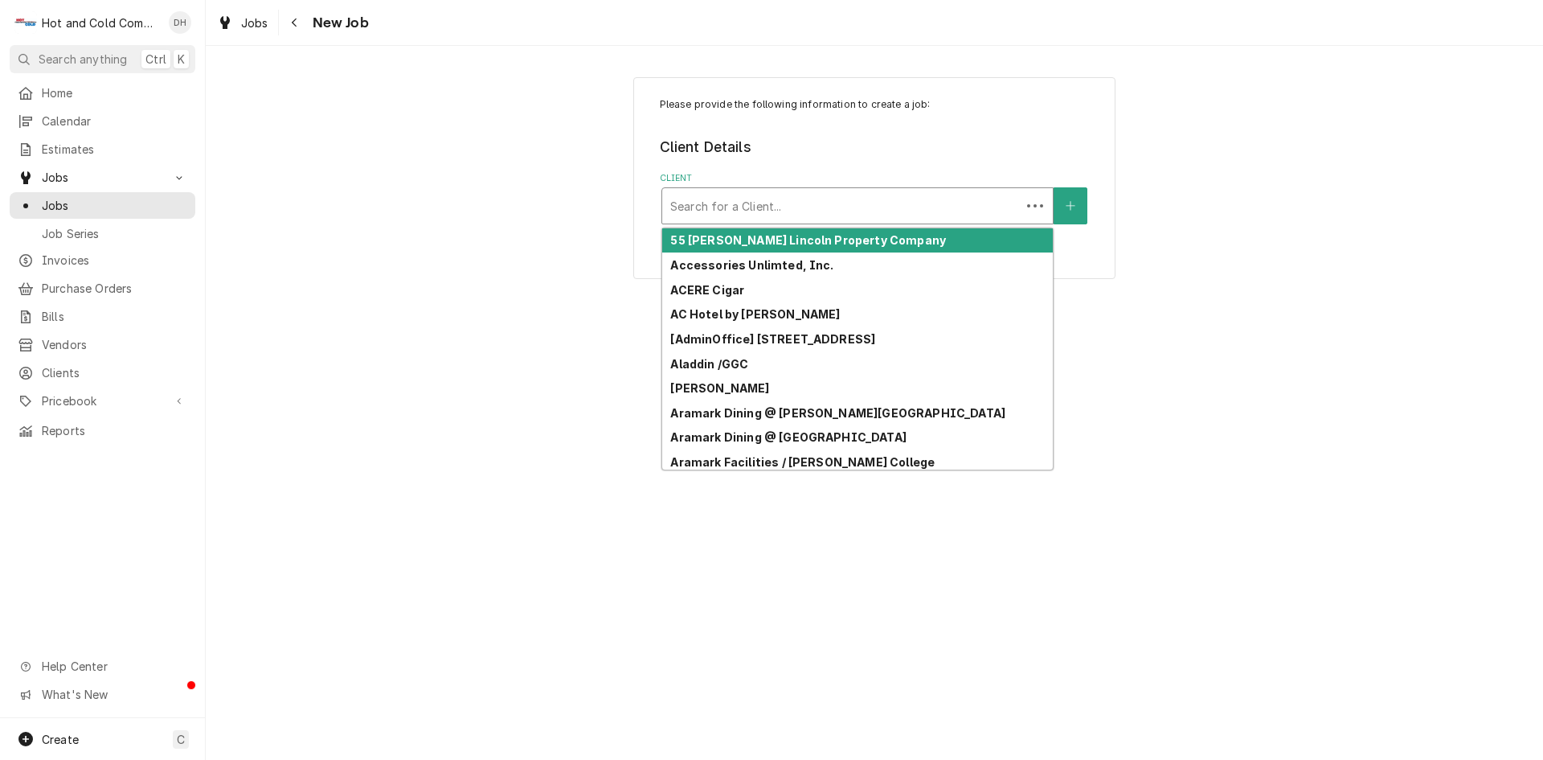
click at [782, 211] on div "Client" at bounding box center [841, 205] width 342 height 29
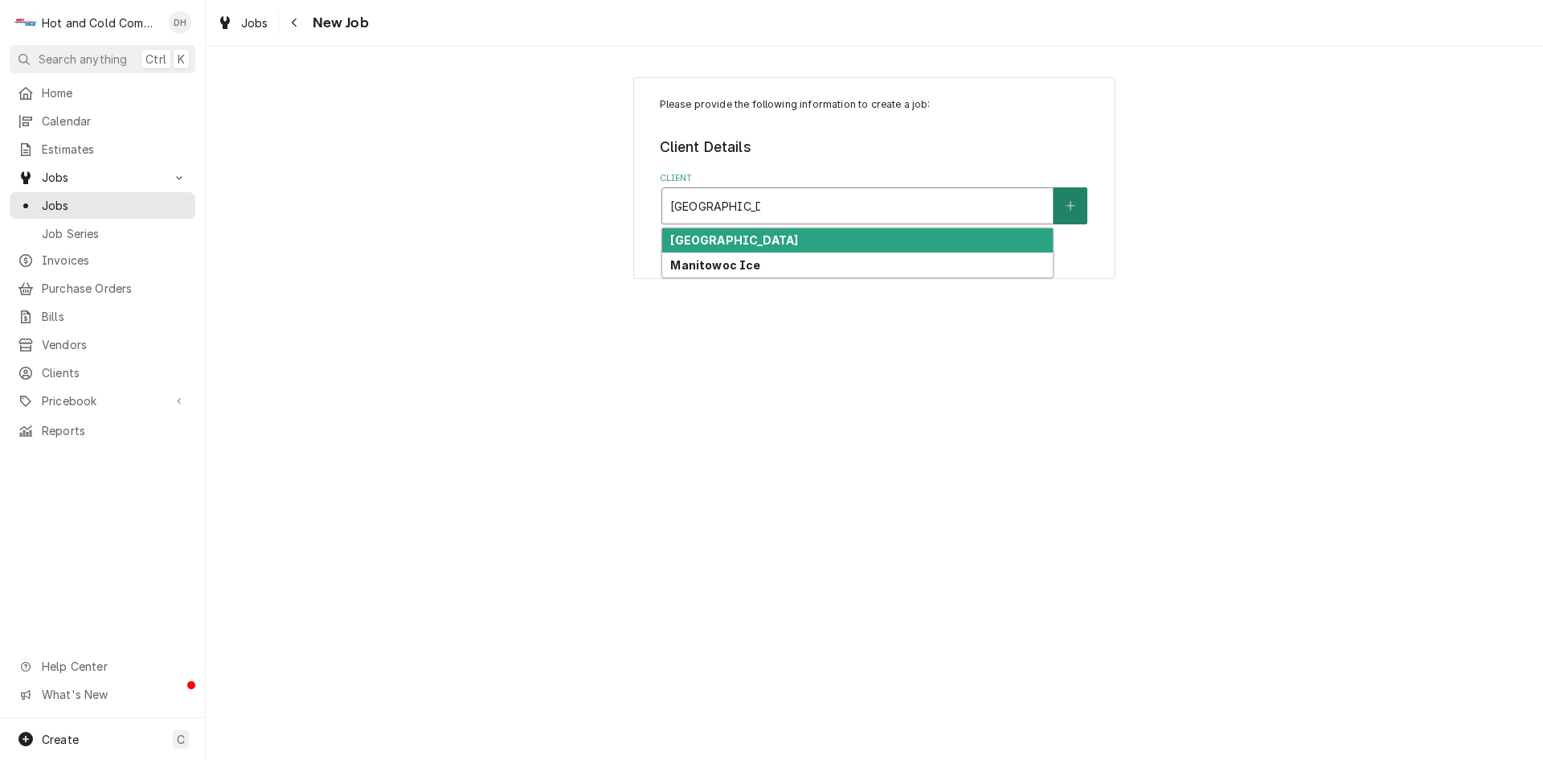
type input "[GEOGRAPHIC_DATA]"
click at [1082, 200] on button "Client" at bounding box center [1071, 205] width 34 height 37
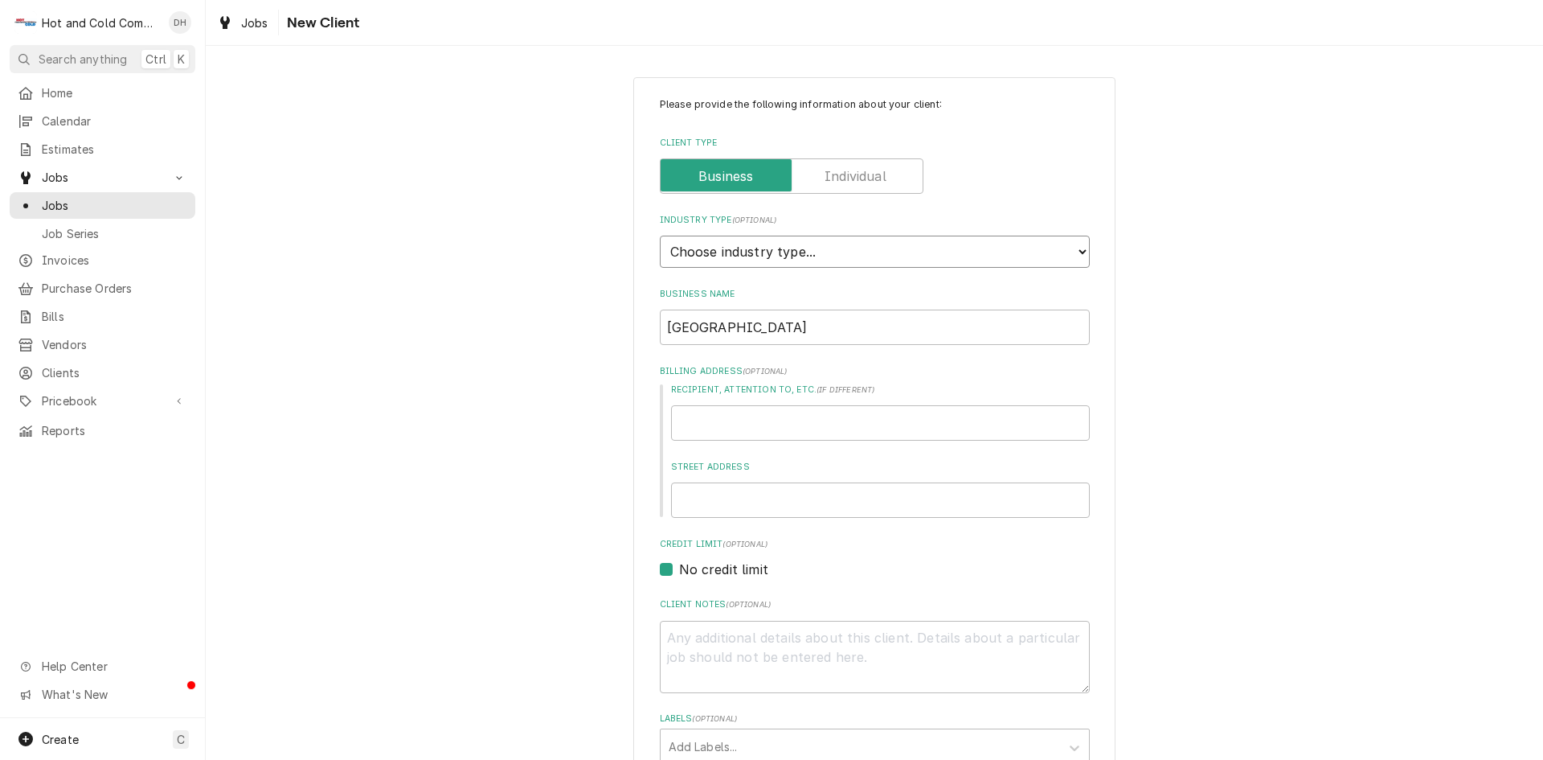
click at [861, 250] on select "Choose industry type... Residential Commercial Industrial Government" at bounding box center [875, 252] width 430 height 32
select select "2"
click at [660, 236] on select "Choose industry type... Residential Commercial Industrial Government" at bounding box center [875, 252] width 430 height 32
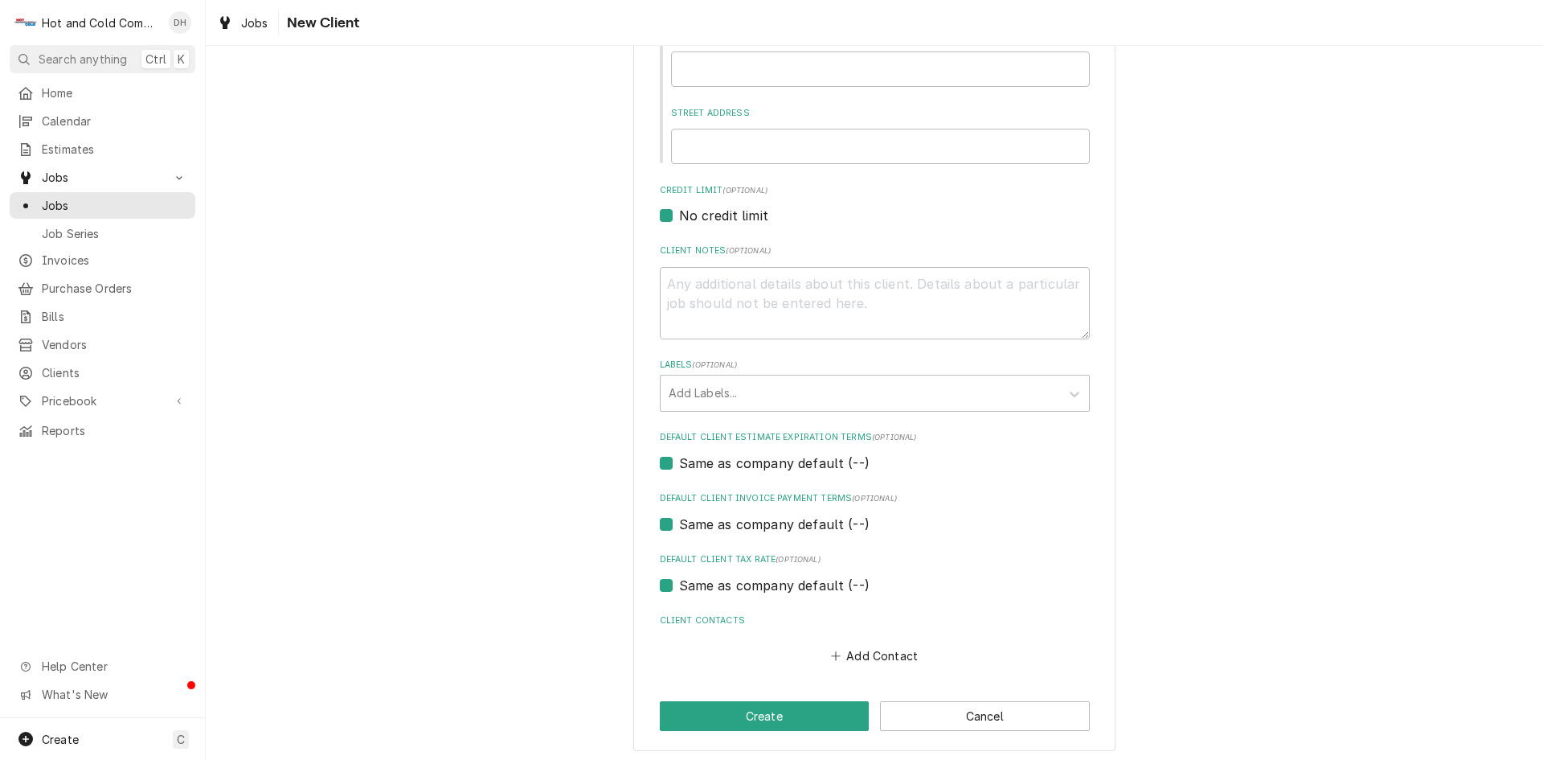
scroll to position [359, 0]
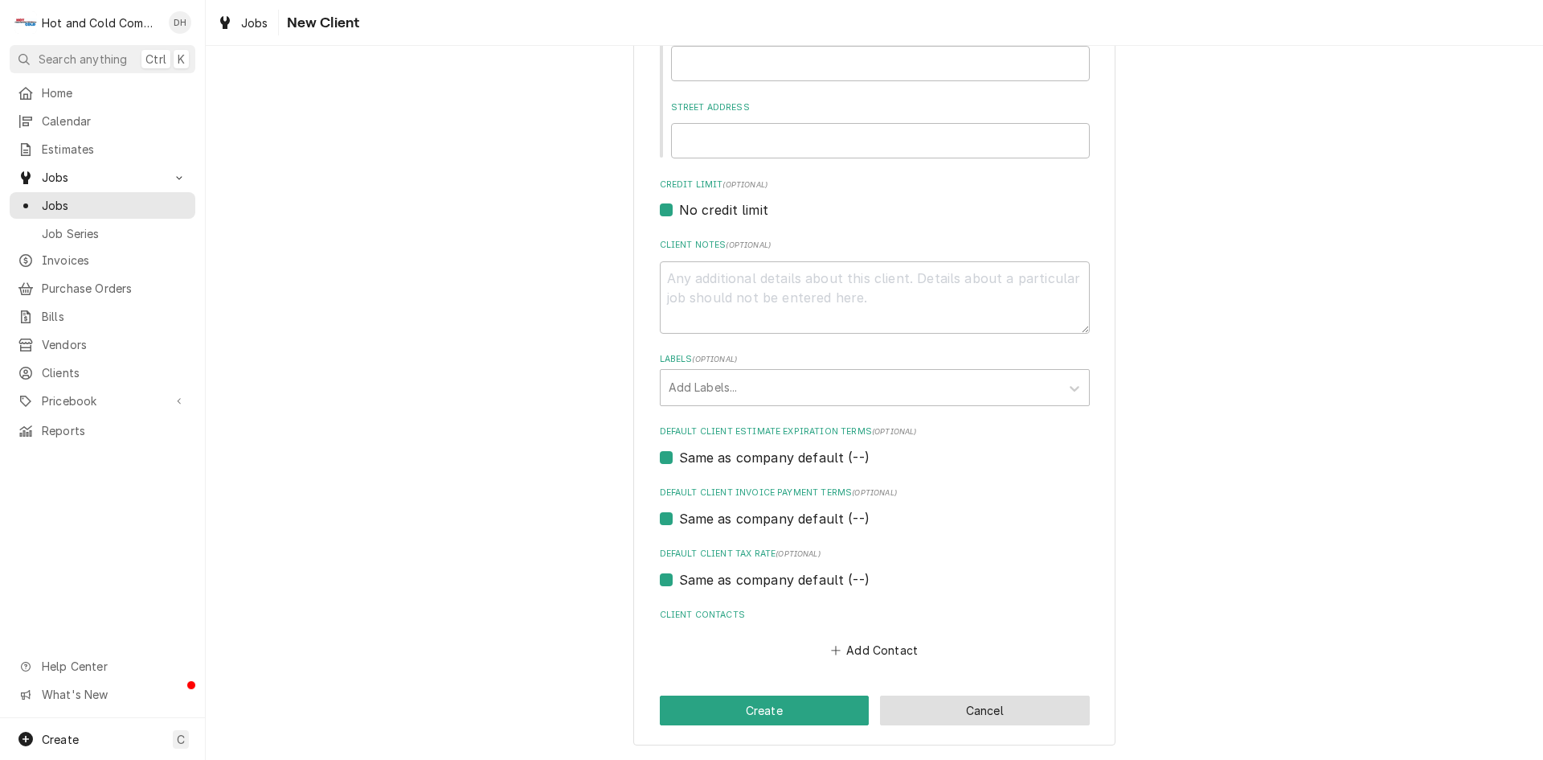
drag, startPoint x: 986, startPoint y: 711, endPoint x: 1047, endPoint y: 678, distance: 70.5
click at [986, 711] on button "Cancel" at bounding box center [985, 710] width 210 height 30
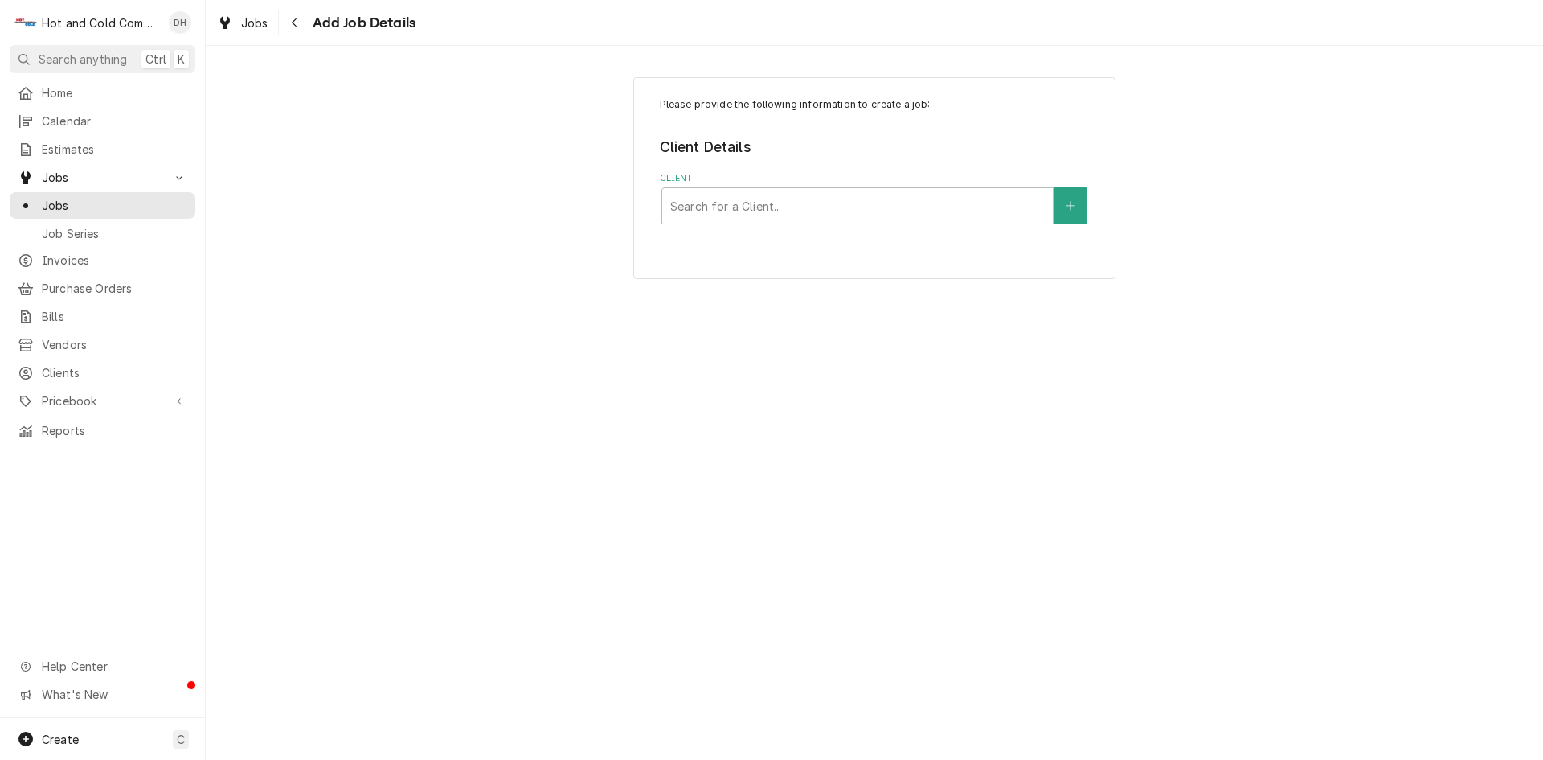
type textarea "x"
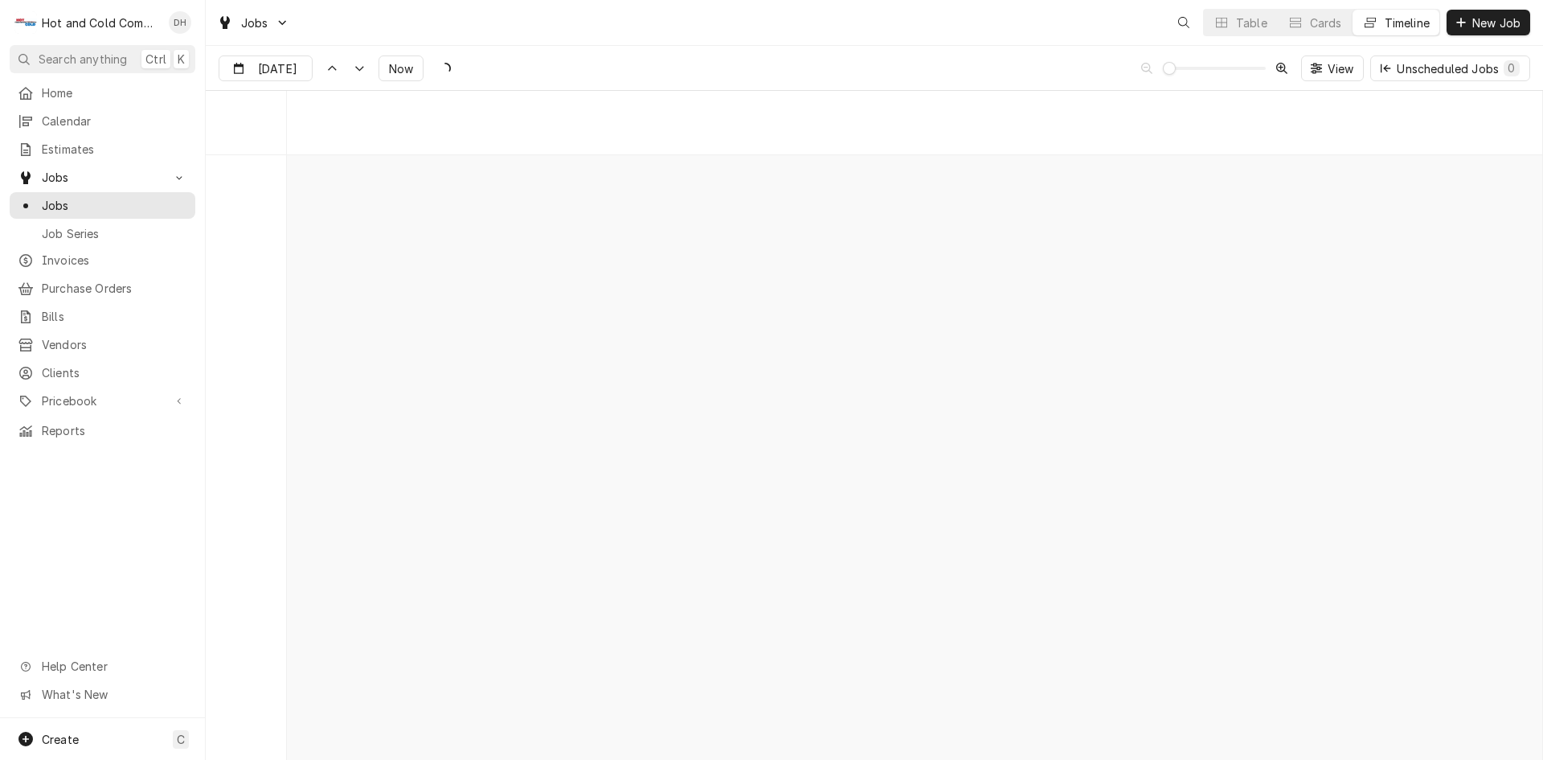
scroll to position [12578, 0]
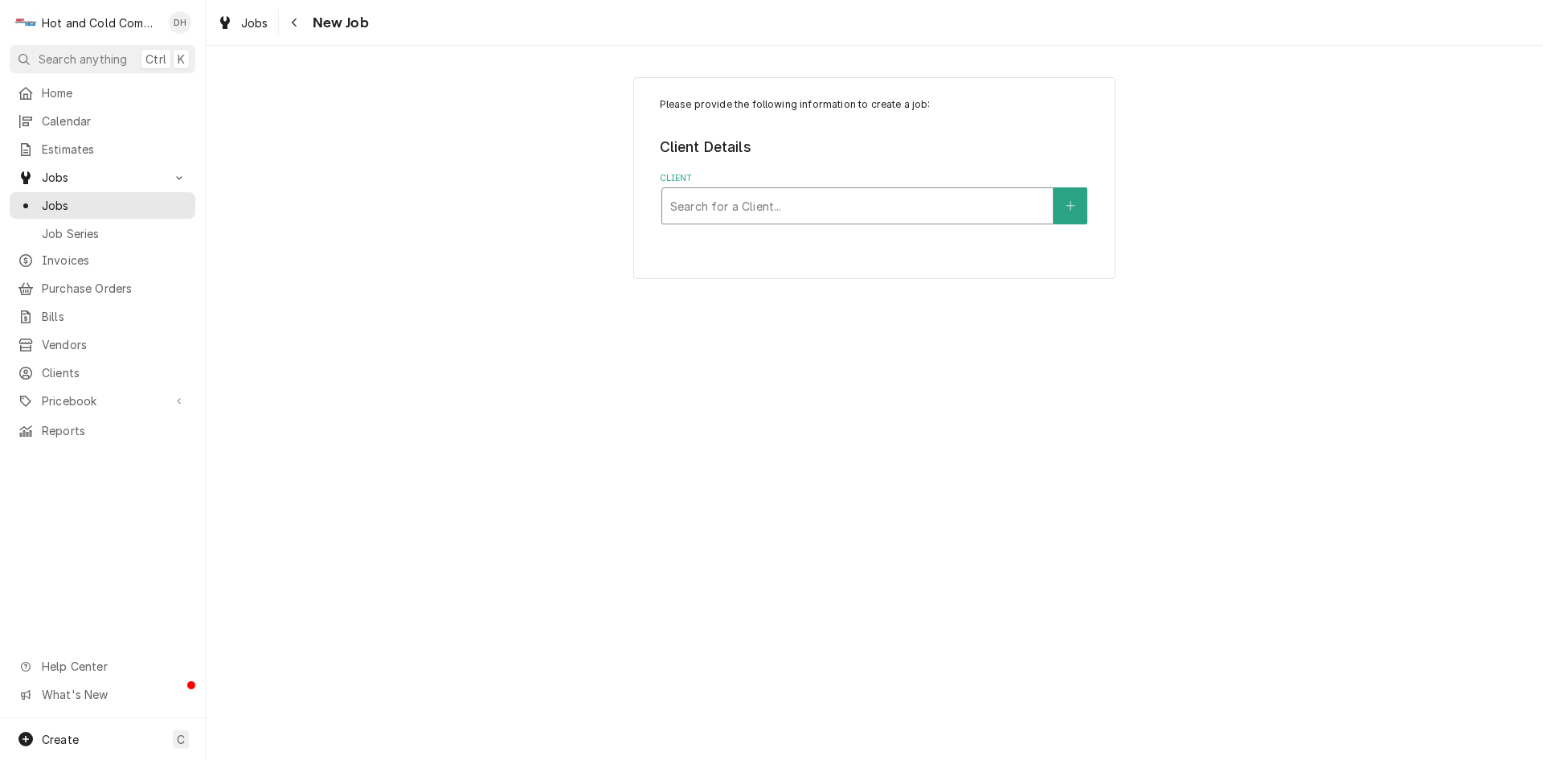
click at [867, 198] on div "Client" at bounding box center [857, 205] width 375 height 29
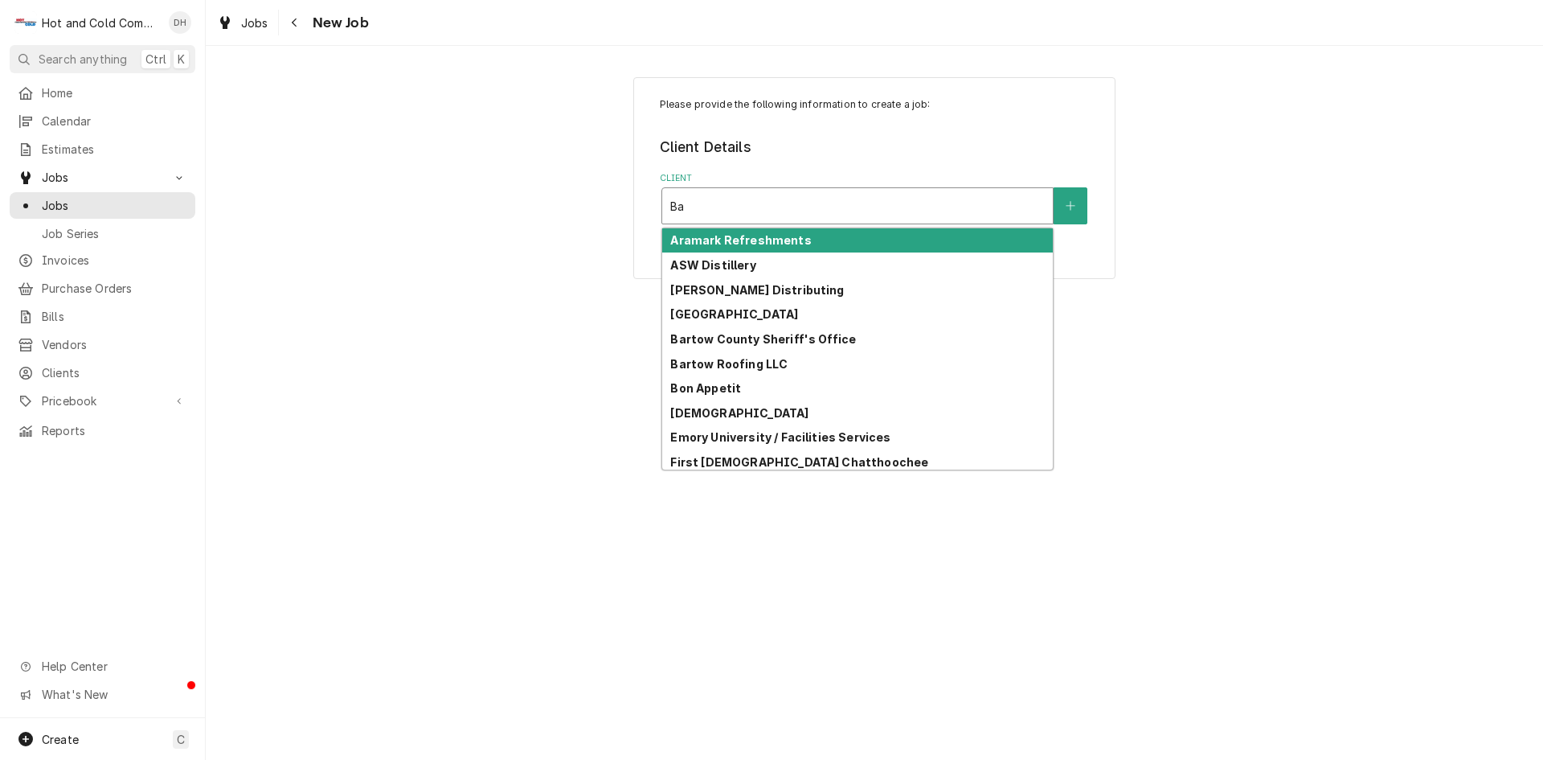
type input "Bar"
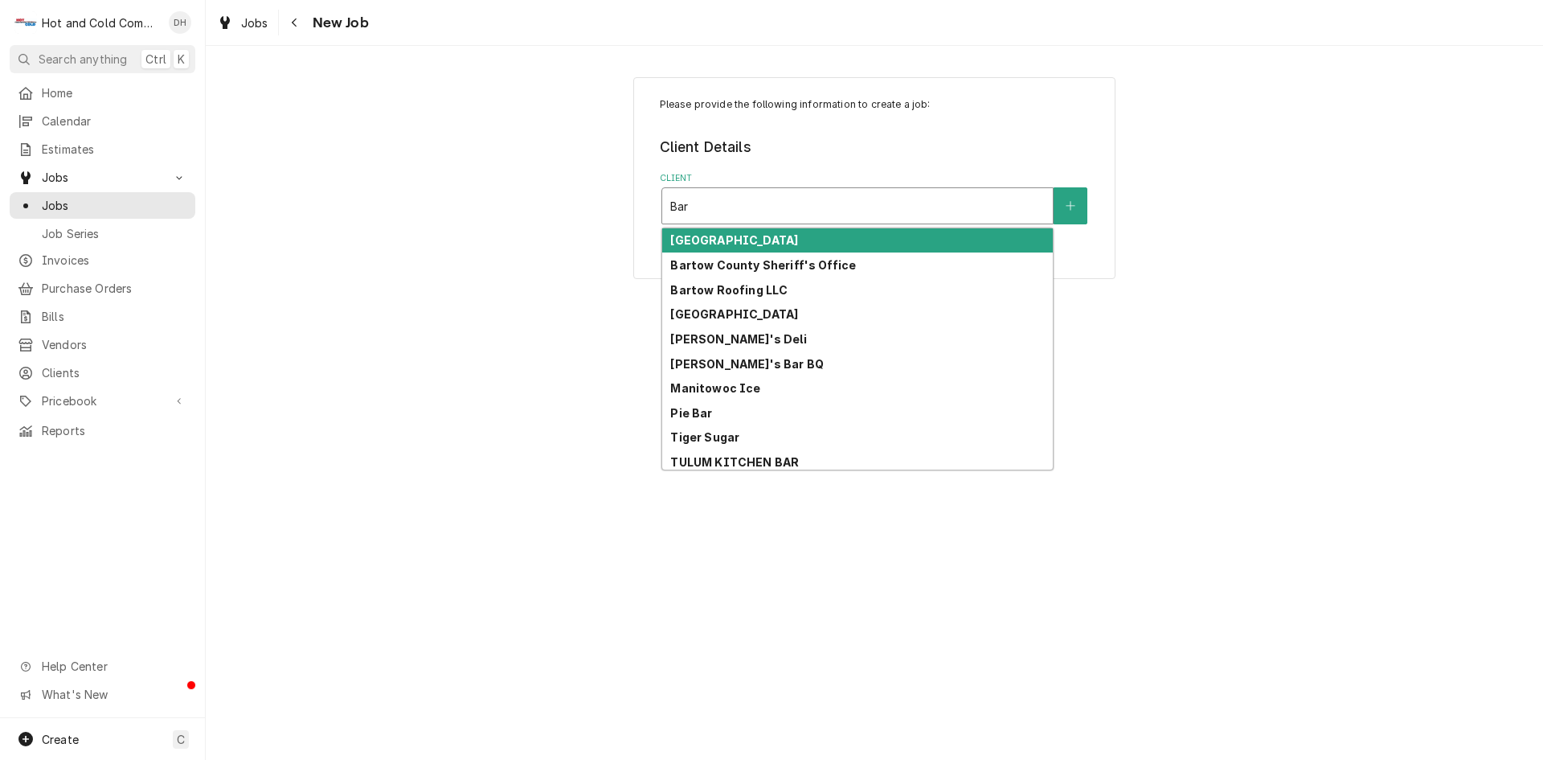
click at [813, 246] on div "Barnsley Resort" at bounding box center [857, 240] width 391 height 25
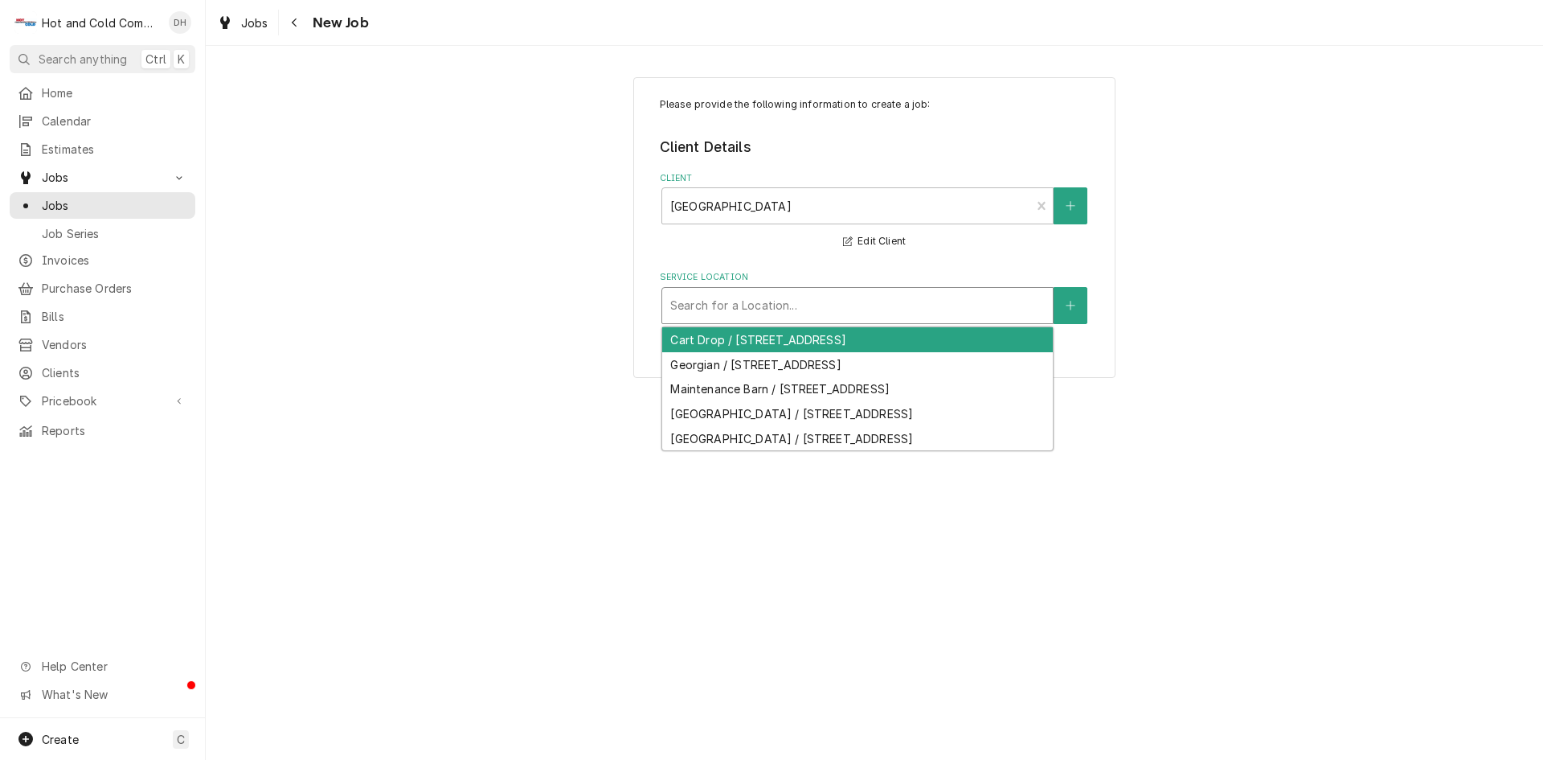
click at [992, 303] on div "Service Location" at bounding box center [857, 305] width 375 height 29
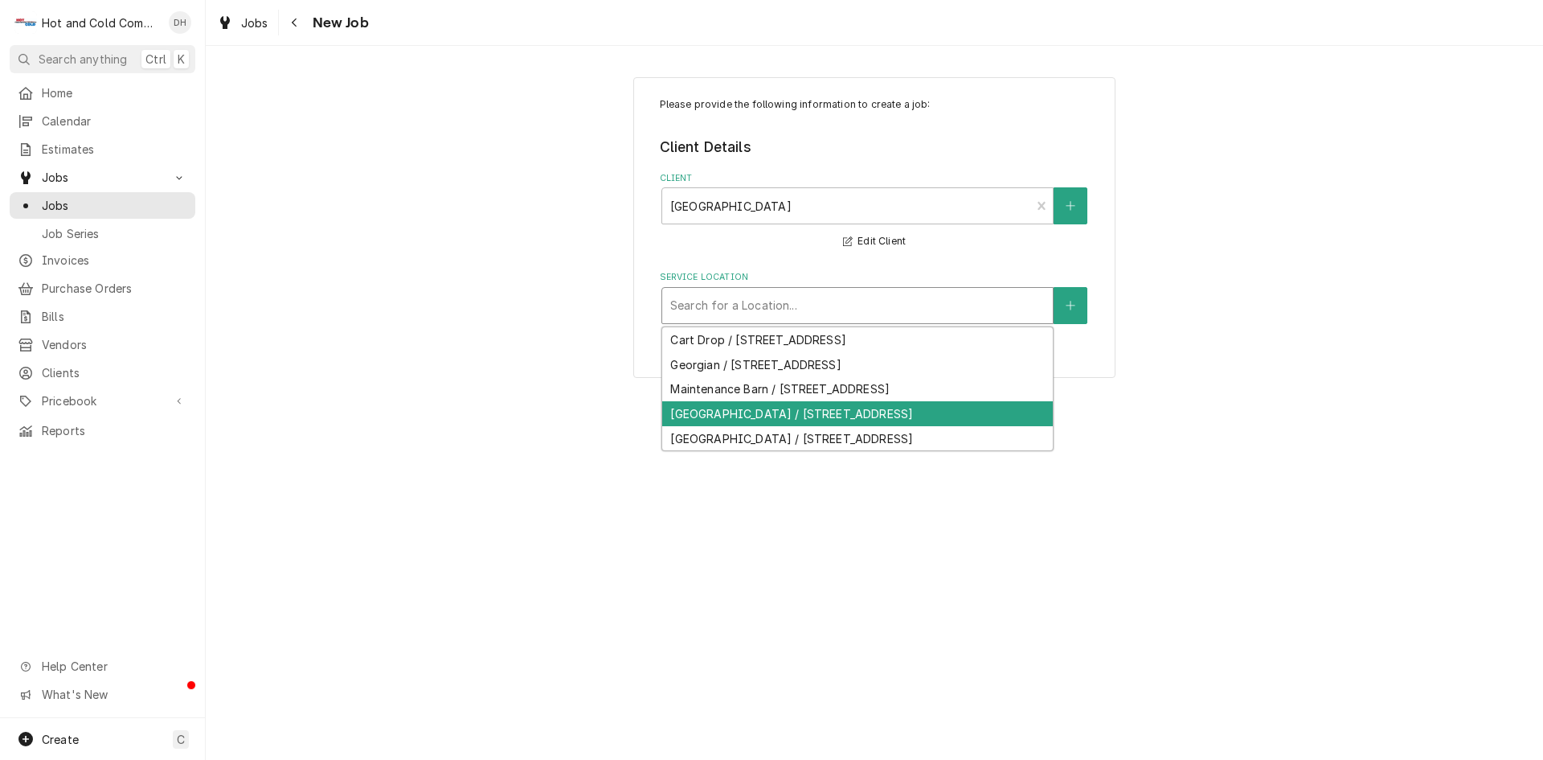
drag, startPoint x: 936, startPoint y: 428, endPoint x: 1145, endPoint y: 391, distance: 212.4
click at [939, 426] on div "Rice House / 597 Barnsley Gardens Rd NW, Adairsville, GA 30103" at bounding box center [857, 413] width 391 height 25
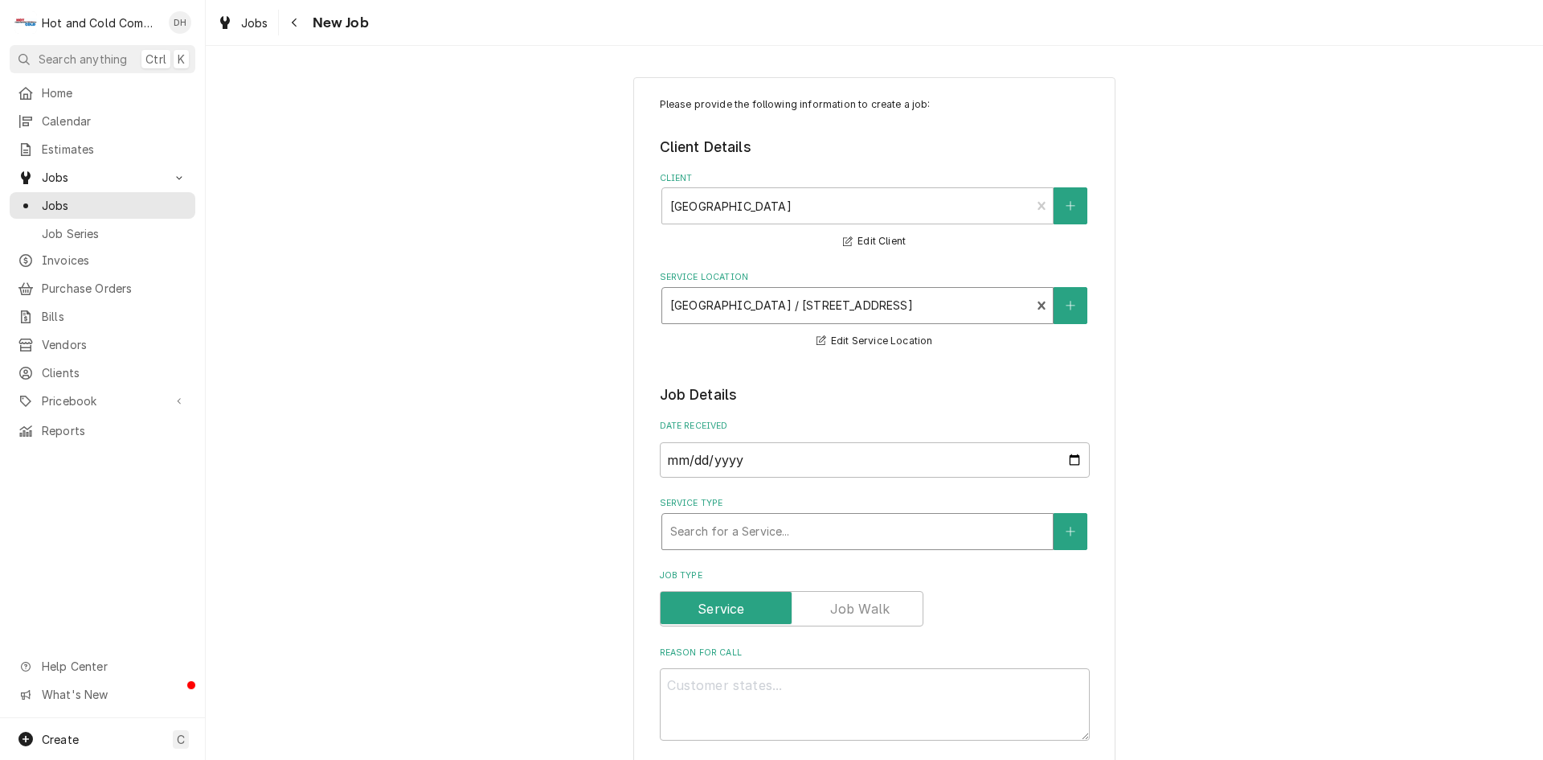
click at [903, 532] on div "Service Type" at bounding box center [857, 531] width 375 height 29
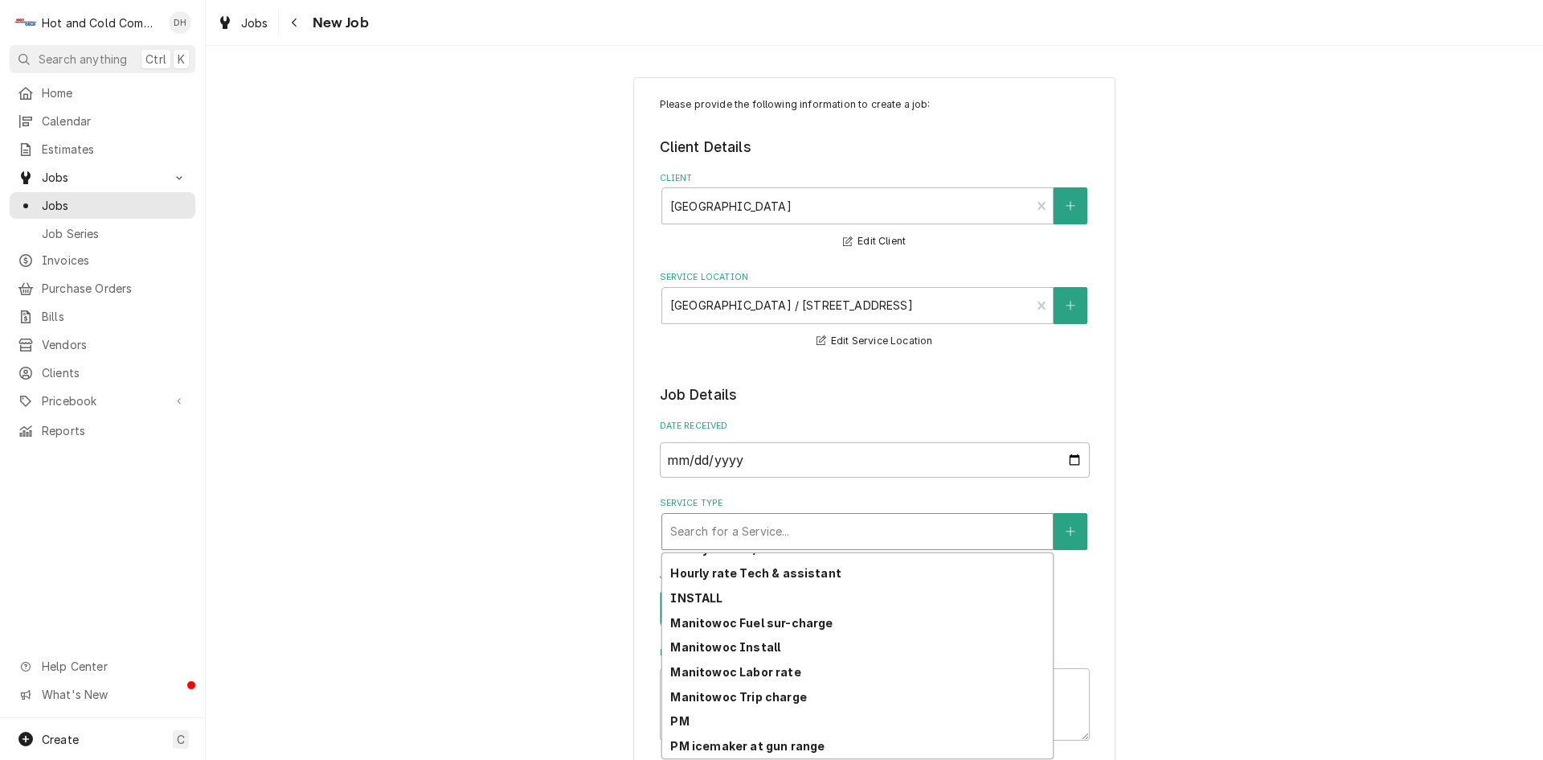
scroll to position [452, 0]
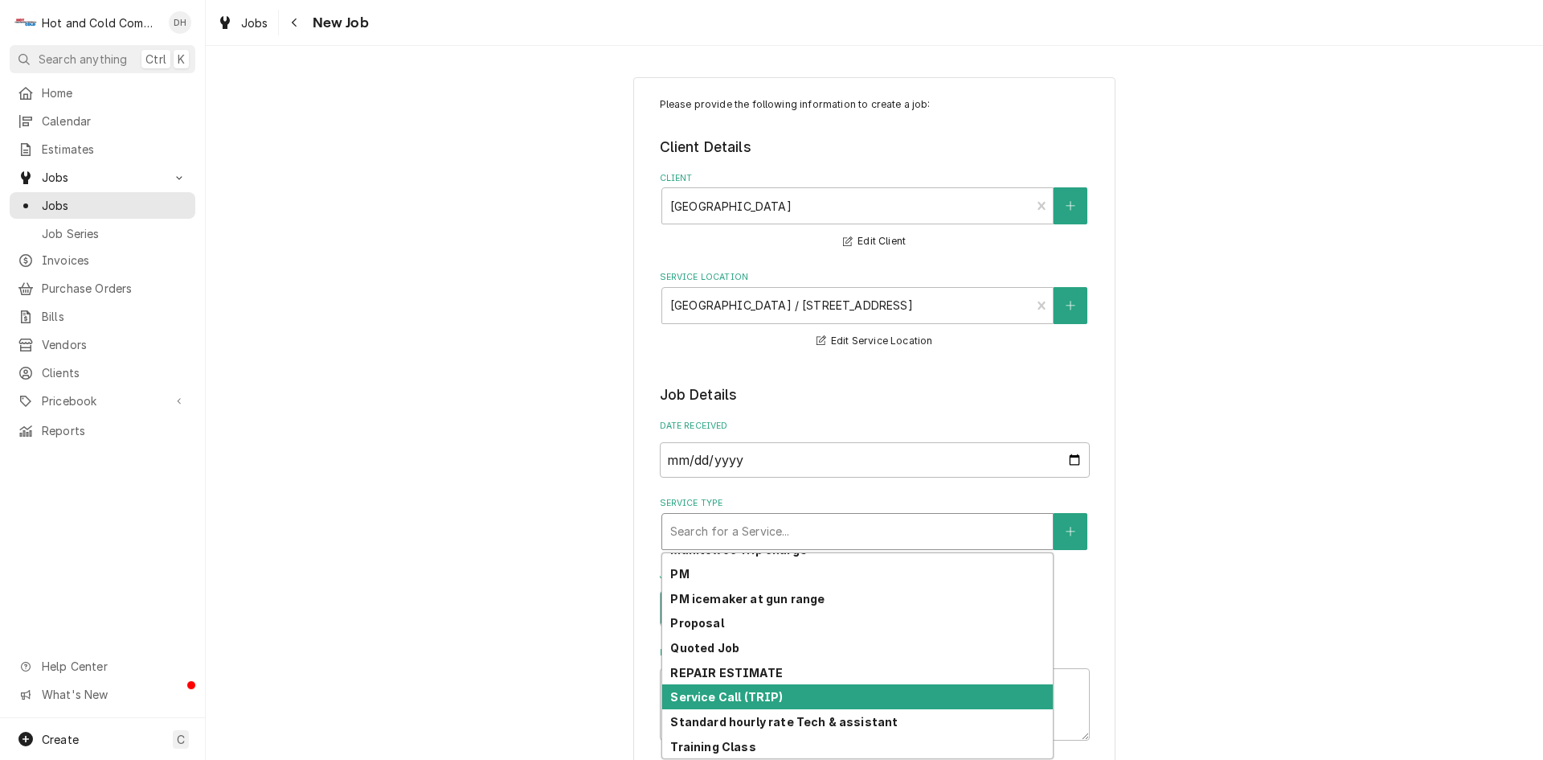
click at [788, 699] on div "Service Call (TRIP)" at bounding box center [857, 696] width 391 height 25
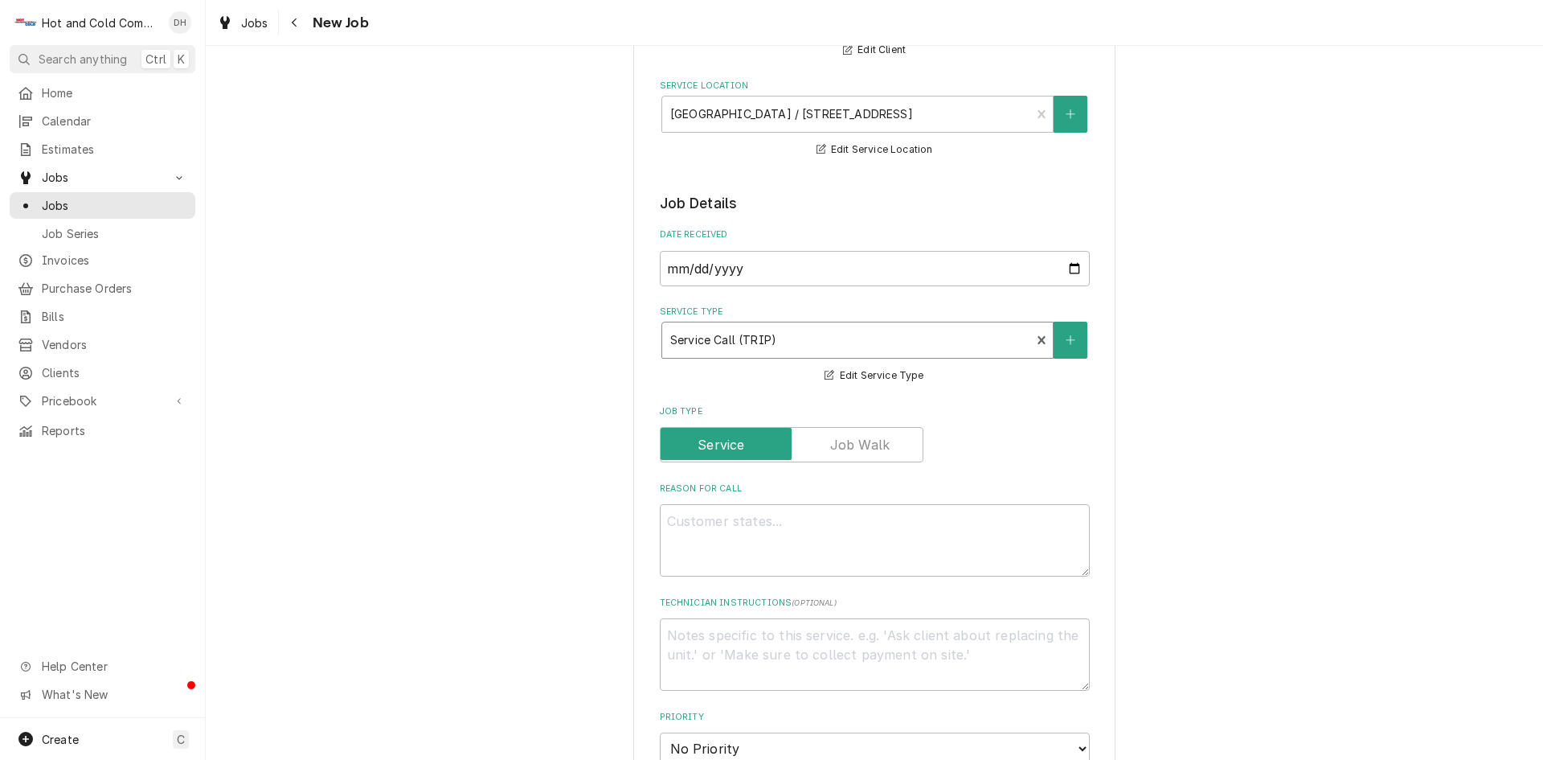
scroll to position [536, 0]
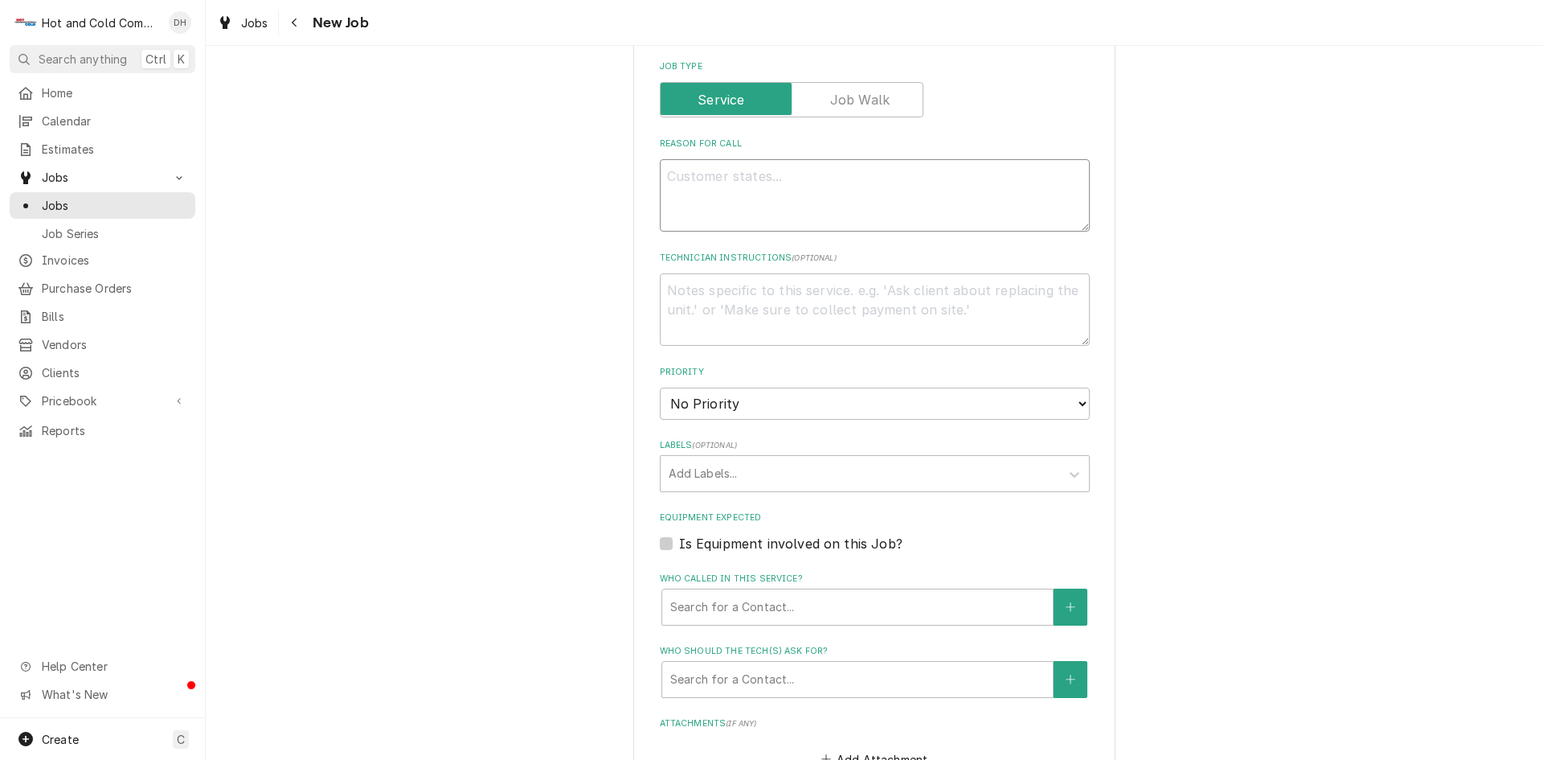
drag, startPoint x: 686, startPoint y: 194, endPoint x: 697, endPoint y: 211, distance: 20.5
click at [697, 211] on textarea "Reason For Call" at bounding box center [875, 195] width 430 height 72
type textarea "x"
type textarea "C"
type textarea "x"
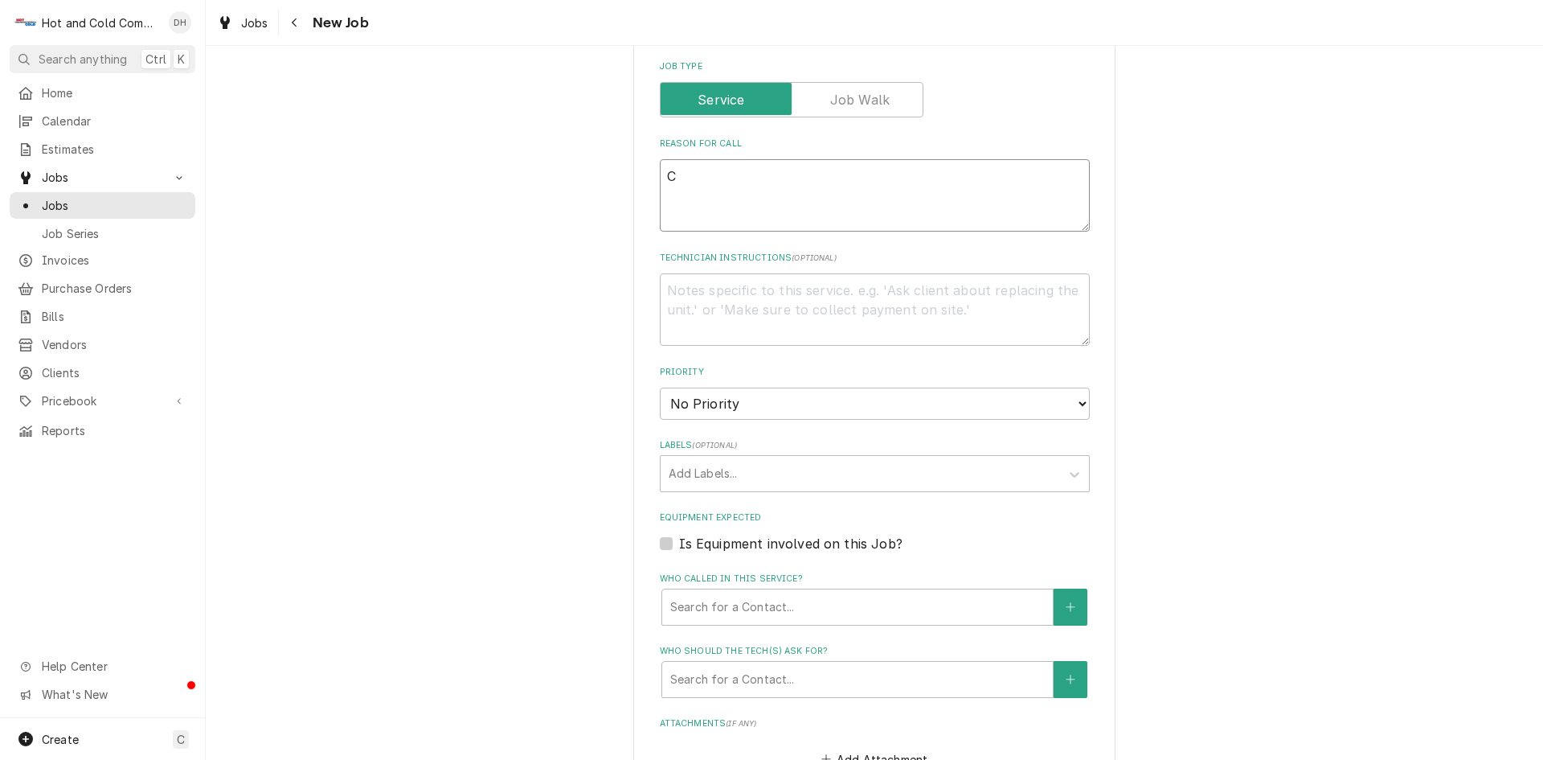
type textarea "Co"
type textarea "x"
type textarea "Coo"
type textarea "x"
type textarea "Cool"
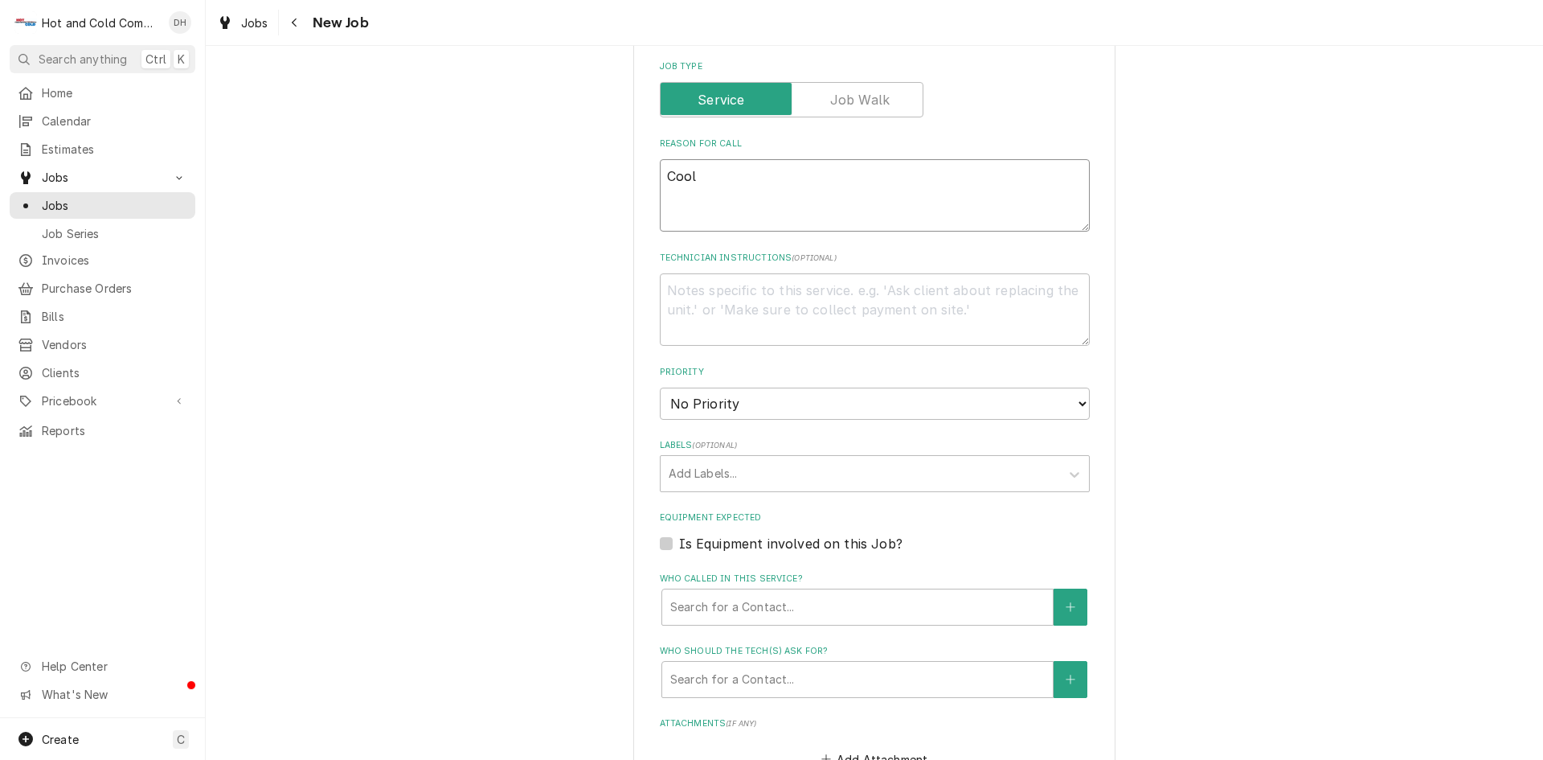
type textarea "x"
type textarea "Coole"
type textarea "x"
type textarea "Cooler"
type textarea "x"
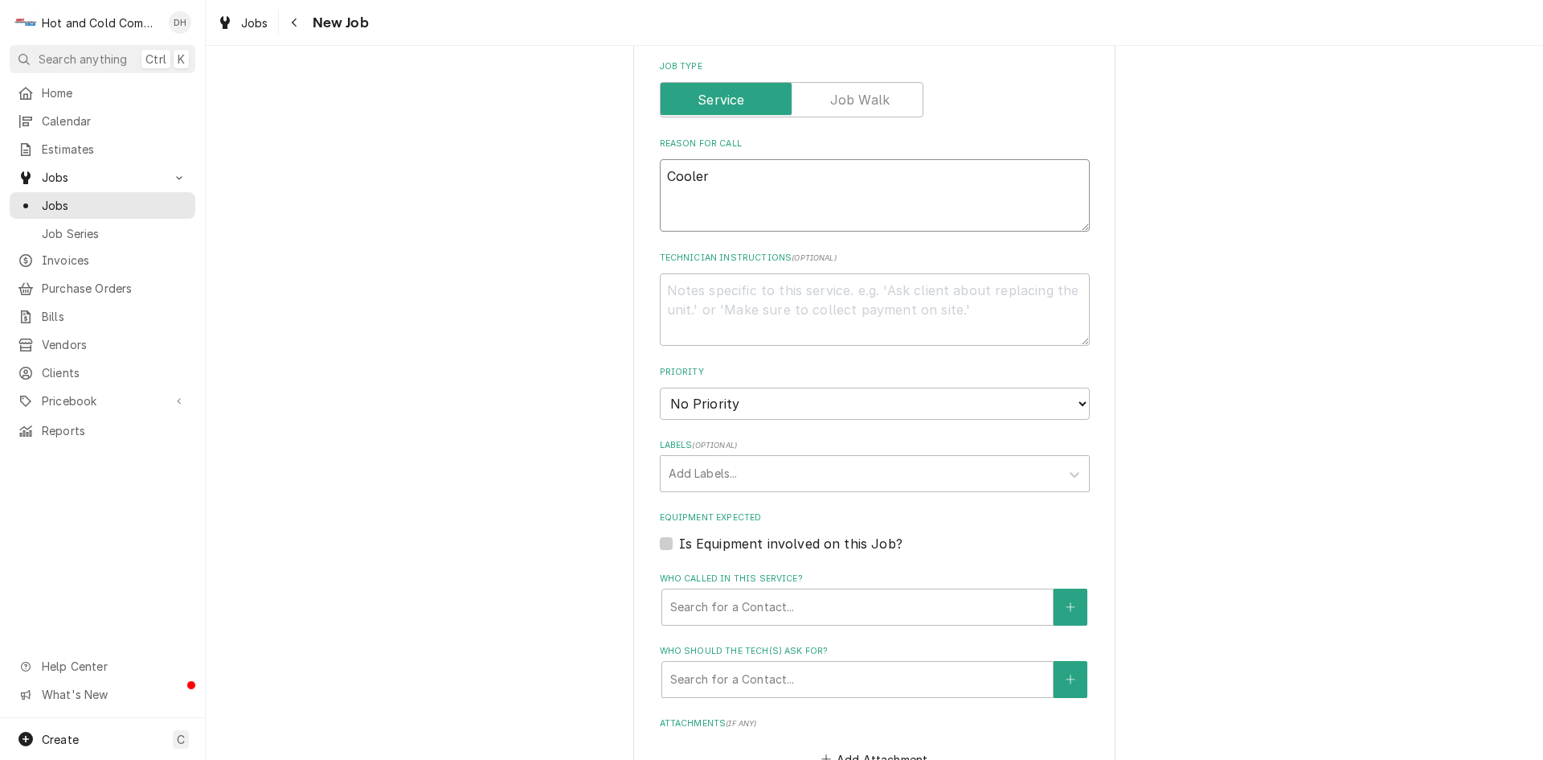
type textarea "Cooler"
type textarea "x"
type textarea "Cooler n"
type textarea "x"
type textarea "Cooler no"
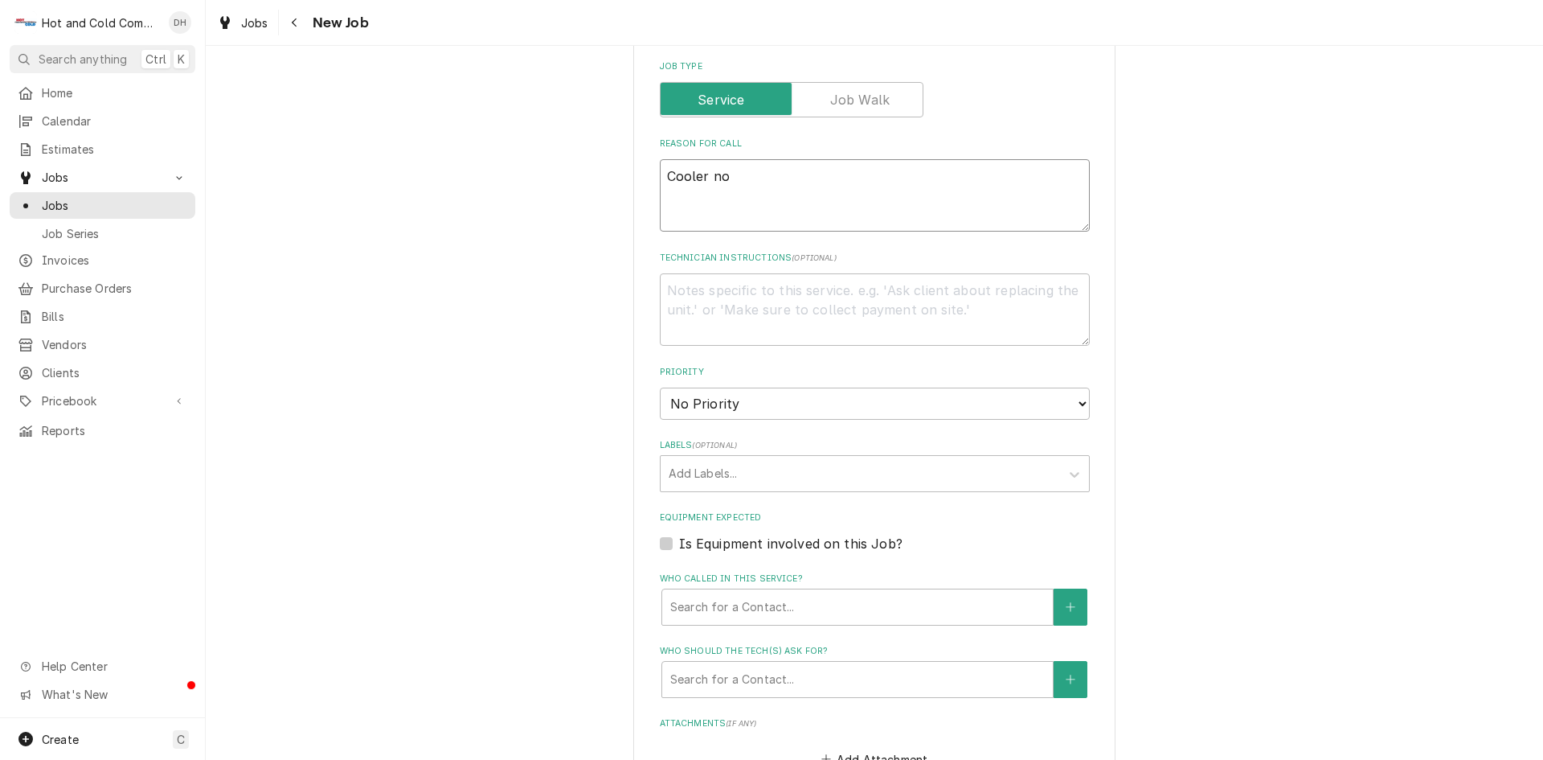
type textarea "x"
type textarea "Cooler not"
type textarea "x"
type textarea "Cooler not"
type textarea "x"
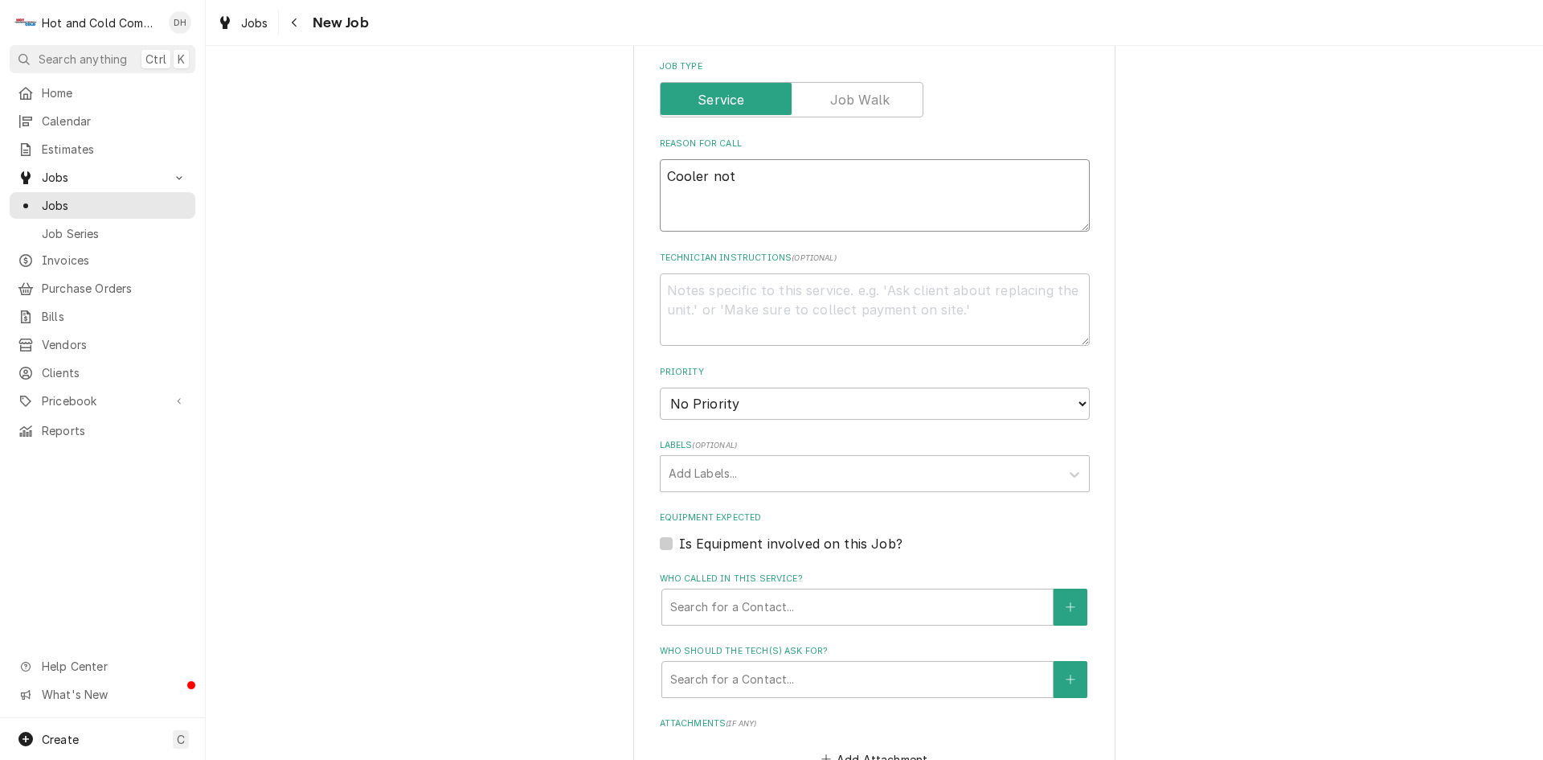
type textarea "Cooler not w"
type textarea "x"
type textarea "Cooler not wo"
type textarea "x"
type textarea "Cooler not wor"
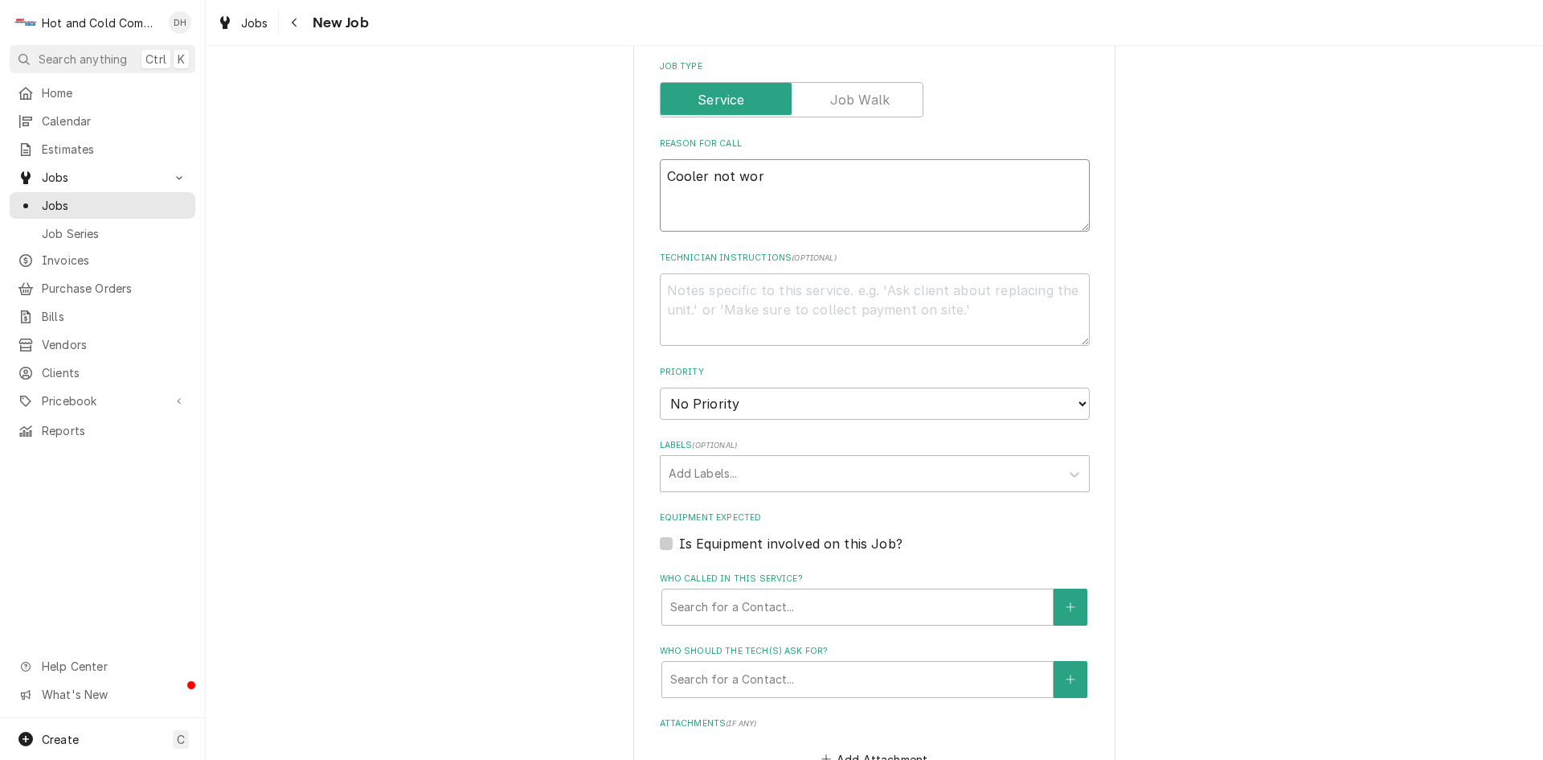
type textarea "x"
type textarea "Cooler not work"
type textarea "x"
type textarea "Cooler not worki"
type textarea "x"
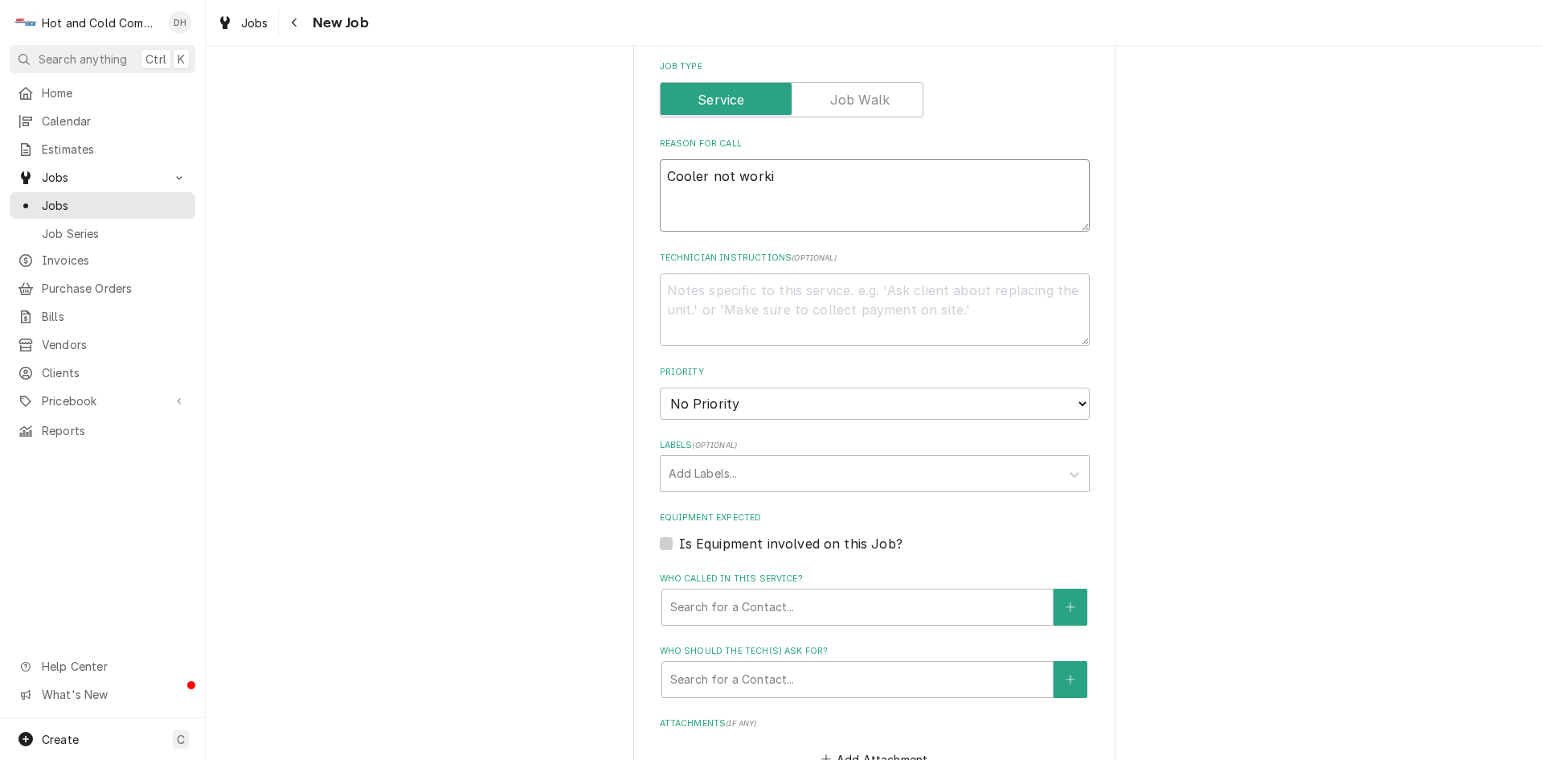
type textarea "Cooler not workin"
type textarea "x"
type textarea "Cooler not working"
type textarea "x"
type textarea "Cooler not working"
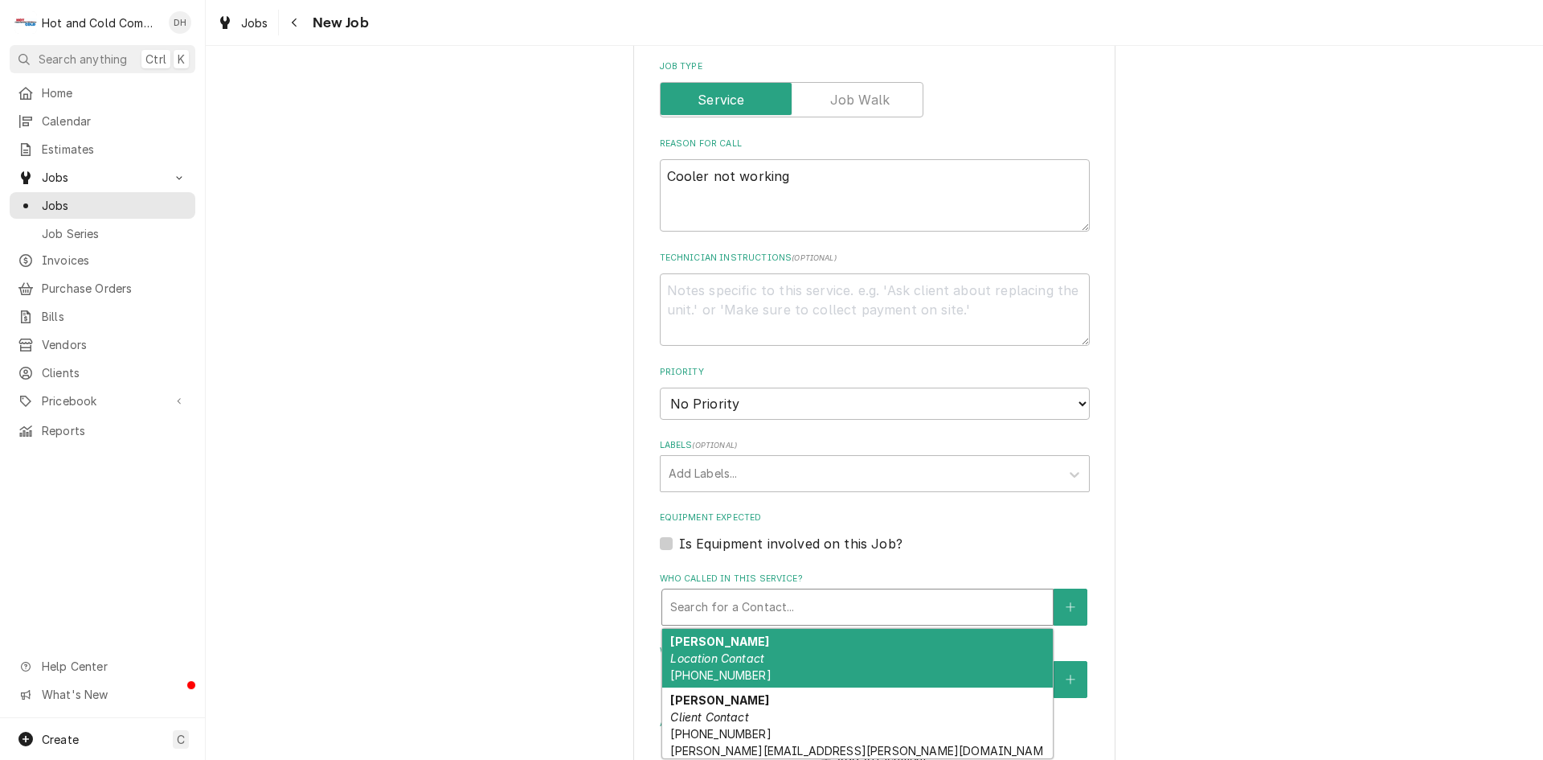
click at [899, 604] on div "Who called in this service?" at bounding box center [857, 606] width 375 height 29
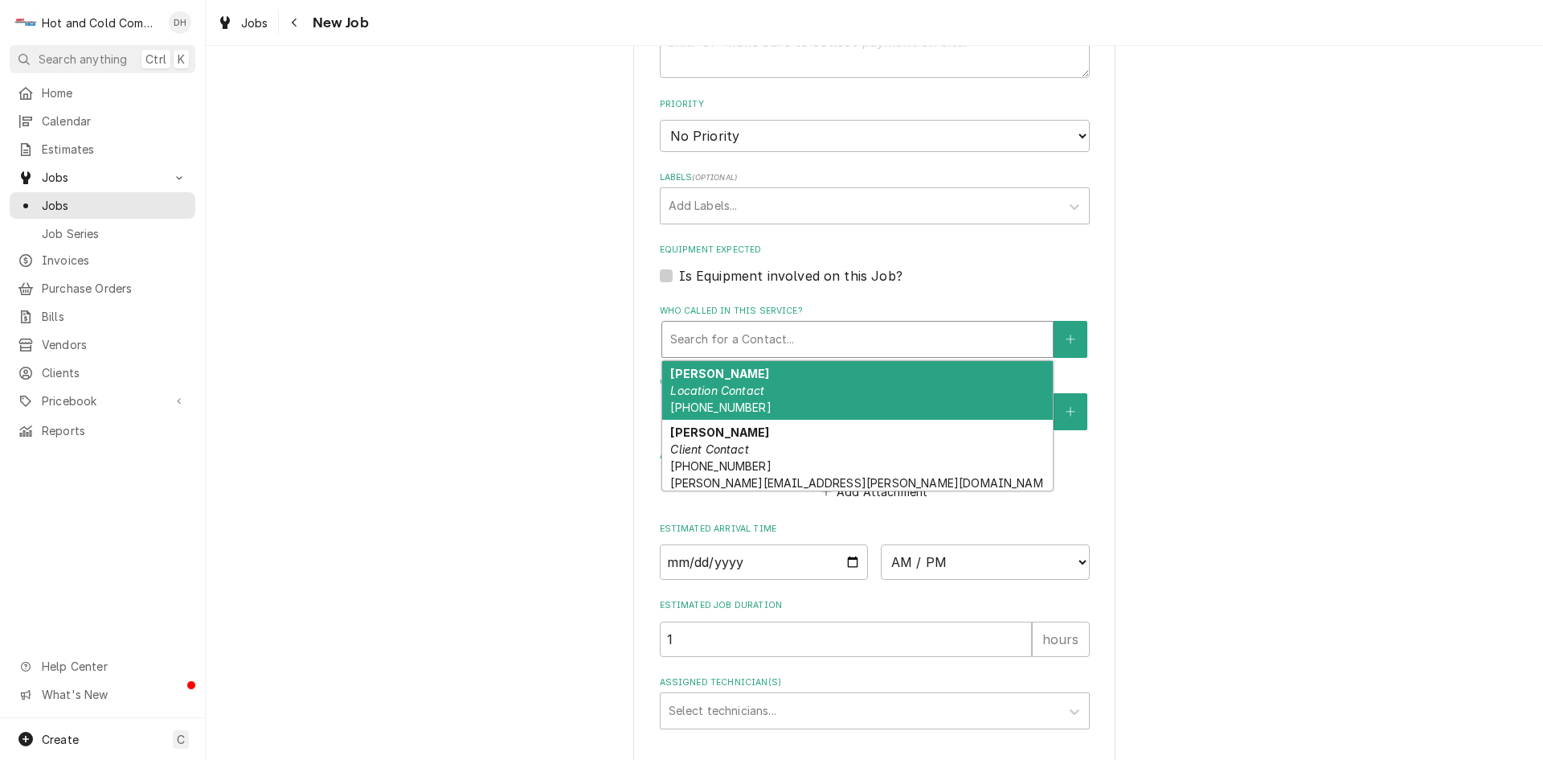
click at [731, 388] on em "Location Contact" at bounding box center [717, 390] width 94 height 14
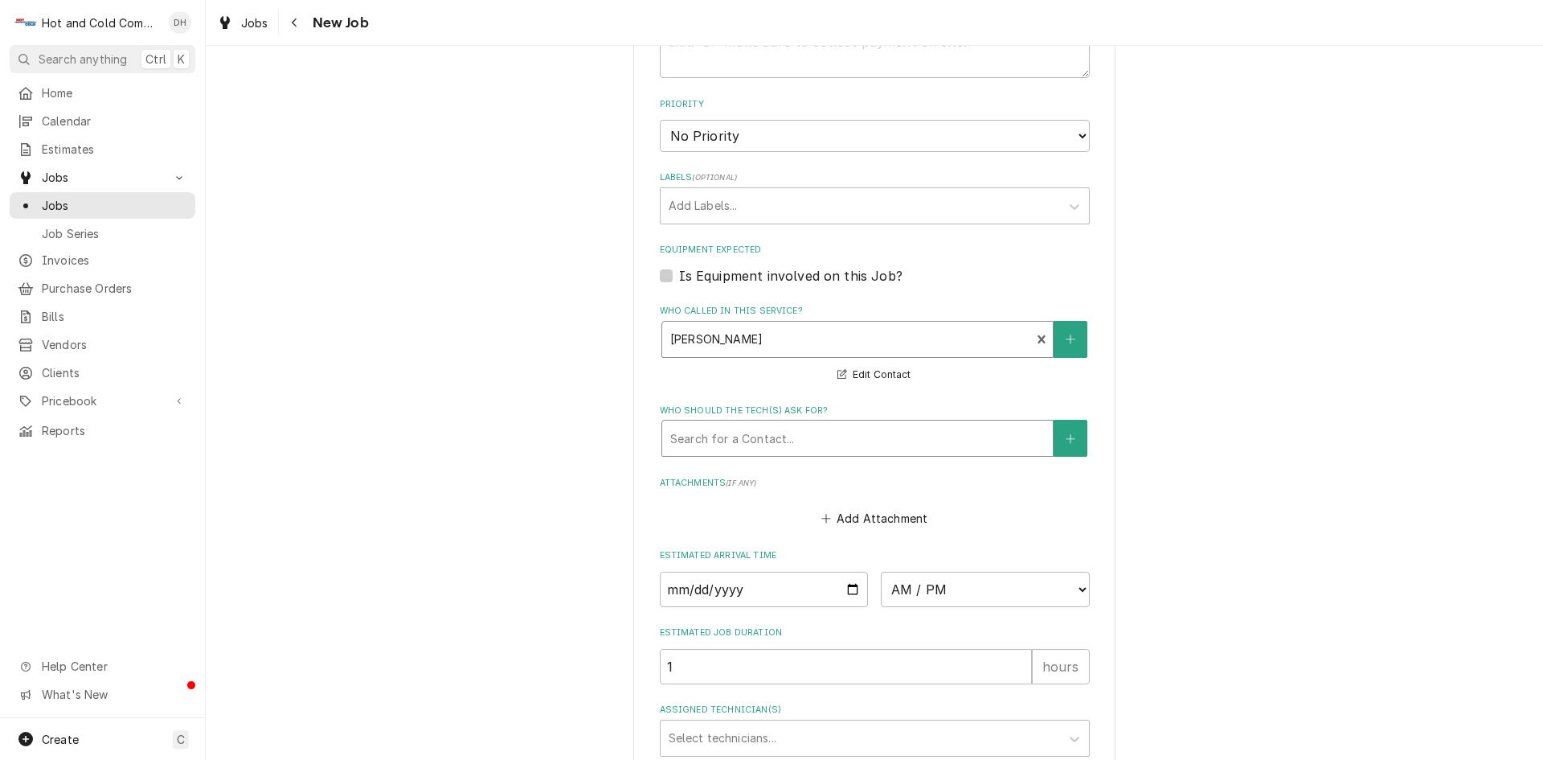
click at [892, 450] on div "Who should the tech(s) ask for?" at bounding box center [857, 438] width 375 height 29
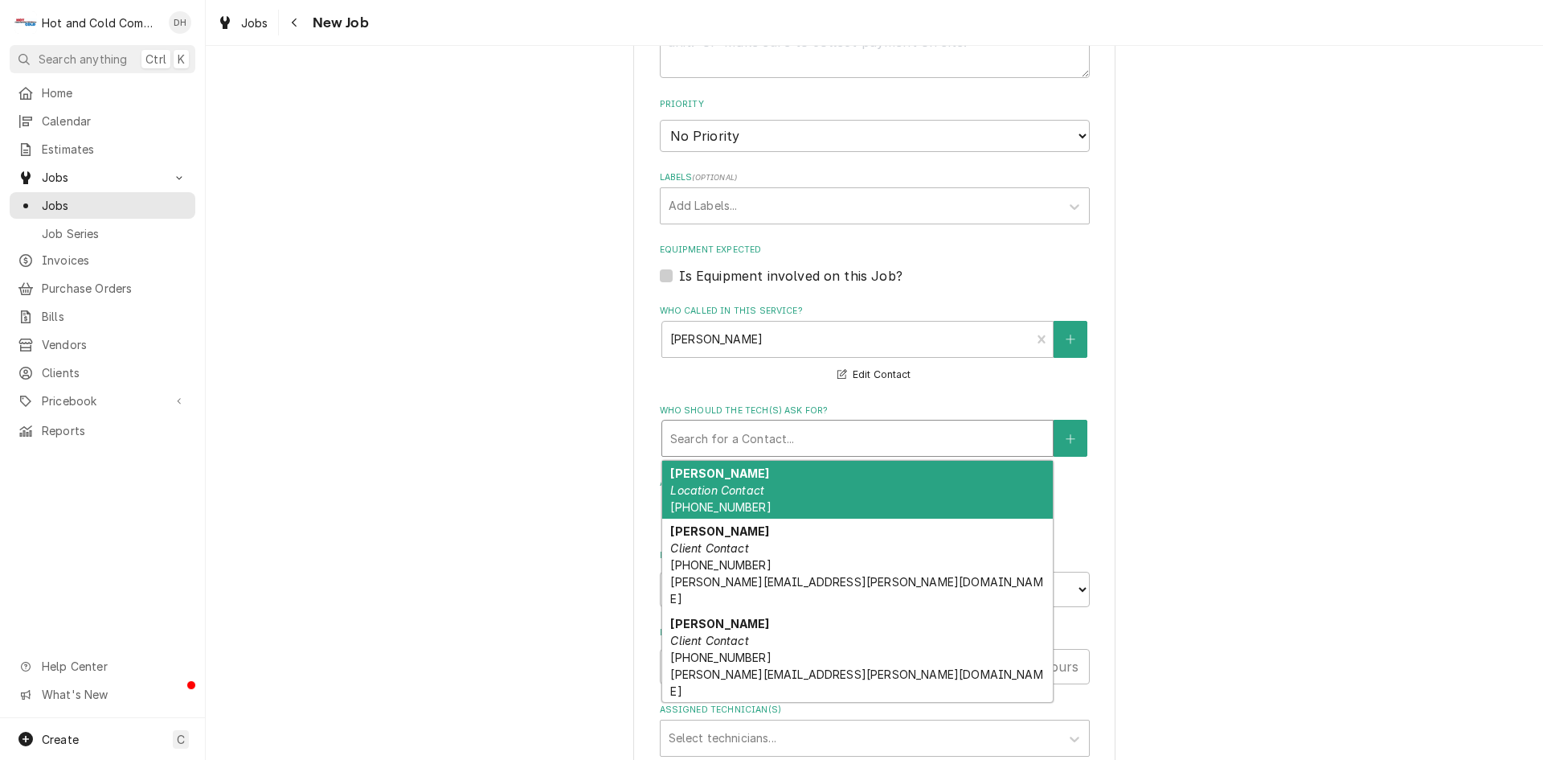
drag, startPoint x: 706, startPoint y: 486, endPoint x: 733, endPoint y: 486, distance: 27.3
click at [710, 485] on em "Location Contact" at bounding box center [717, 490] width 94 height 14
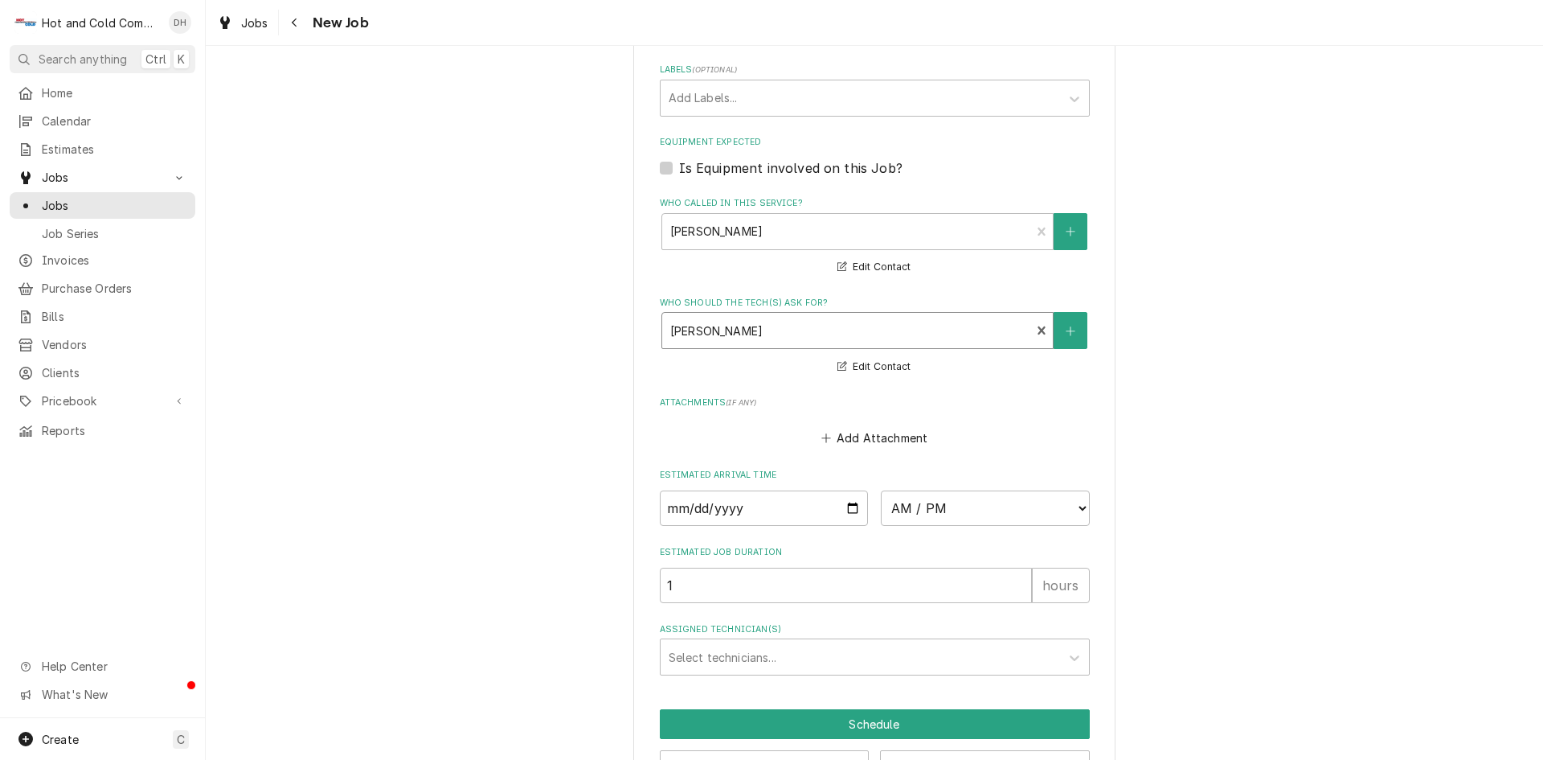
scroll to position [966, 0]
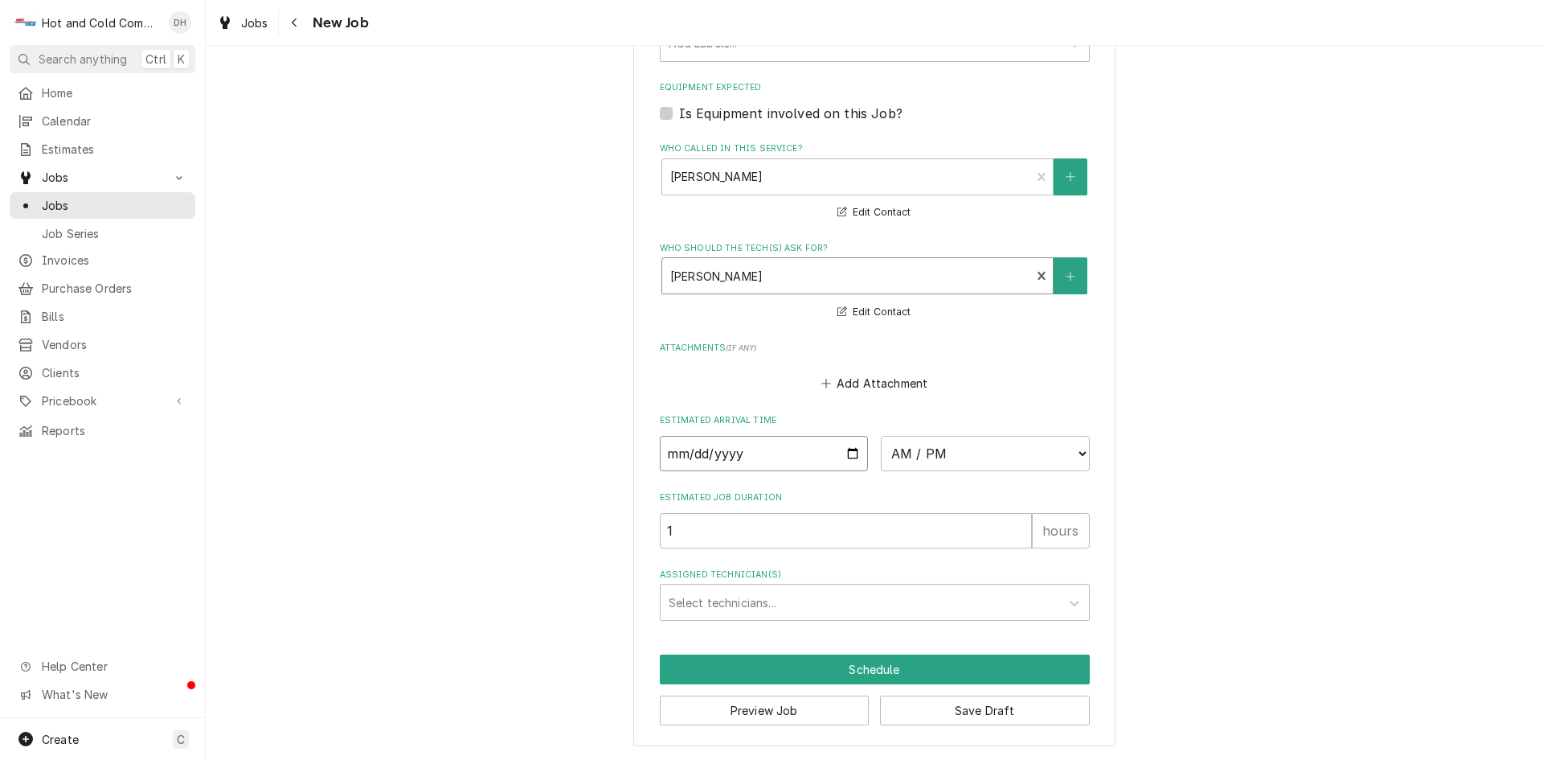
click at [850, 453] on input "Date" at bounding box center [764, 453] width 209 height 35
type textarea "x"
type input "2025-08-19"
type textarea "x"
click at [1074, 450] on select "AM / PM 6:00 AM 6:15 AM 6:30 AM 6:45 AM 7:00 AM 7:15 AM 7:30 AM 7:45 AM 8:00 AM…" at bounding box center [985, 453] width 209 height 35
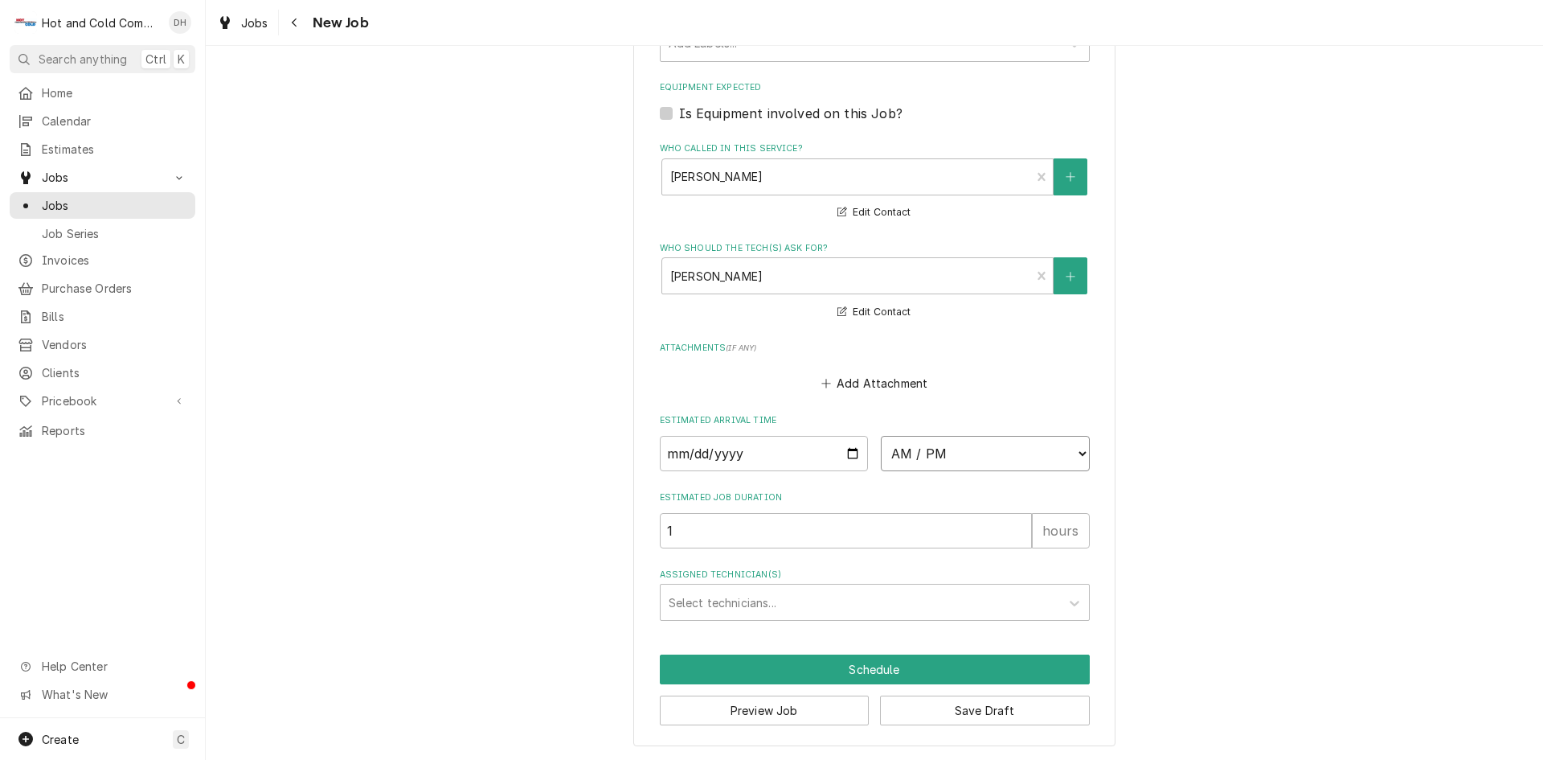
select select "08:00:00"
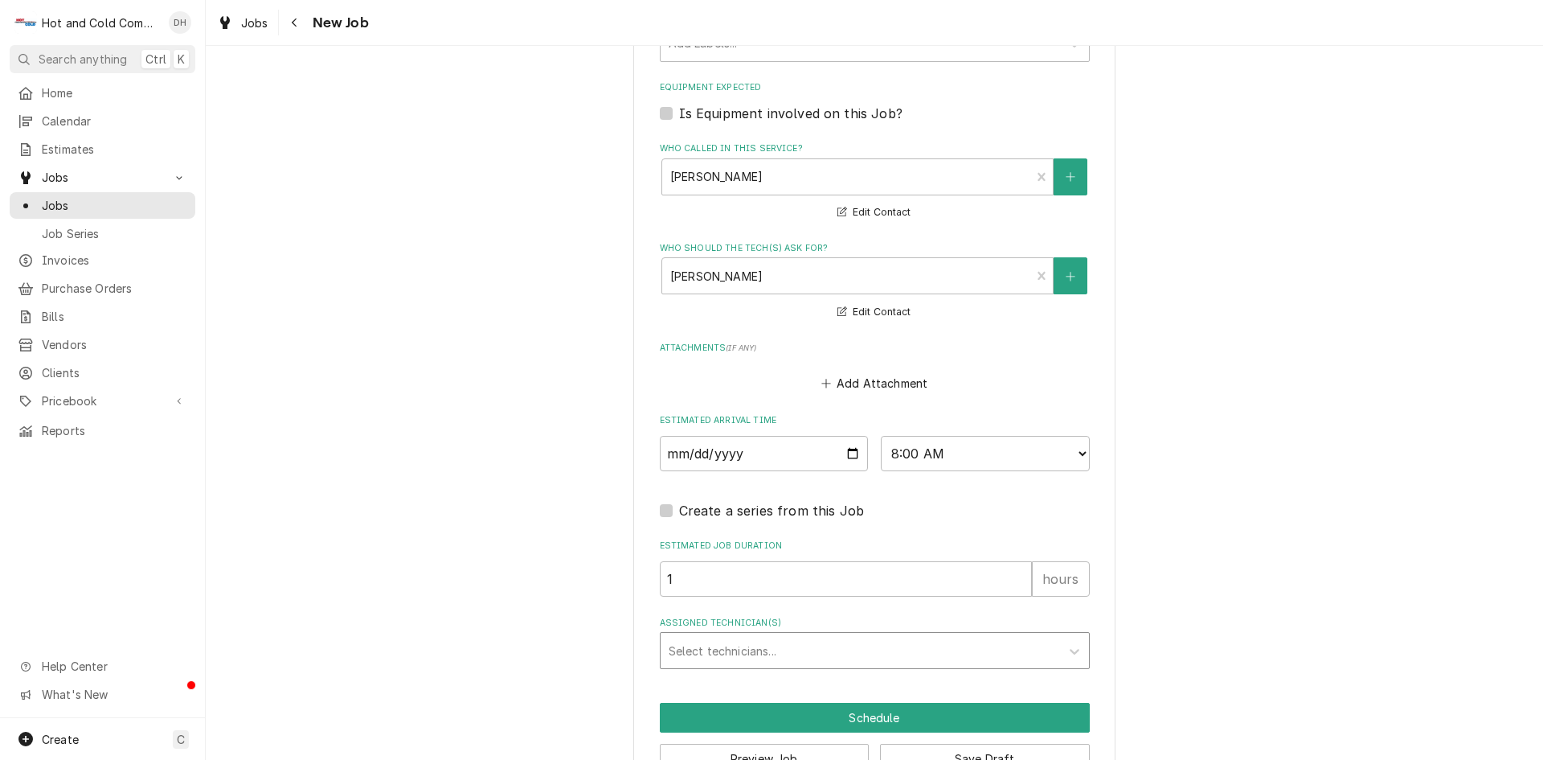
click at [807, 645] on div "Assigned Technician(s)" at bounding box center [860, 650] width 383 height 29
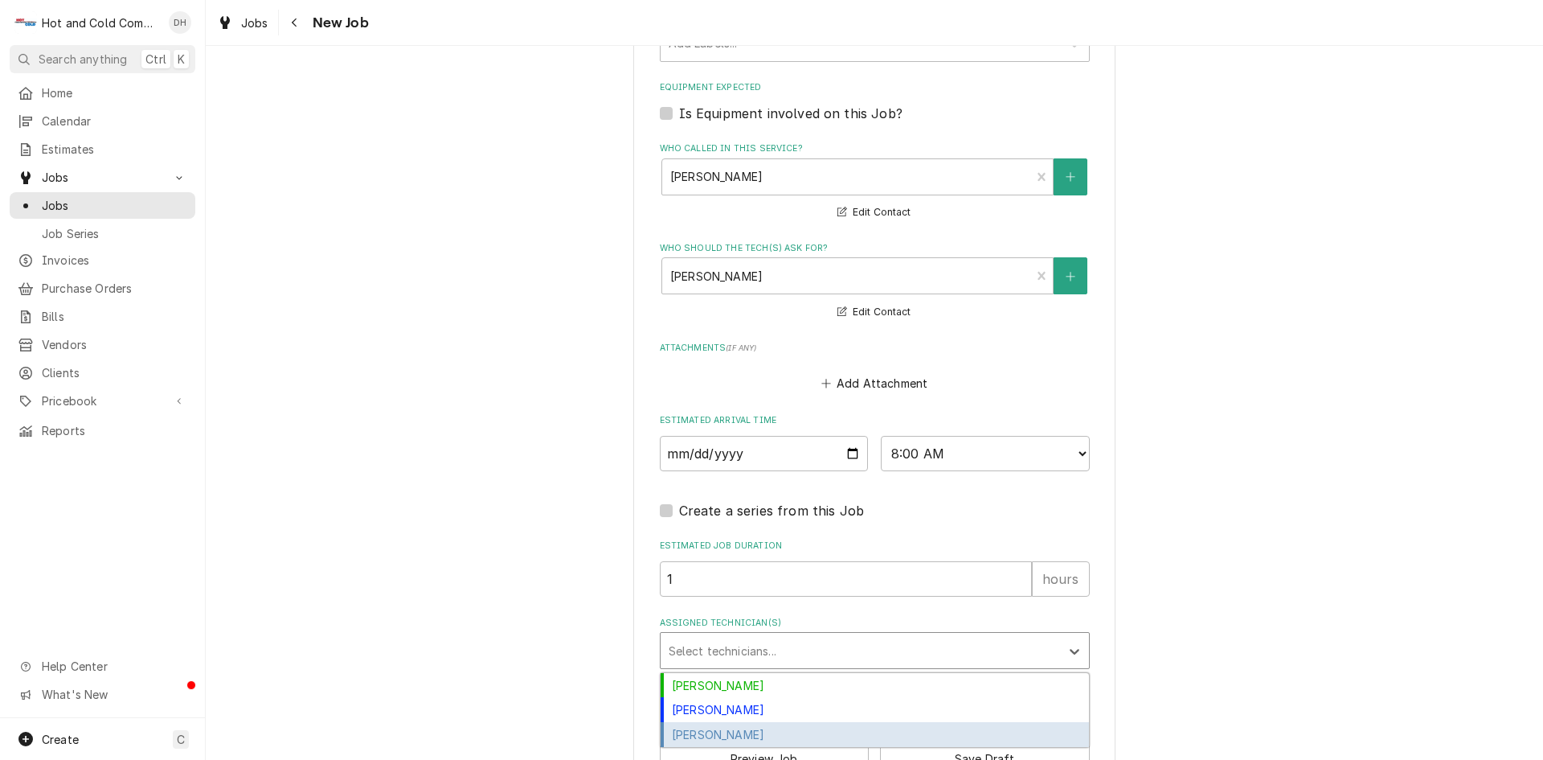
click at [719, 735] on div "[PERSON_NAME]" at bounding box center [875, 734] width 428 height 25
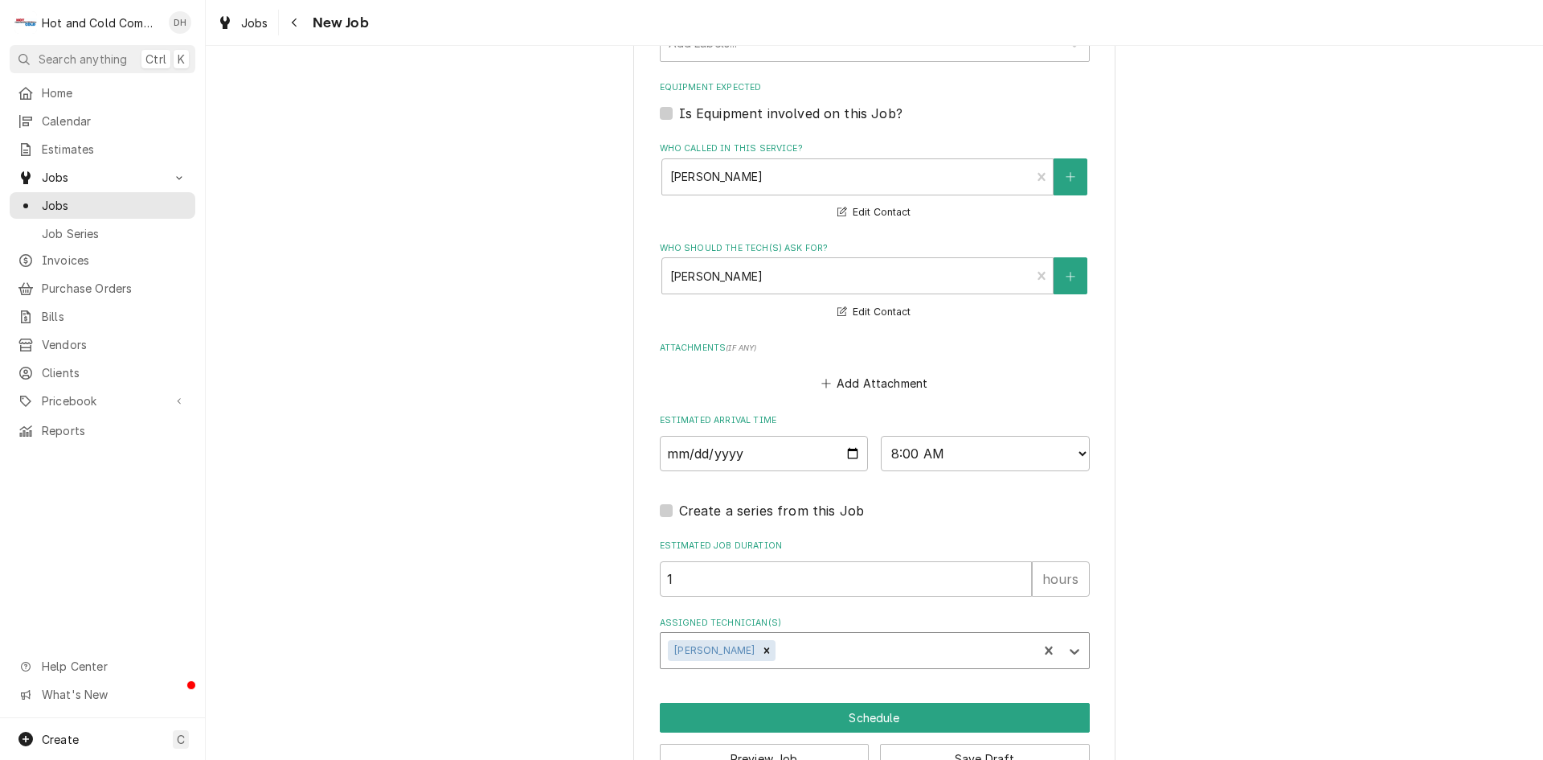
scroll to position [1014, 0]
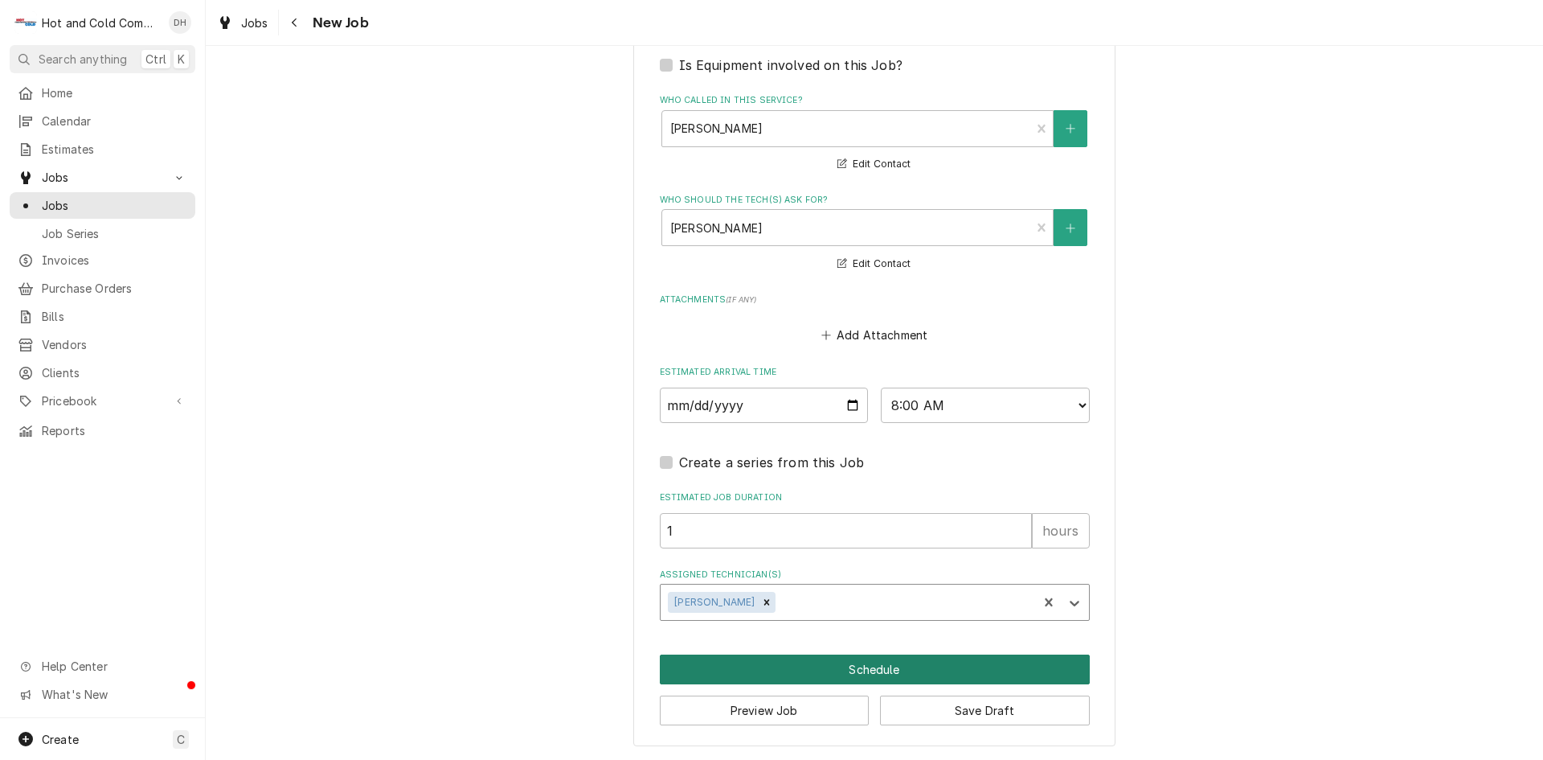
click at [875, 667] on button "Schedule" at bounding box center [875, 669] width 430 height 30
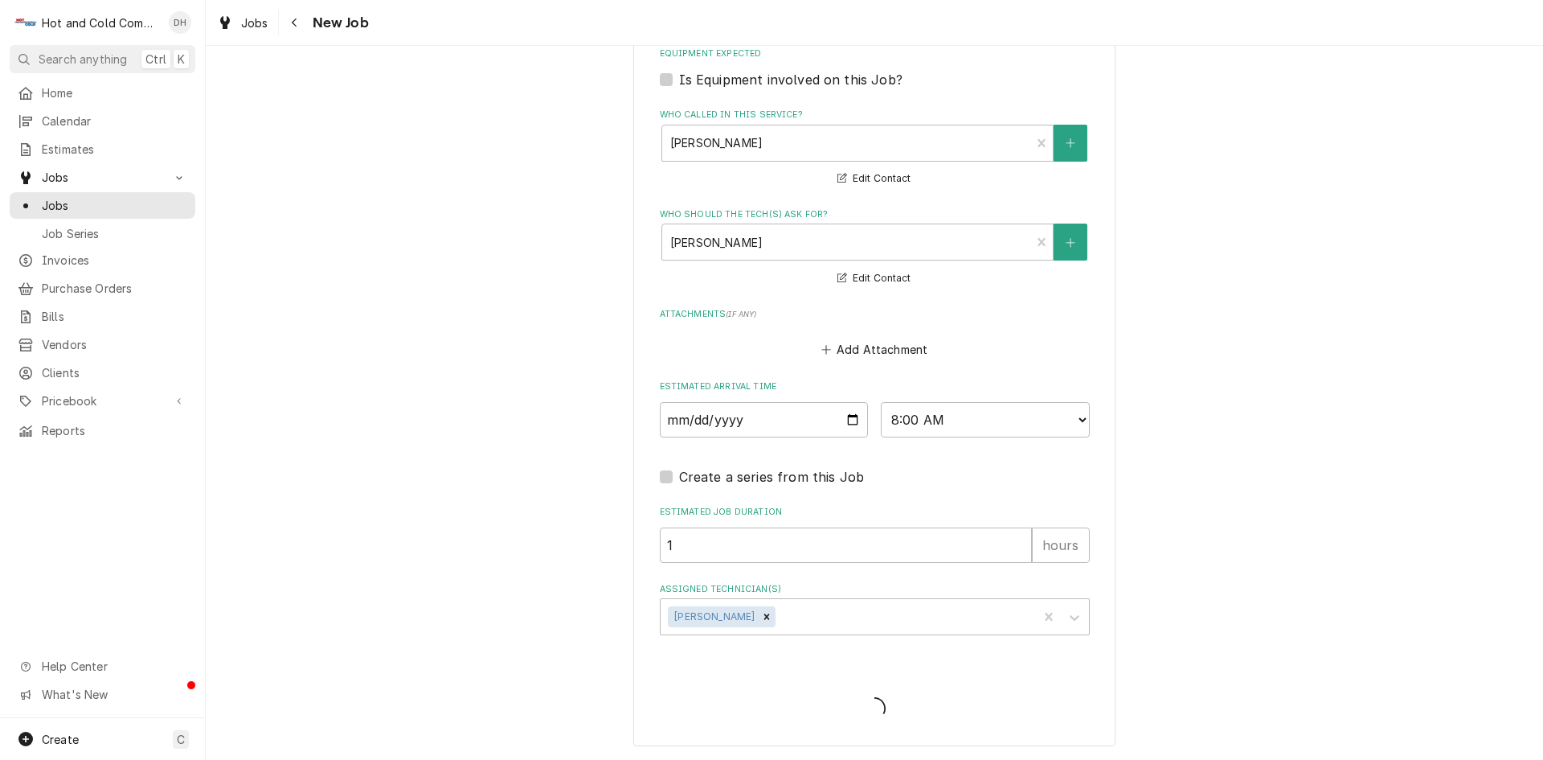
scroll to position [1000, 0]
type textarea "x"
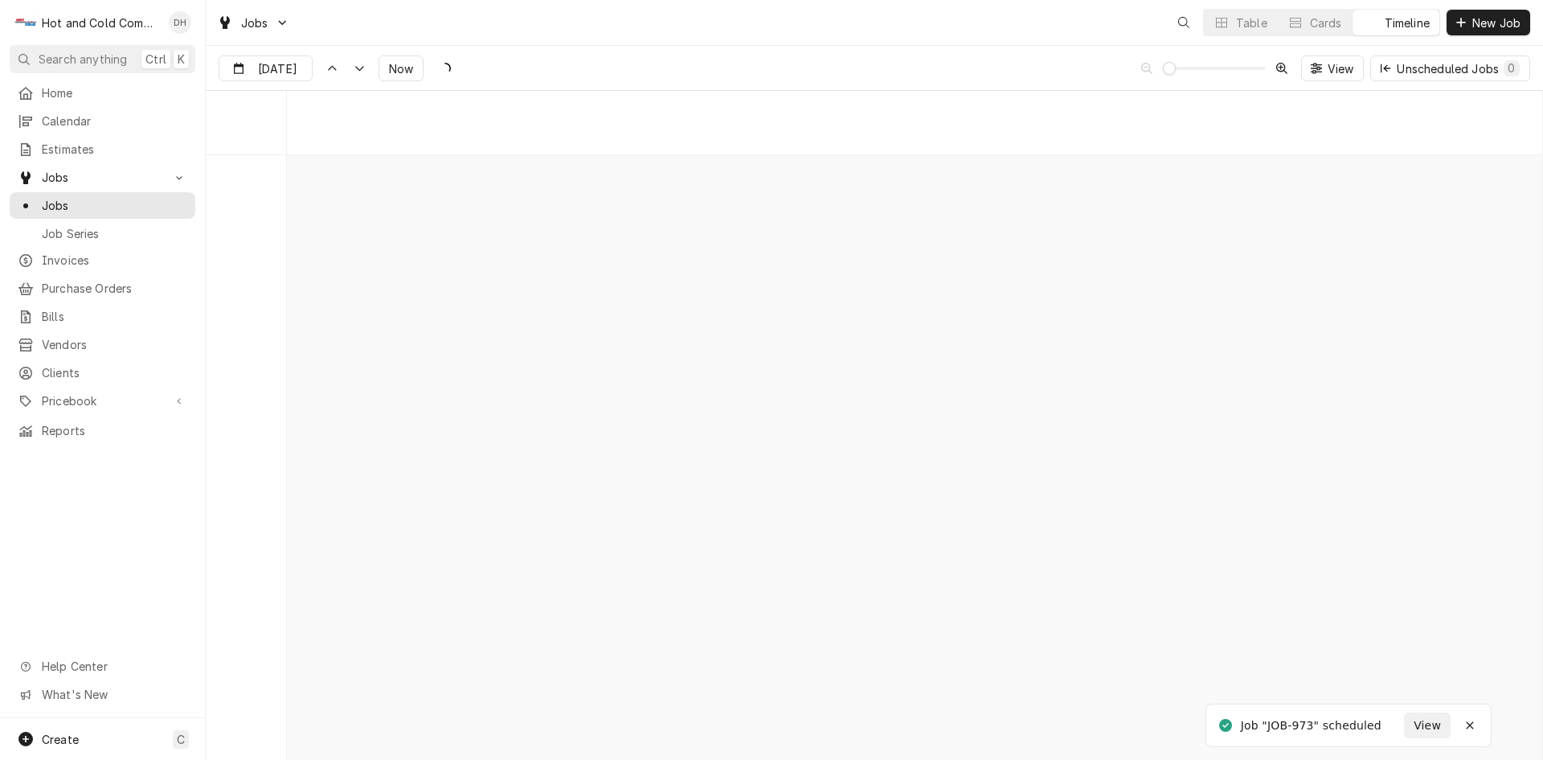
scroll to position [12578, 0]
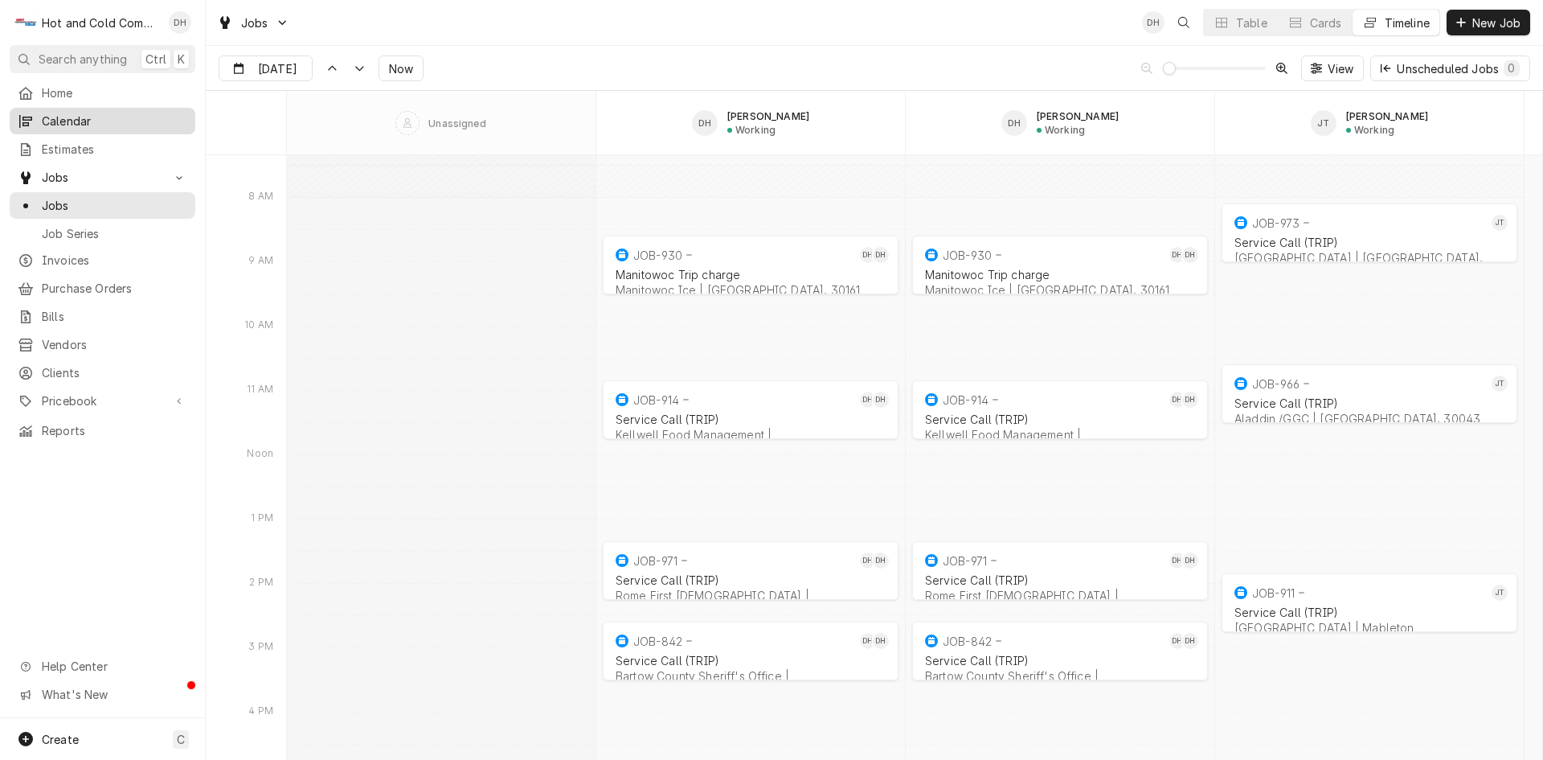
click at [80, 117] on span "Calendar" at bounding box center [114, 121] width 145 height 17
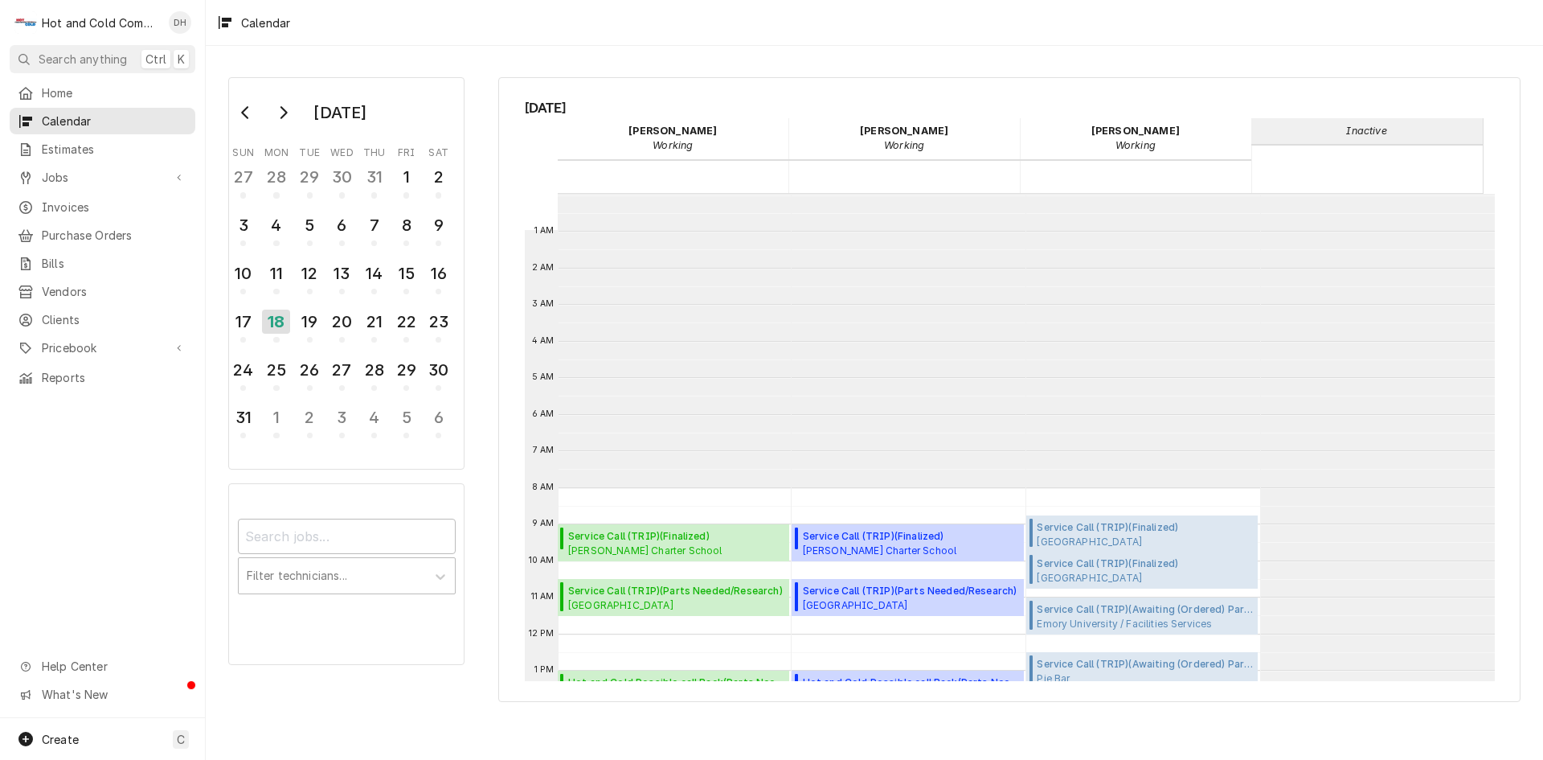
scroll to position [293, 0]
